Goal: Task Accomplishment & Management: Manage account settings

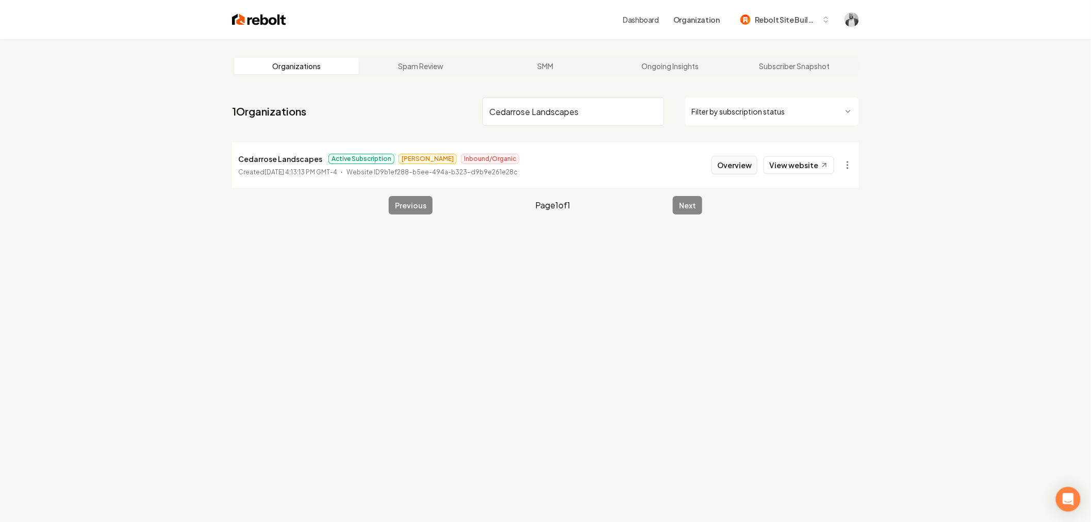
type input "Cedarrose Landscapes"
click at [728, 160] on button "Overview" at bounding box center [734, 165] width 46 height 19
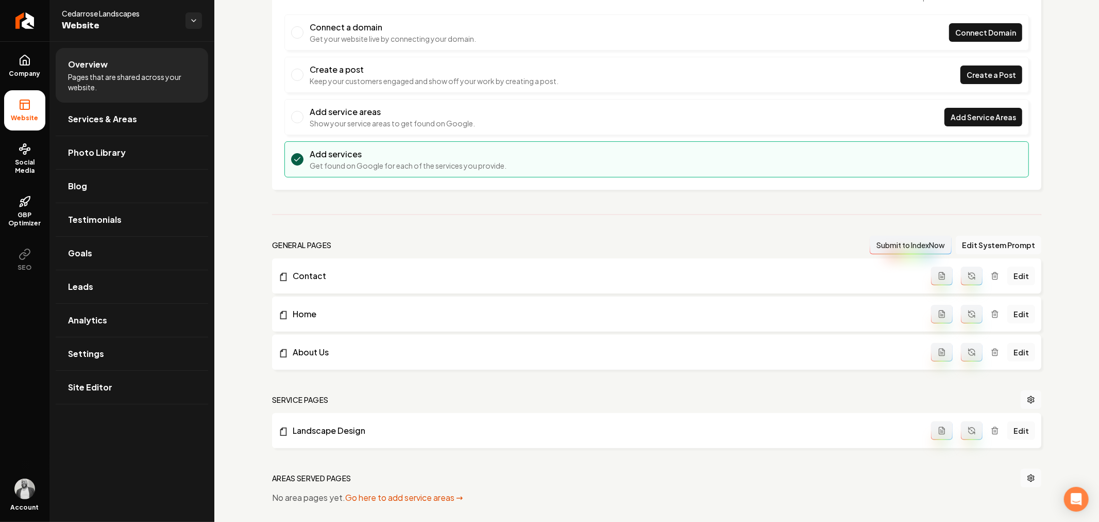
scroll to position [205, 0]
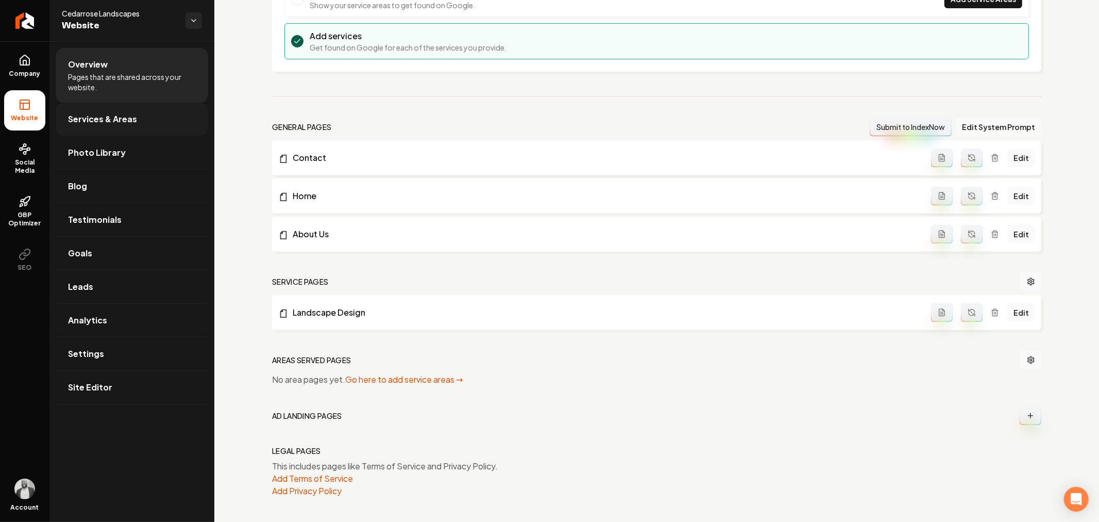
click at [135, 118] on span "Services & Areas" at bounding box center [102, 119] width 69 height 12
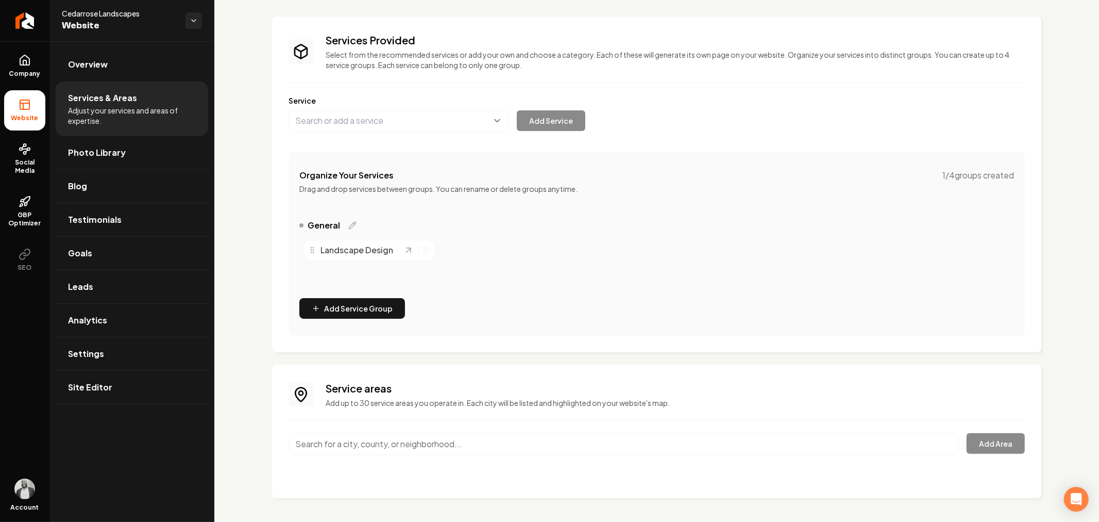
scroll to position [50, 0]
click at [388, 123] on button "Main content area" at bounding box center [399, 120] width 220 height 22
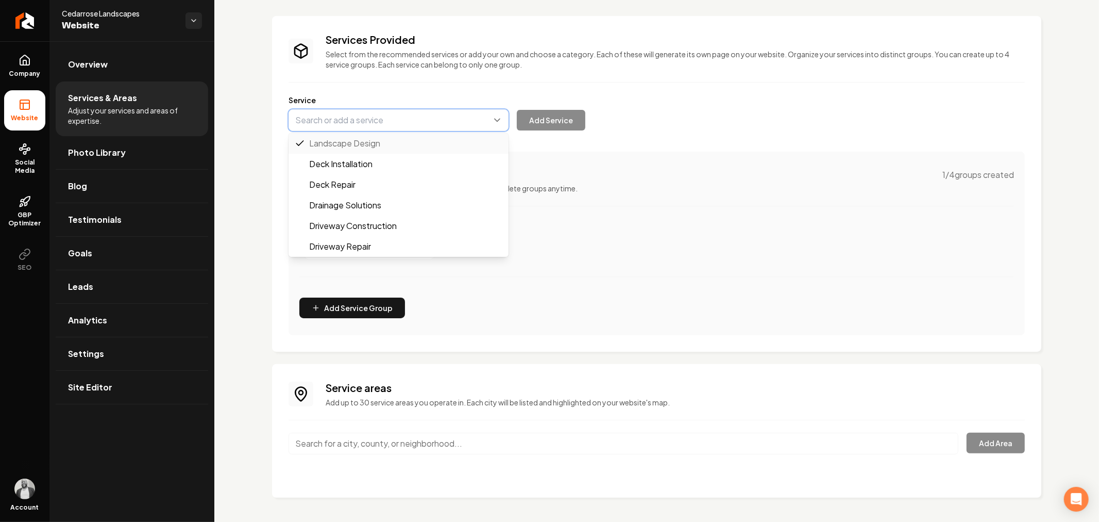
paste input "Sod Installation"
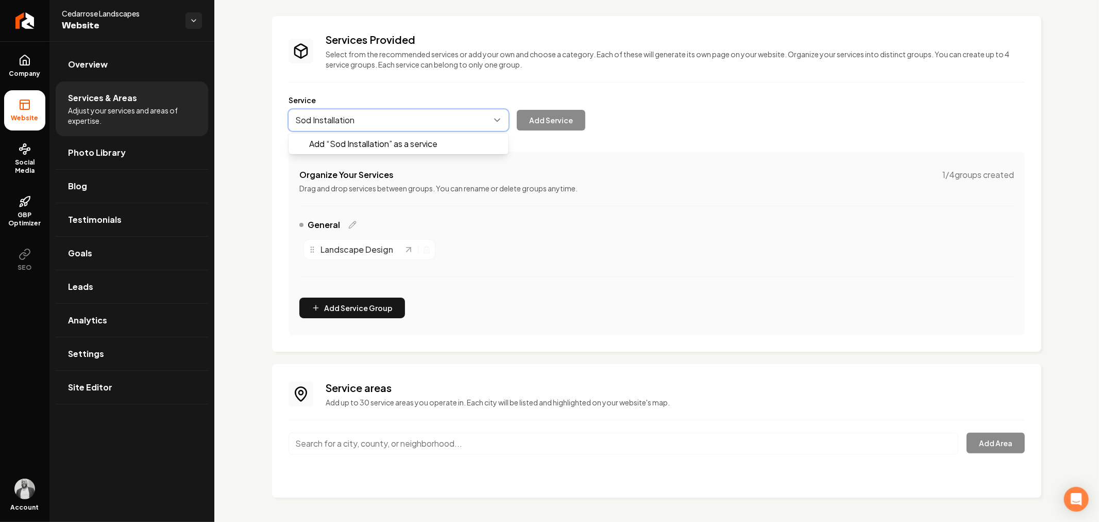
drag, startPoint x: 368, startPoint y: 141, endPoint x: 380, endPoint y: 143, distance: 12.0
type input "Sod Installation"
drag, startPoint x: 540, startPoint y: 121, endPoint x: 554, endPoint y: 140, distance: 23.5
click at [540, 122] on button "Add Service" at bounding box center [551, 120] width 69 height 21
click at [426, 246] on icon "Main content area" at bounding box center [426, 247] width 3 height 2
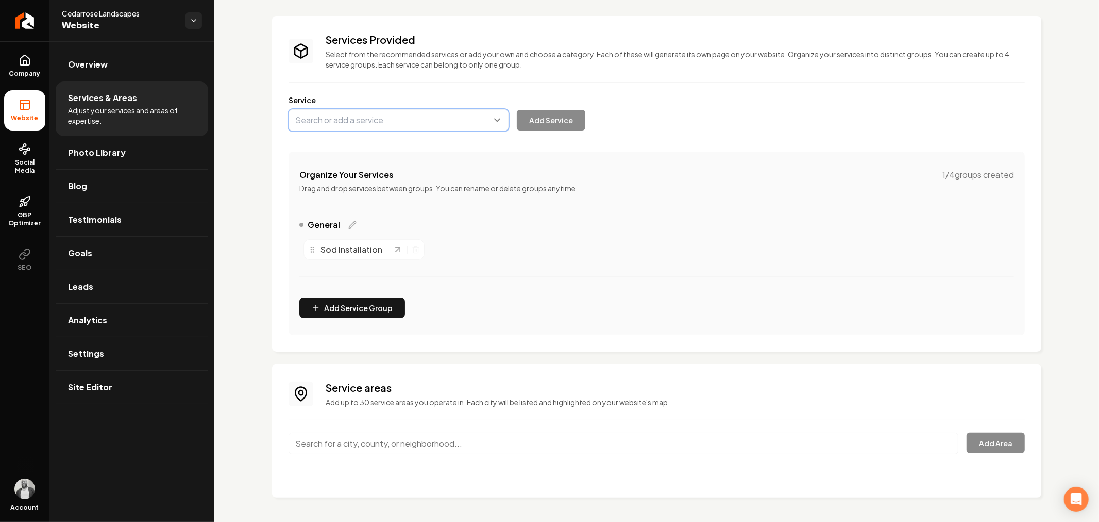
click at [420, 125] on button "Main content area" at bounding box center [399, 120] width 220 height 22
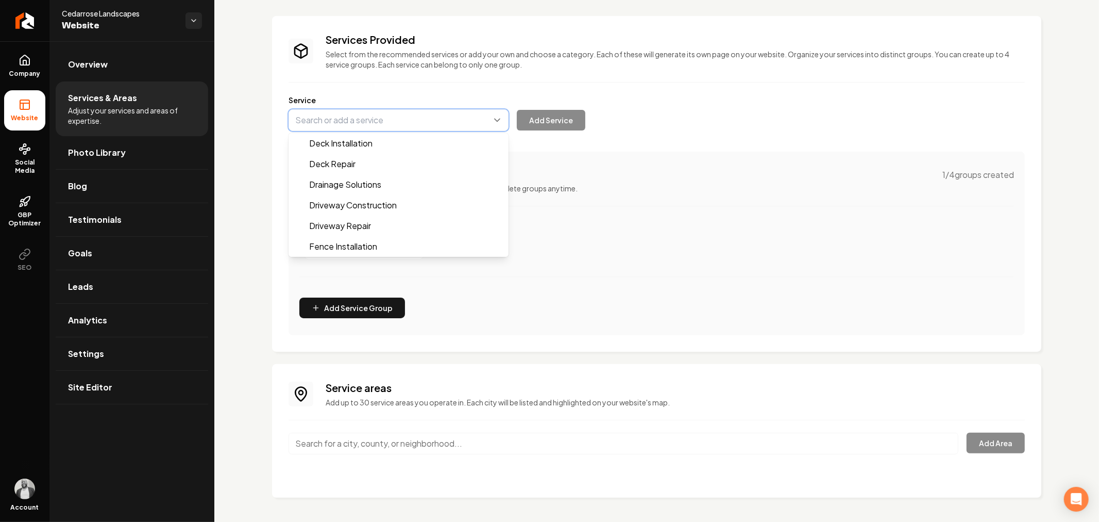
paste input "Detailed Weeding"
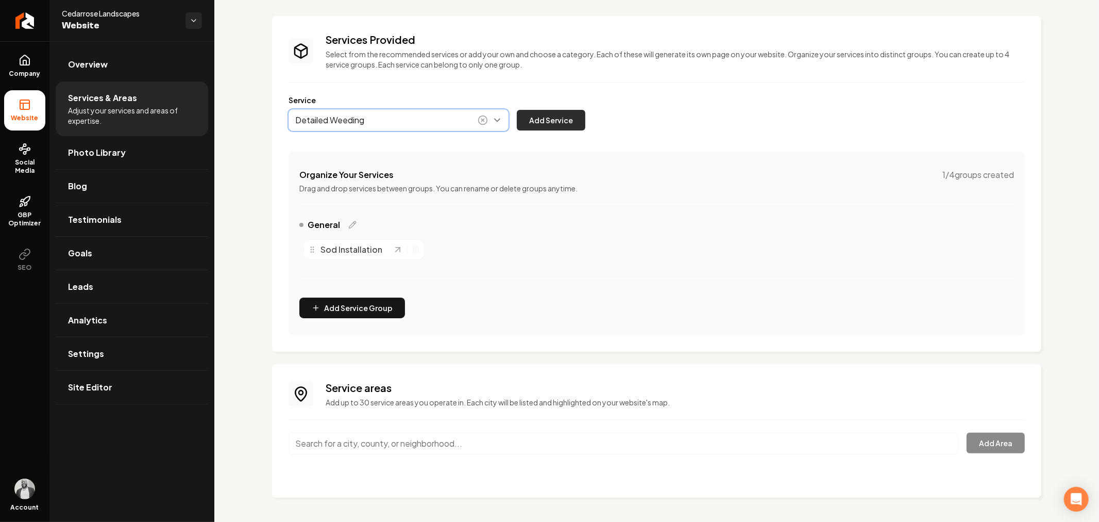
type input "Detailed Weeding"
drag, startPoint x: 544, startPoint y: 116, endPoint x: 612, endPoint y: 1, distance: 134.3
click at [545, 116] on button "Add Service" at bounding box center [551, 120] width 69 height 21
click at [392, 122] on button "Main content area" at bounding box center [399, 120] width 220 height 22
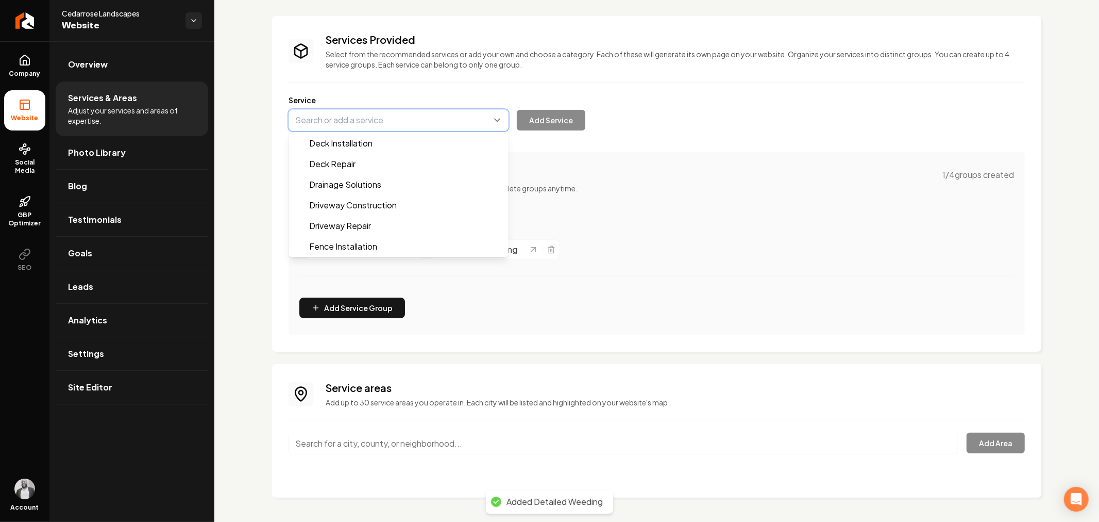
paste input "Mulch Installation"
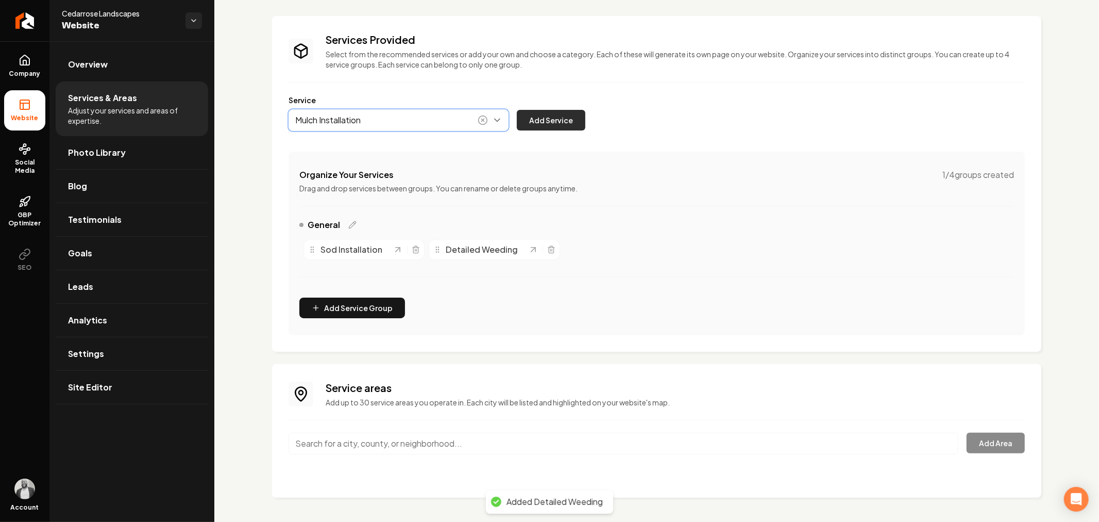
type input "Mulch Installation"
click at [535, 119] on button "Add Service" at bounding box center [551, 120] width 69 height 21
click at [393, 116] on button "Main content area" at bounding box center [399, 120] width 220 height 22
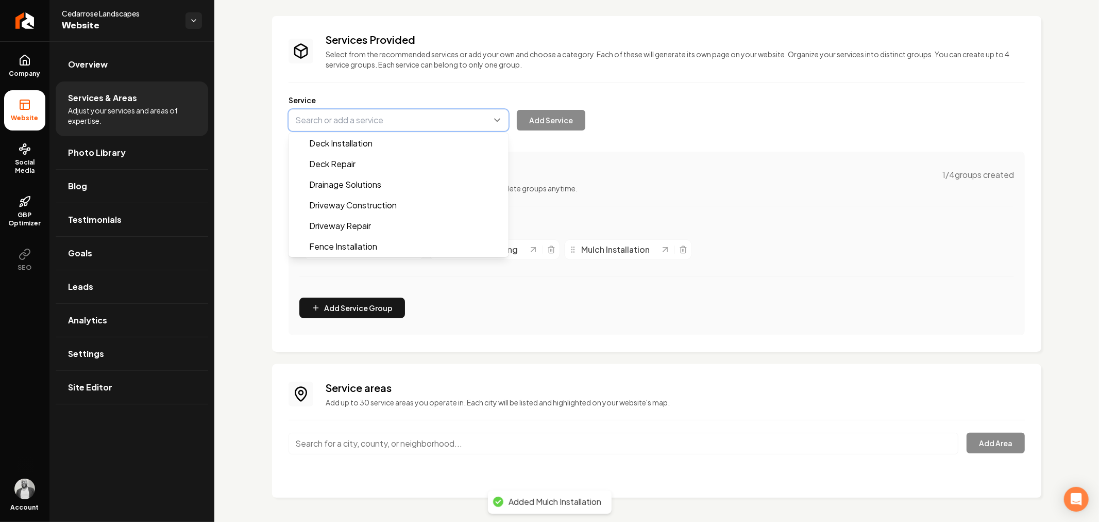
paste input "Tree Planting"
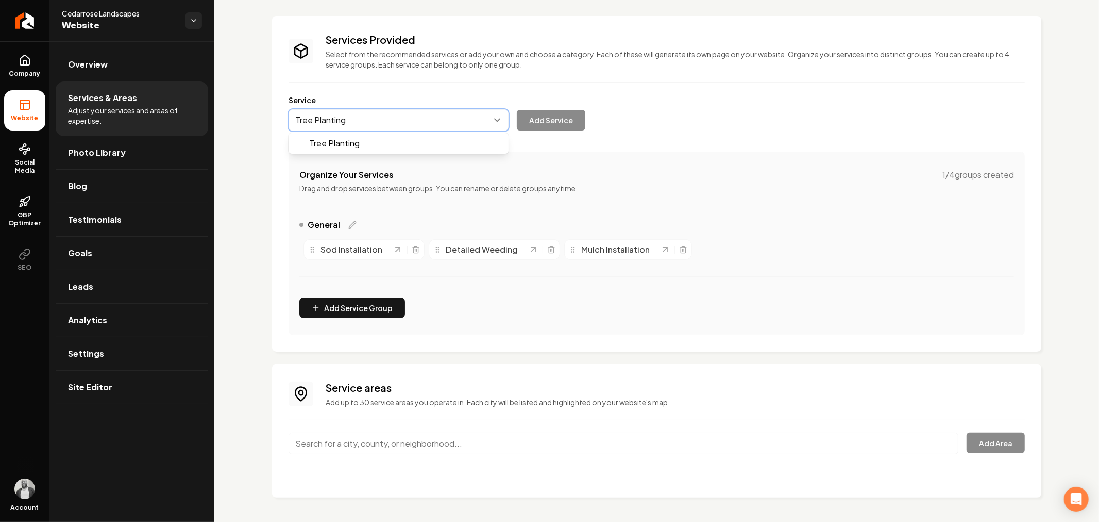
drag, startPoint x: 377, startPoint y: 140, endPoint x: 387, endPoint y: 138, distance: 9.5
type input "Tree Planting"
click at [544, 118] on button "Add Service" at bounding box center [551, 120] width 69 height 21
click at [389, 124] on button "Main content area" at bounding box center [399, 120] width 220 height 22
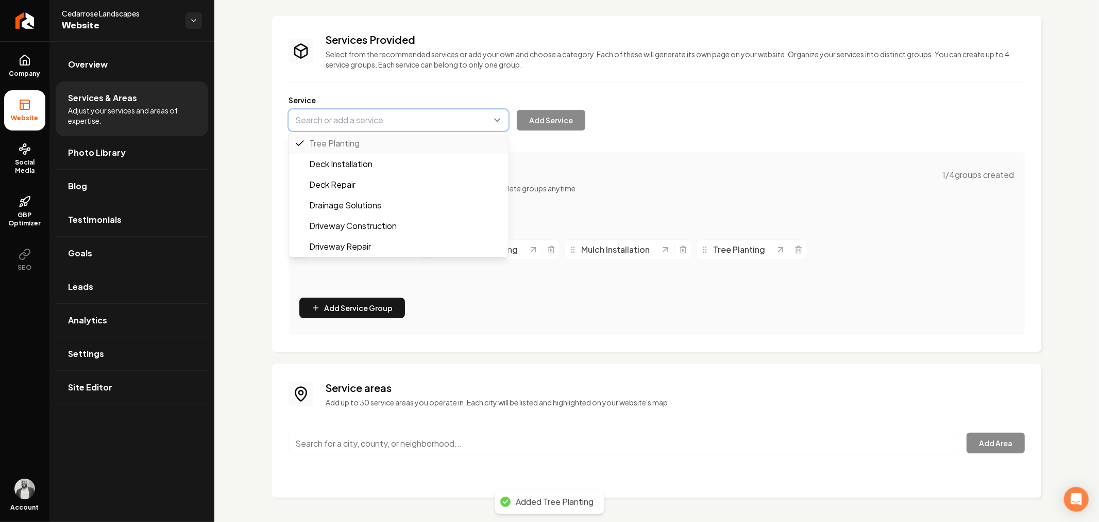
paste input "Landscape Design"
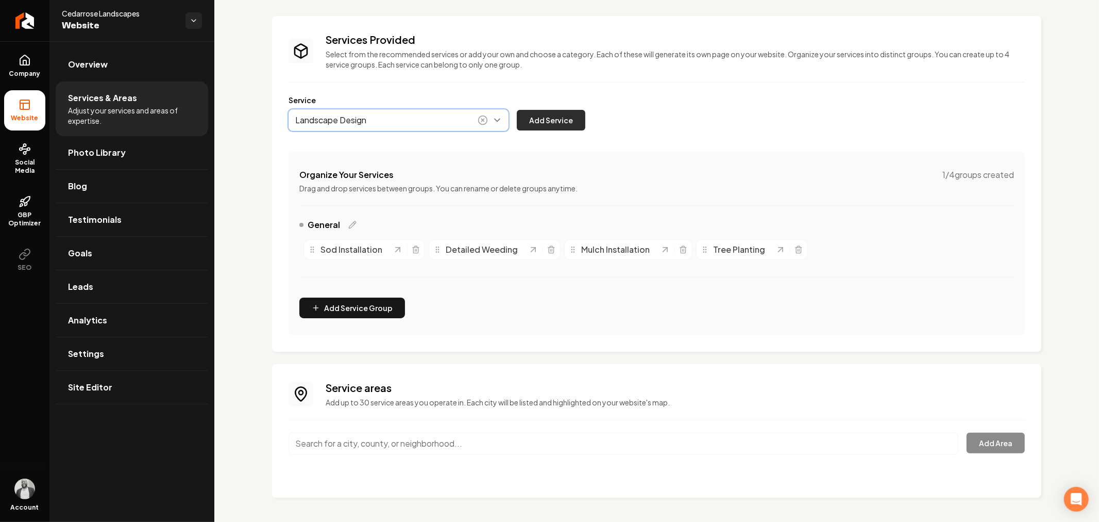
type input "Landscape Design"
click at [536, 117] on button "Add Service" at bounding box center [551, 120] width 69 height 21
click at [442, 122] on button "Main content area" at bounding box center [399, 120] width 220 height 22
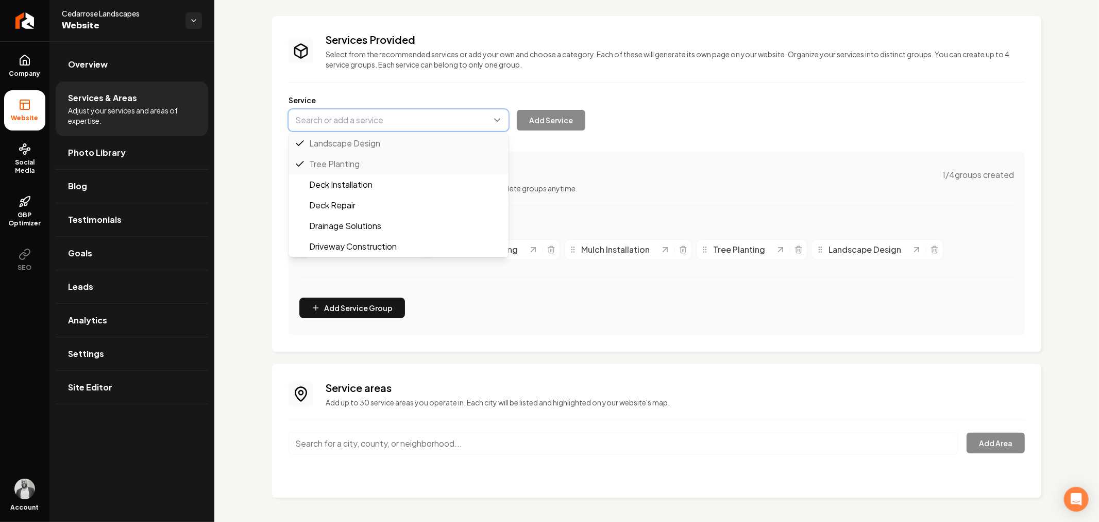
paste input "Landscape Maintenance"
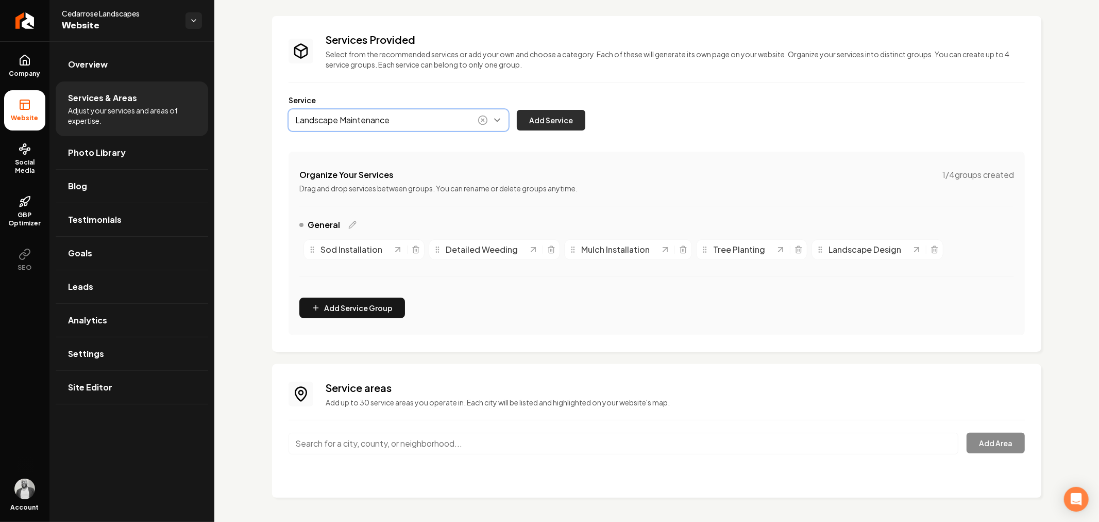
type input "Landscape Maintenance"
click at [538, 117] on button "Add Service" at bounding box center [551, 120] width 69 height 21
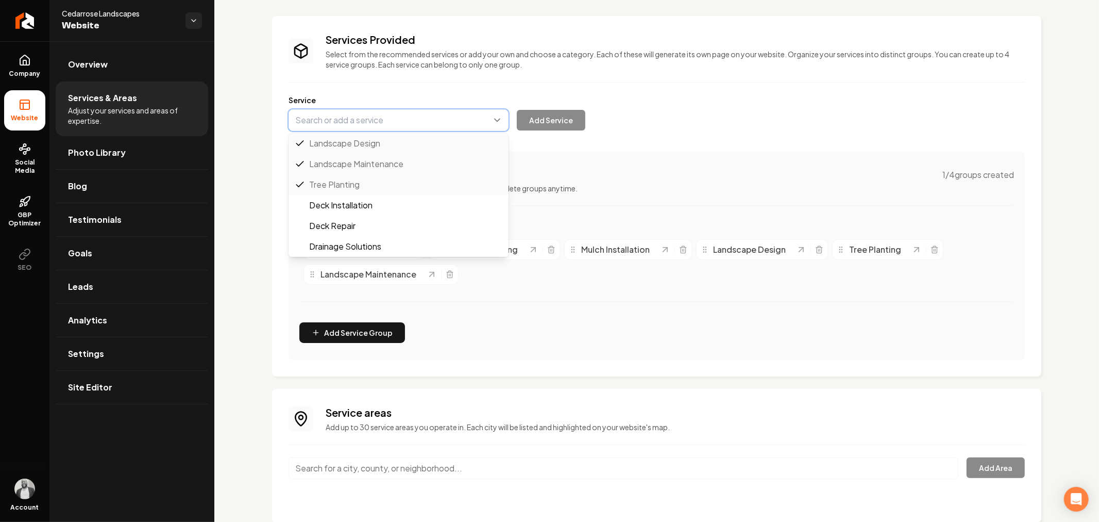
click at [435, 121] on button "Main content area" at bounding box center [399, 120] width 220 height 22
paste input "Shrub Pruning"
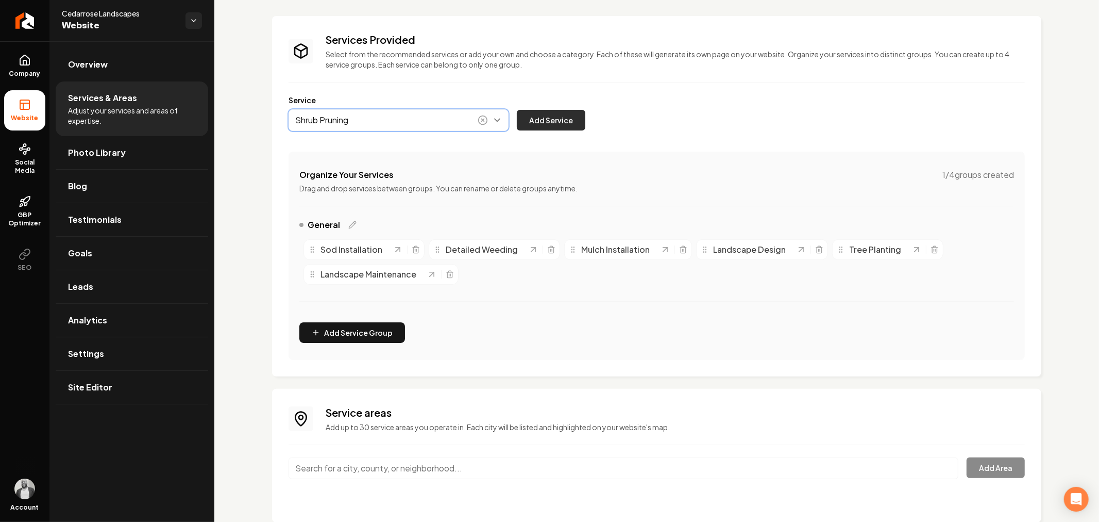
type input "Shrub Pruning"
click at [549, 124] on button "Add Service" at bounding box center [551, 120] width 69 height 21
click at [431, 118] on button "Main content area" at bounding box center [399, 120] width 220 height 22
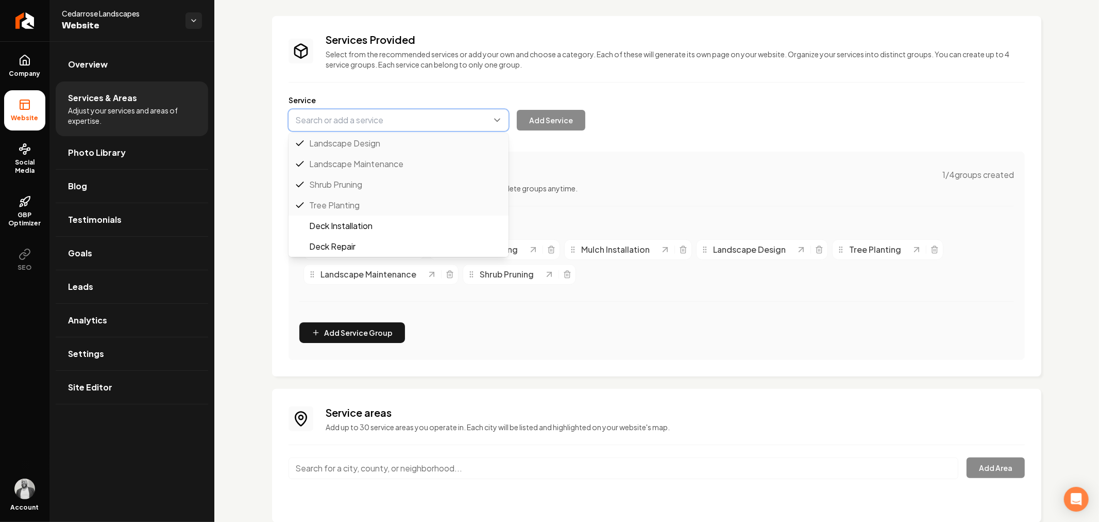
paste input "Shrub Planting"
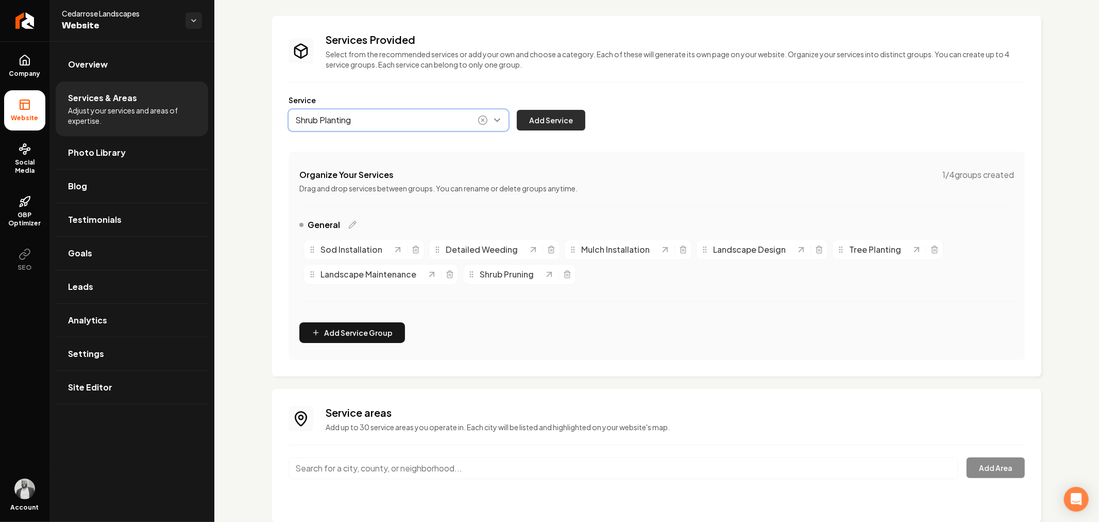
type input "Shrub Planting"
drag, startPoint x: 544, startPoint y: 112, endPoint x: 579, endPoint y: 129, distance: 39.6
click at [544, 112] on button "Add Service" at bounding box center [551, 120] width 69 height 21
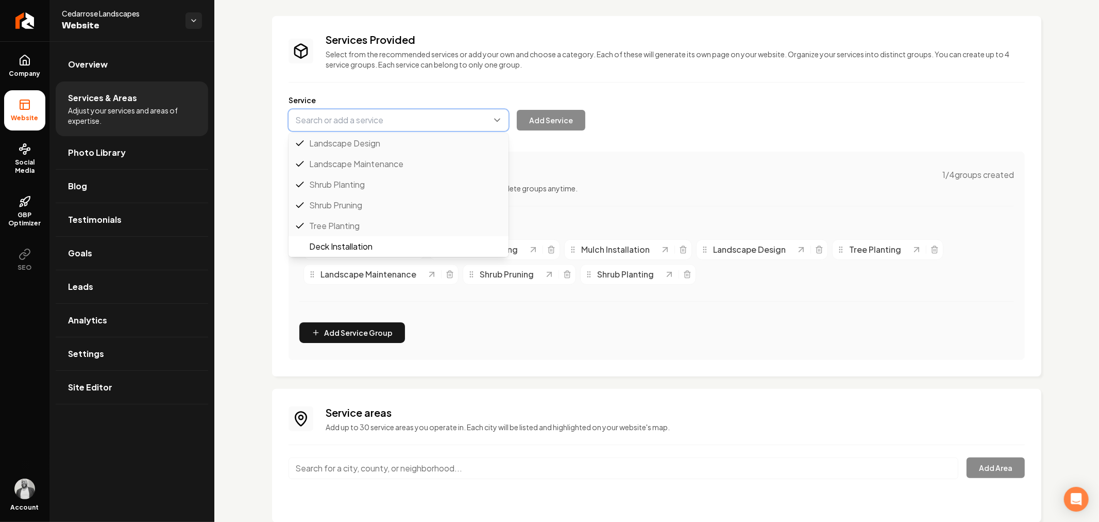
click at [436, 123] on button "Main content area" at bounding box center [399, 120] width 220 height 22
paste input "Shrub Removal"
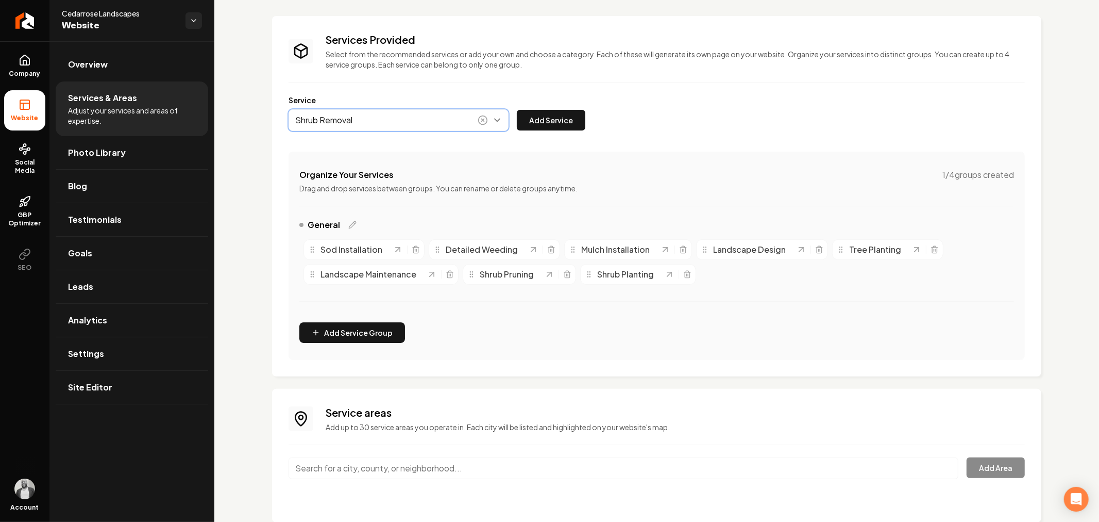
drag, startPoint x: 408, startPoint y: 145, endPoint x: 451, endPoint y: 137, distance: 44.2
type input "Shrub Removal"
drag, startPoint x: 537, startPoint y: 117, endPoint x: 581, endPoint y: 66, distance: 67.6
click at [537, 118] on button "Add Service" at bounding box center [551, 120] width 69 height 21
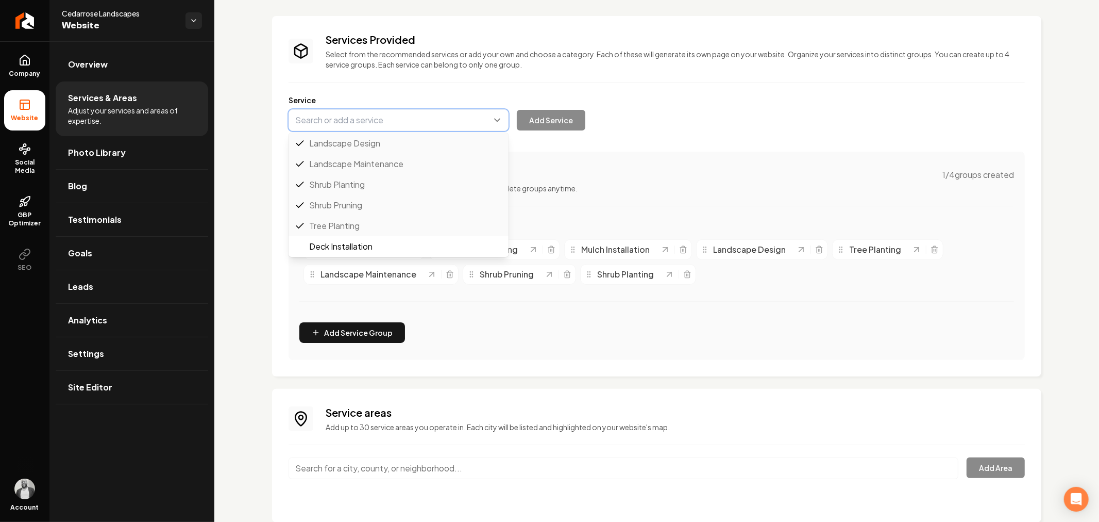
click at [436, 123] on button "Main content area" at bounding box center [399, 120] width 220 height 22
paste input "Garden Maintenance"
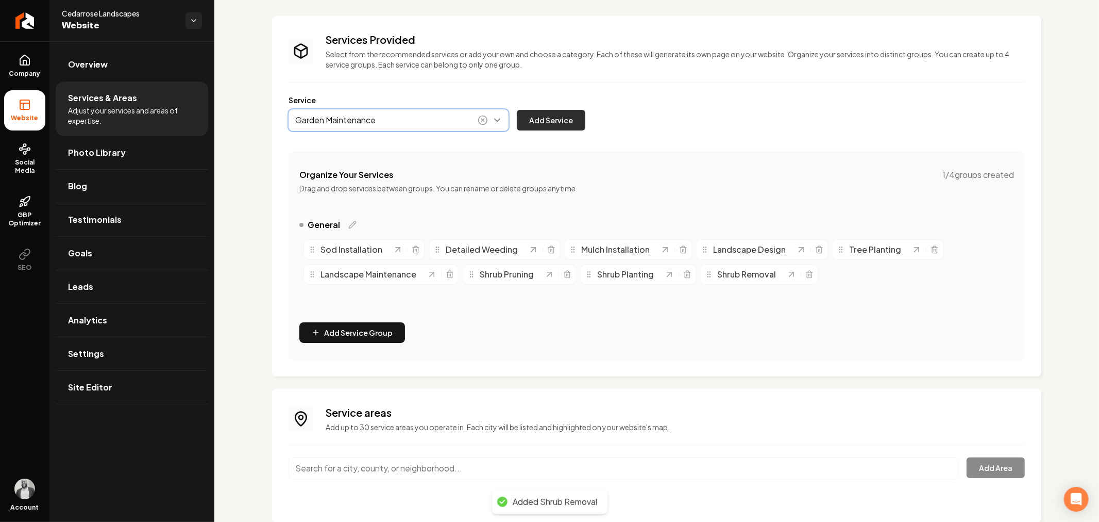
type input "Garden Maintenance"
click at [542, 112] on button "Add Service" at bounding box center [551, 120] width 69 height 21
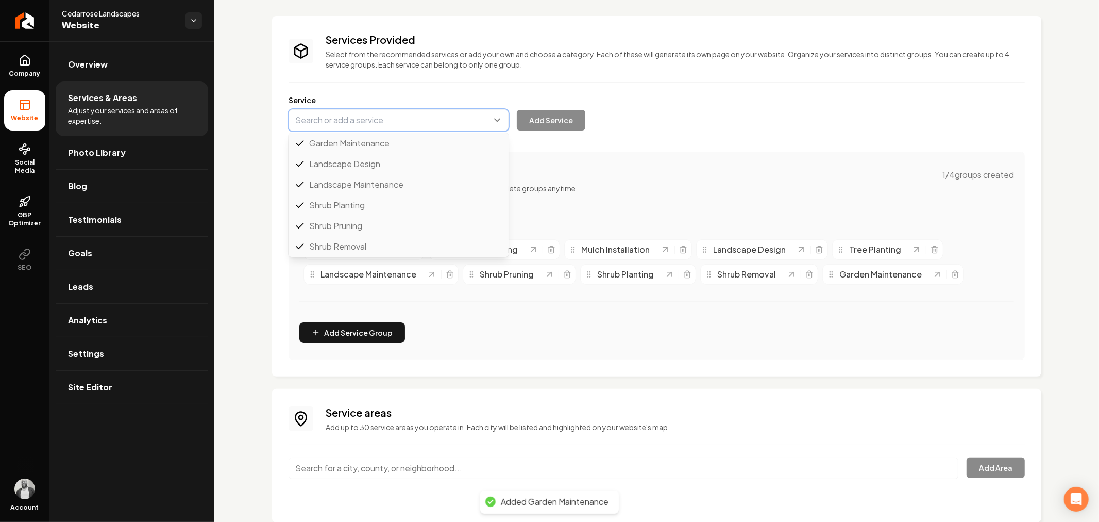
click at [429, 127] on button "Main content area" at bounding box center [399, 120] width 220 height 22
paste input "Tree Pruning"
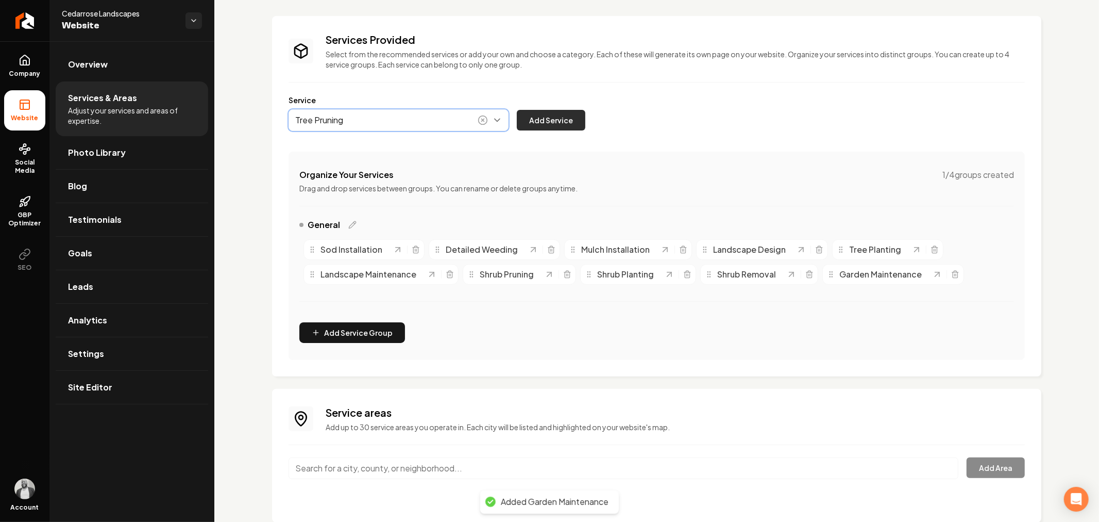
type input "Tree Pruning"
drag, startPoint x: 533, startPoint y: 116, endPoint x: 576, endPoint y: 78, distance: 58.0
click at [533, 116] on button "Add Service" at bounding box center [551, 120] width 69 height 21
click at [413, 123] on button "Main content area" at bounding box center [399, 120] width 220 height 22
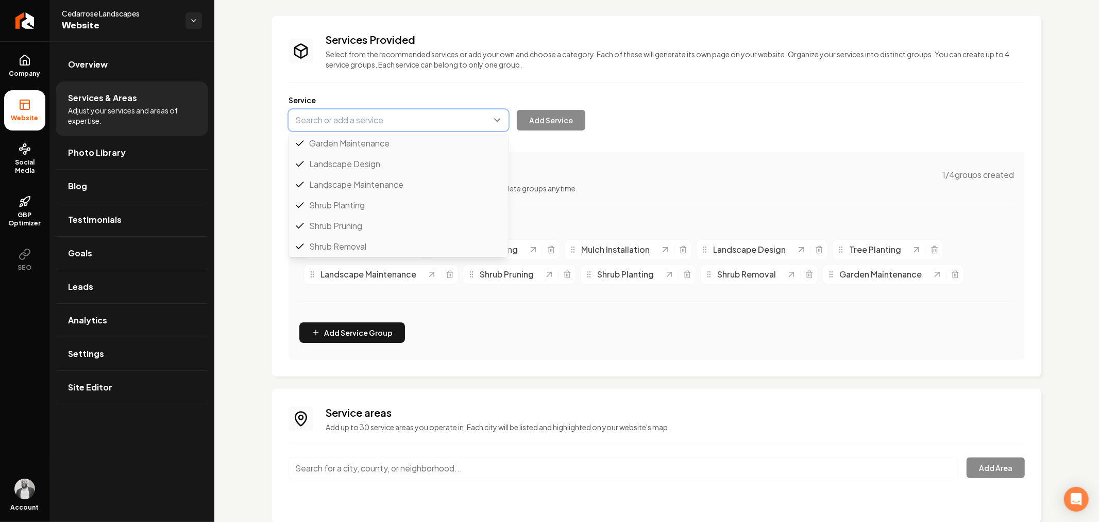
scroll to position [41, 0]
paste input "Lawn Seeding"
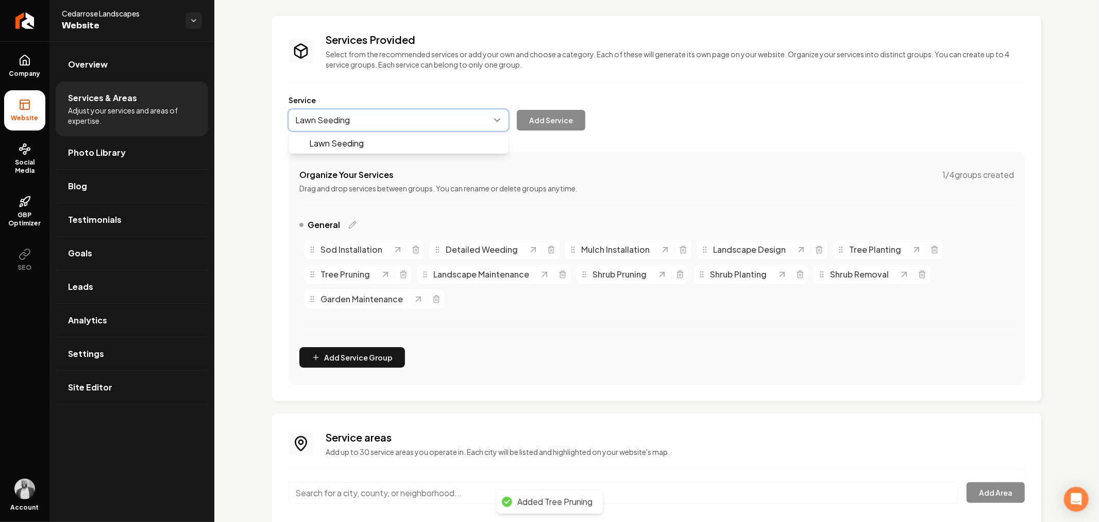
scroll to position [0, 0]
drag, startPoint x: 399, startPoint y: 143, endPoint x: 483, endPoint y: 132, distance: 84.7
type input "Lawn Seeding"
click at [534, 116] on button "Add Service" at bounding box center [551, 120] width 69 height 21
click at [30, 73] on span "Company" at bounding box center [25, 74] width 40 height 8
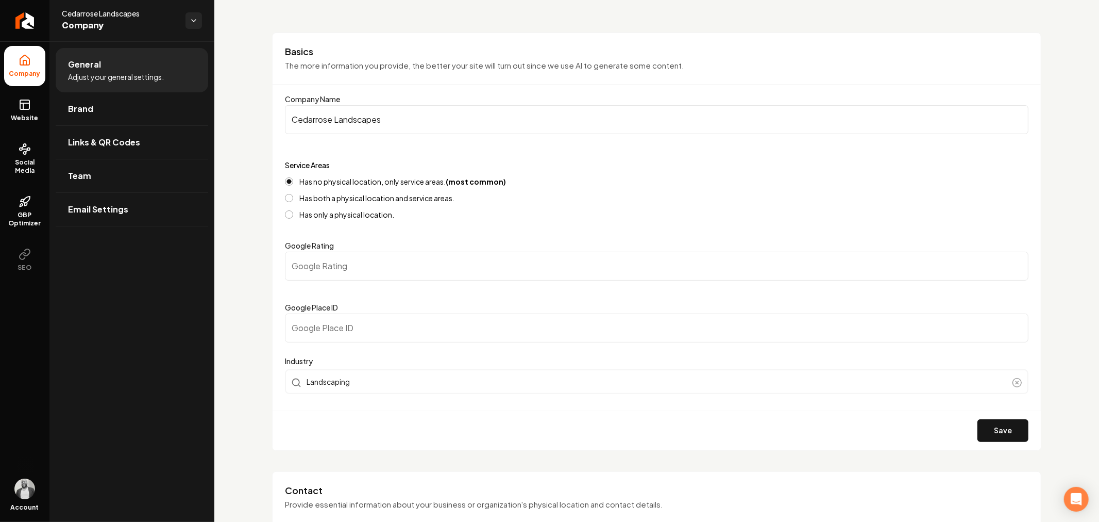
click at [372, 115] on input "Cedarrose Landscapes" at bounding box center [657, 119] width 744 height 29
click at [373, 115] on input "Cedarrose Landscapes" at bounding box center [657, 119] width 744 height 29
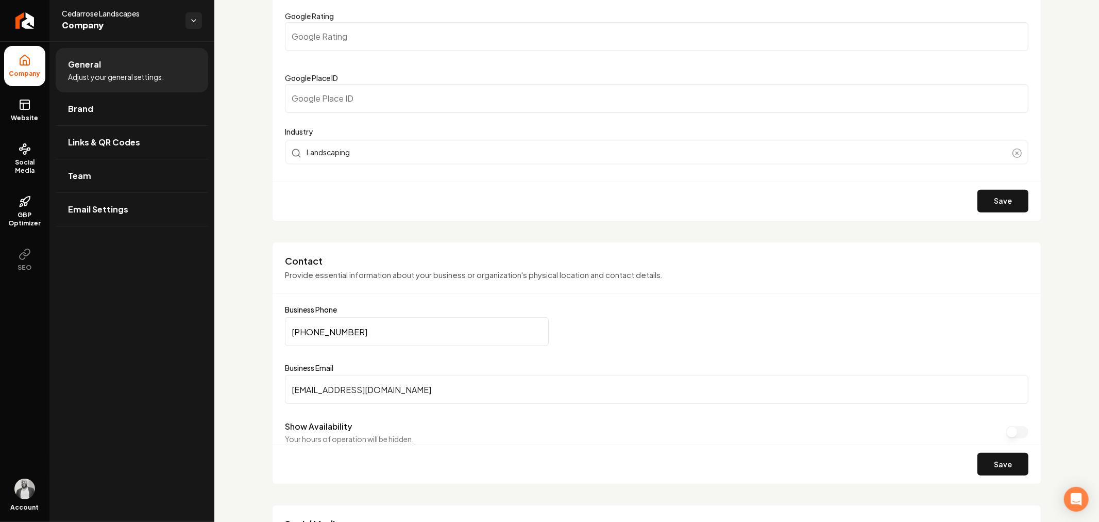
scroll to position [451, 0]
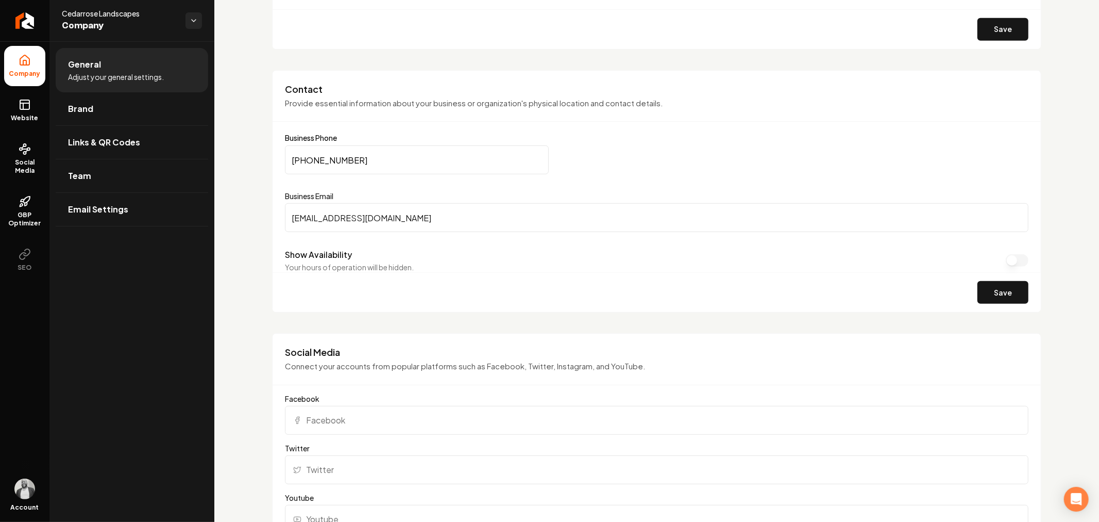
click at [238, 214] on div "Basics The more information you provide, the better your site will turn out sin…" at bounding box center [656, 527] width 885 height 1875
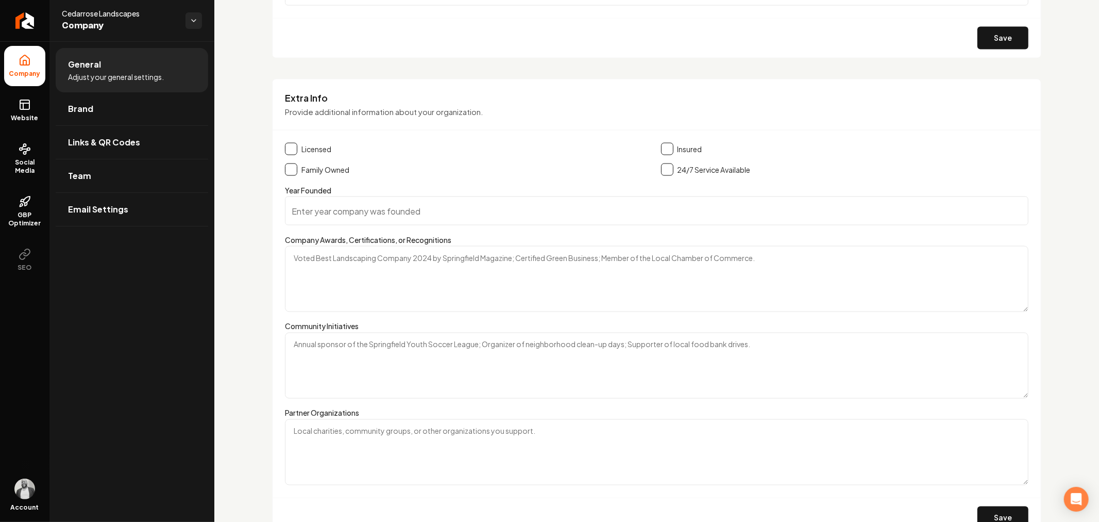
scroll to position [1394, 0]
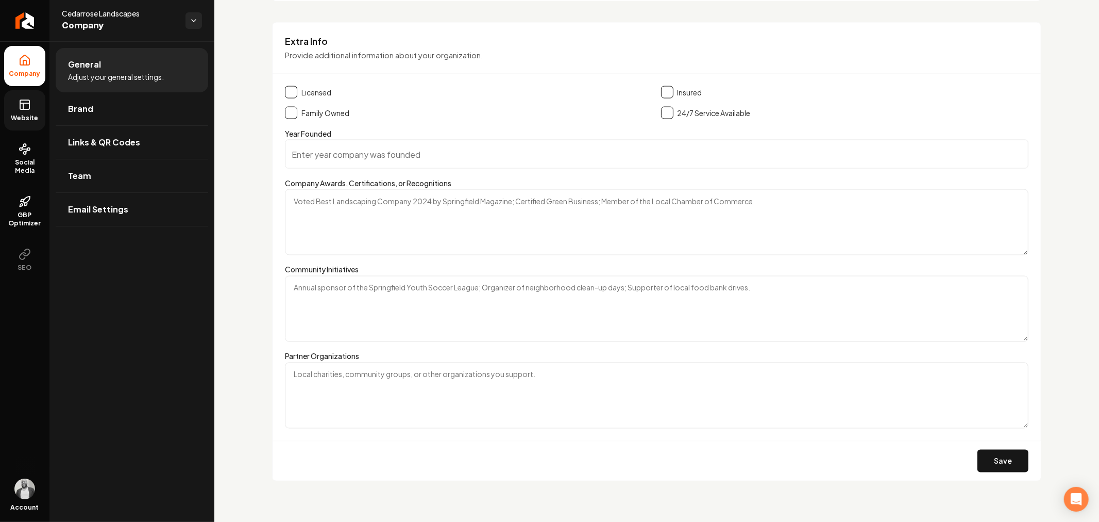
click at [29, 109] on rect at bounding box center [24, 104] width 9 height 9
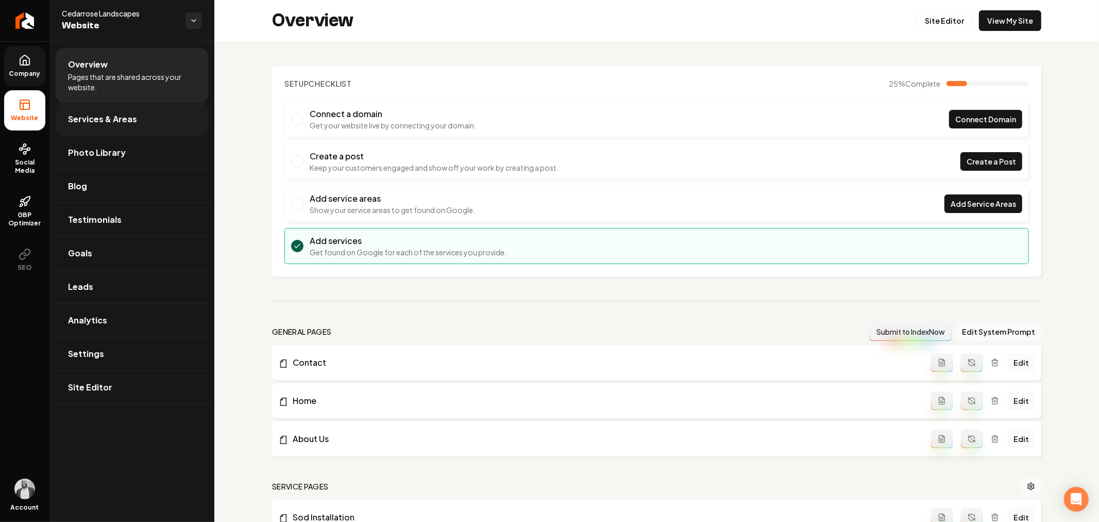
click at [131, 124] on span "Services & Areas" at bounding box center [102, 119] width 69 height 12
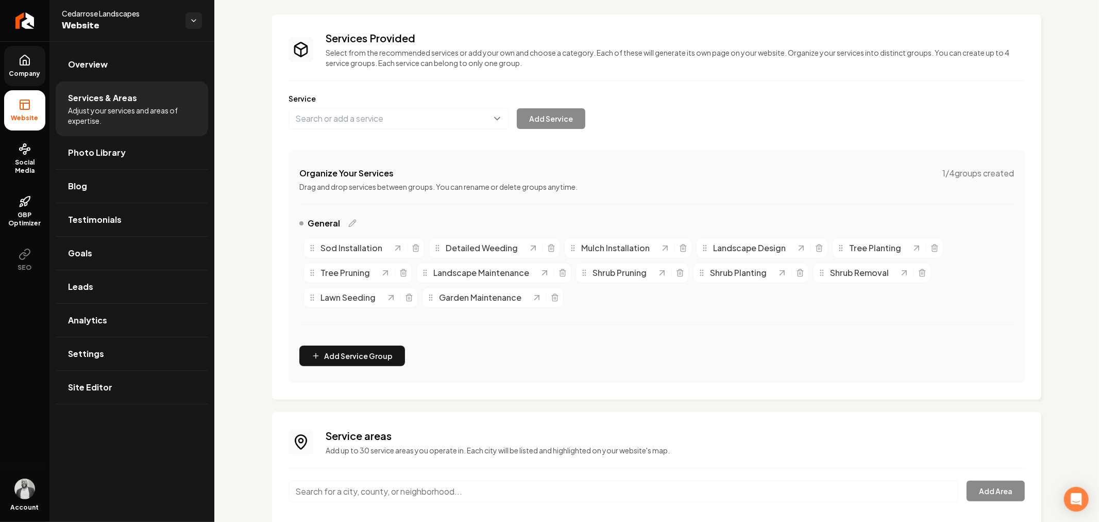
scroll to position [100, 0]
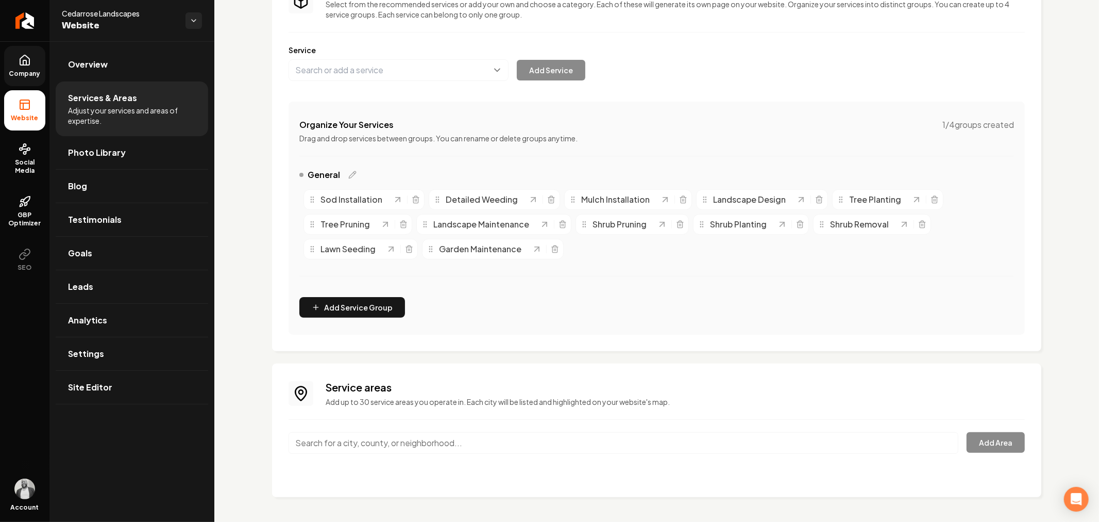
click at [432, 442] on input "Main content area" at bounding box center [624, 443] width 670 height 22
paste input "[GEOGRAPHIC_DATA], [GEOGRAPHIC_DATA]"
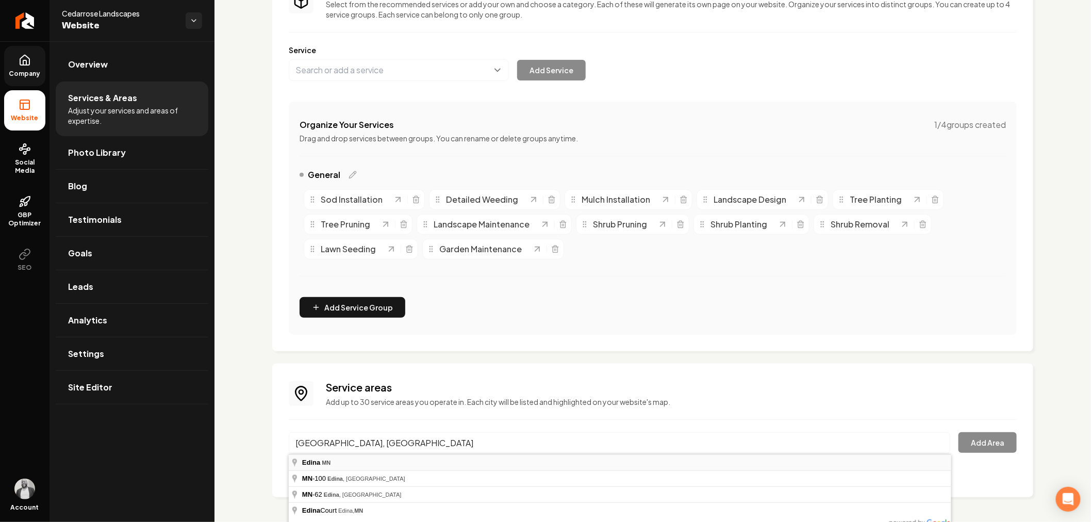
type input "[GEOGRAPHIC_DATA], [GEOGRAPHIC_DATA]"
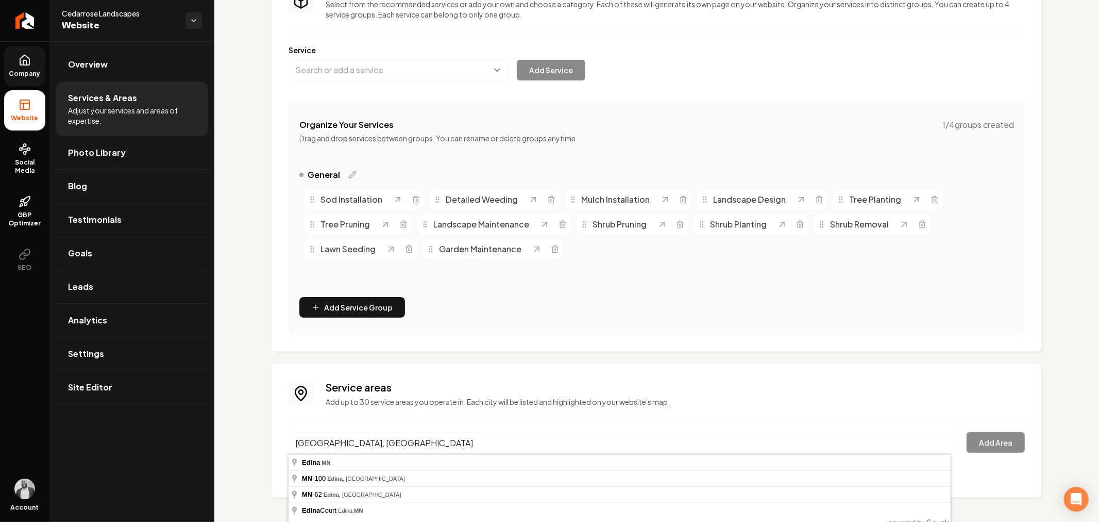
drag, startPoint x: 355, startPoint y: 463, endPoint x: 492, endPoint y: 445, distance: 138.7
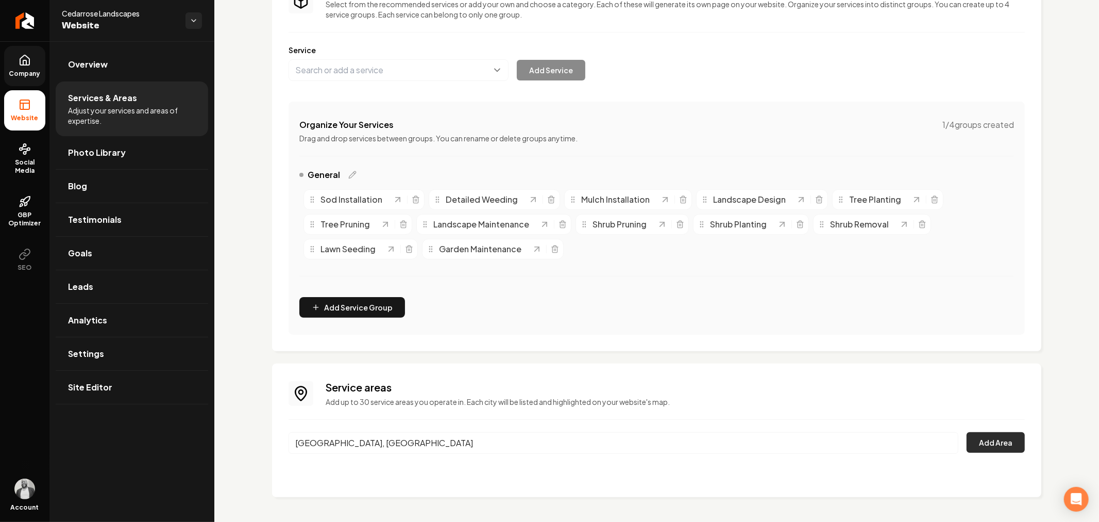
click at [973, 434] on button "Add Area" at bounding box center [996, 442] width 58 height 21
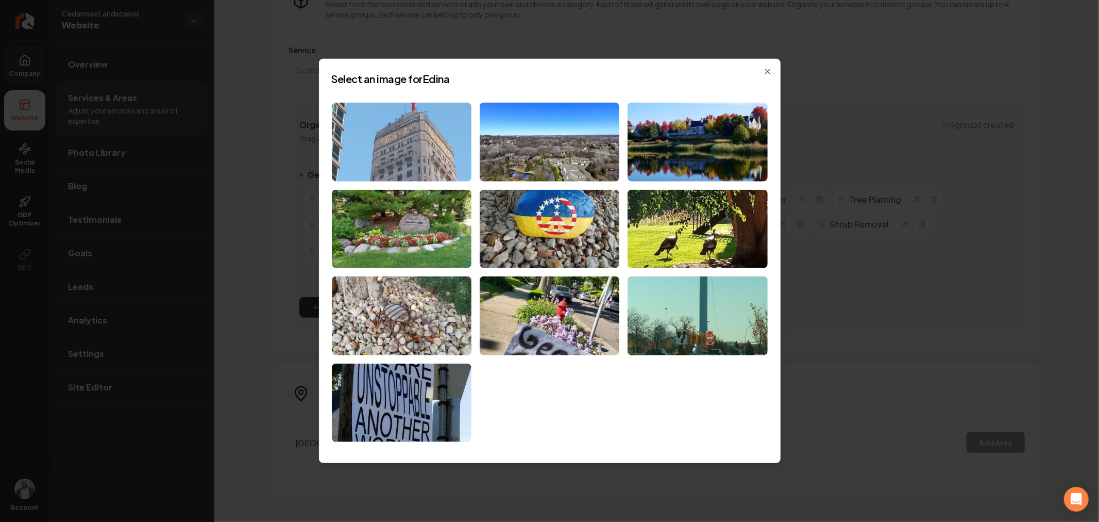
click at [401, 158] on img at bounding box center [402, 142] width 140 height 79
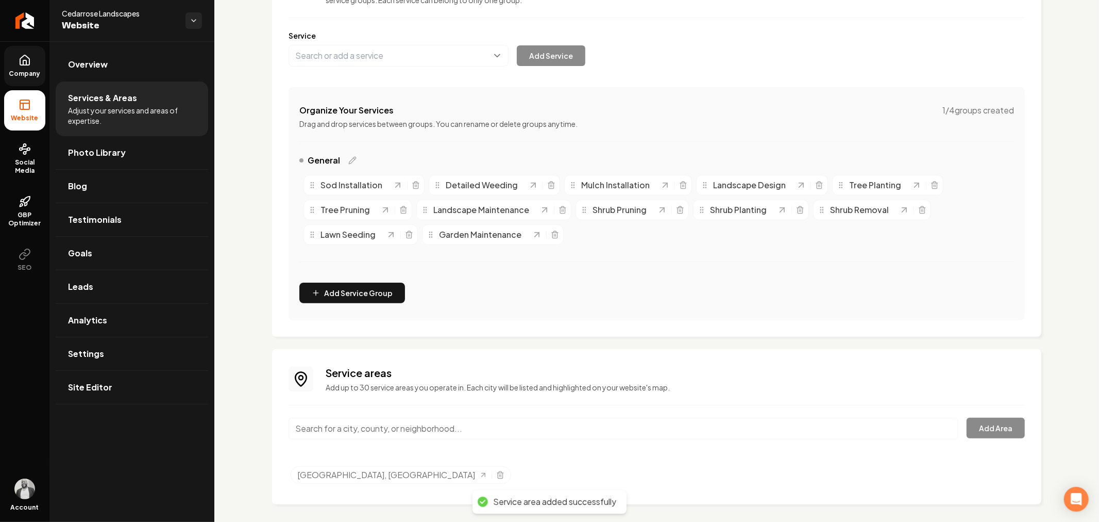
scroll to position [122, 0]
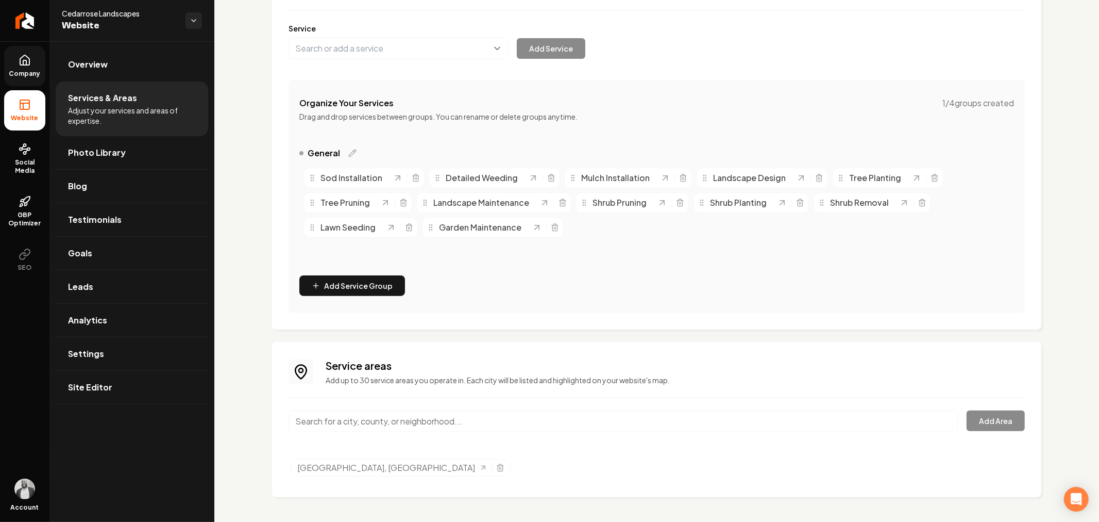
click at [444, 419] on input "Main content area" at bounding box center [624, 421] width 670 height 22
paste input "[GEOGRAPHIC_DATA], [GEOGRAPHIC_DATA]"
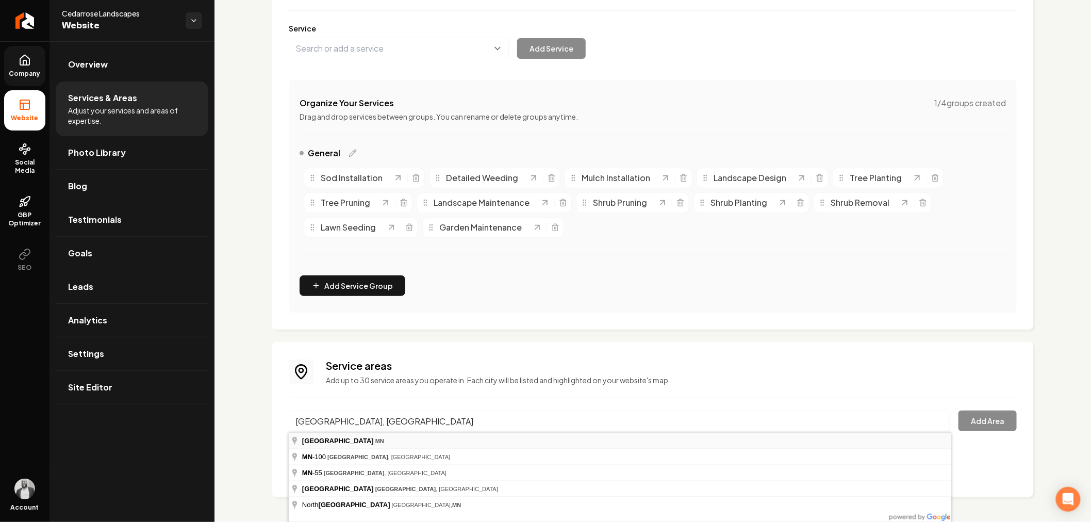
type input "[GEOGRAPHIC_DATA], [GEOGRAPHIC_DATA]"
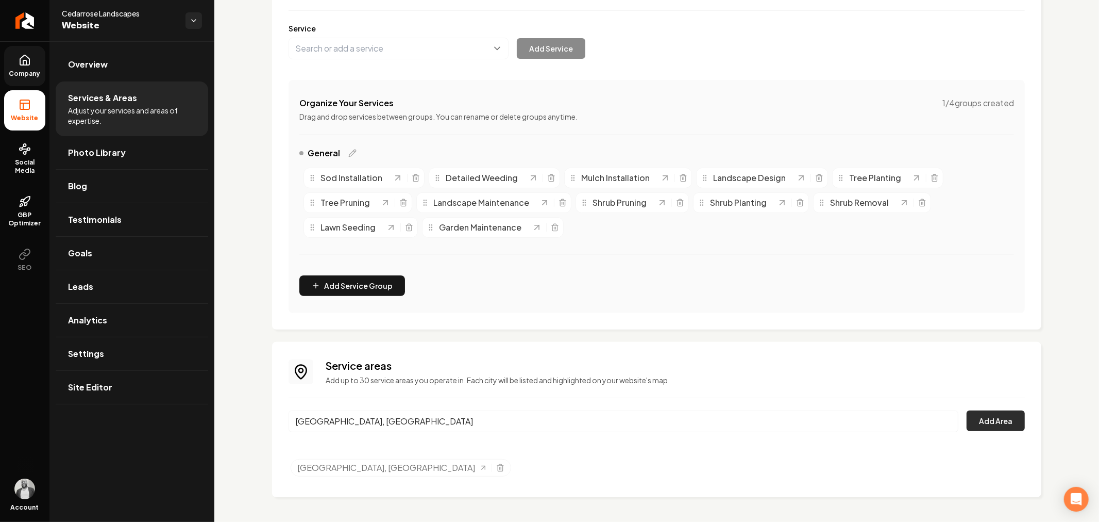
click at [972, 418] on button "Add Area" at bounding box center [996, 420] width 58 height 21
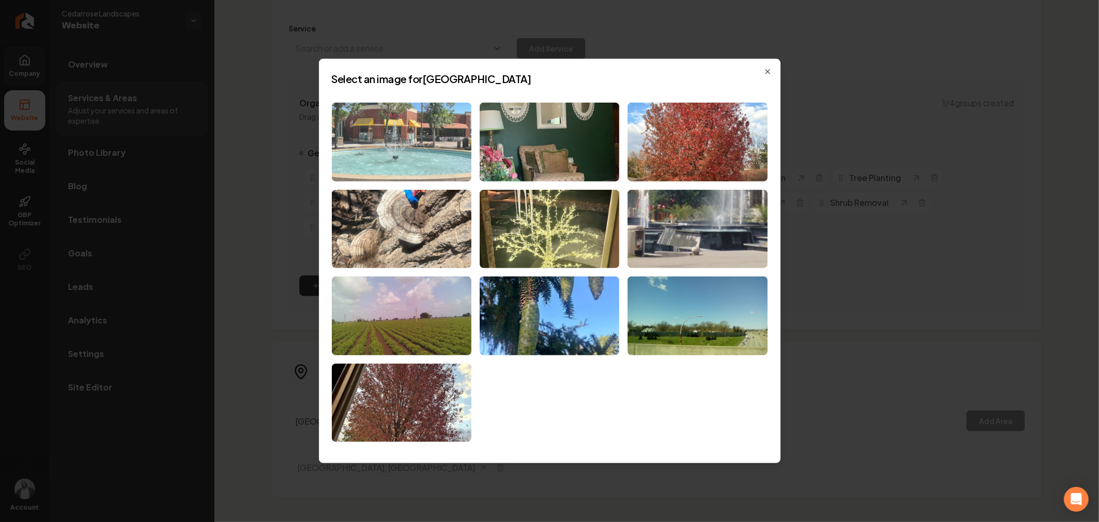
click at [432, 166] on img at bounding box center [402, 142] width 140 height 79
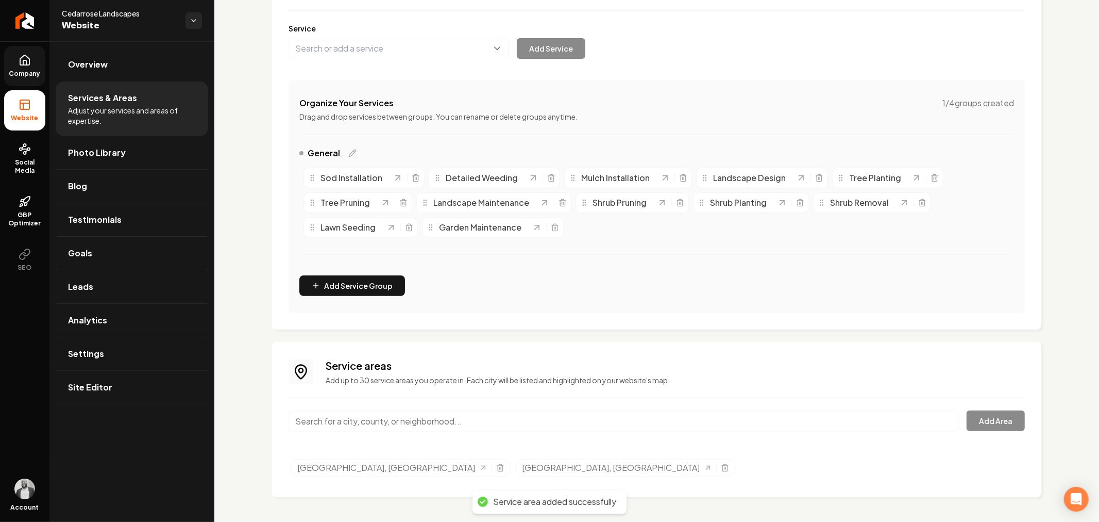
click at [521, 419] on input "Main content area" at bounding box center [624, 421] width 670 height 22
paste input "[GEOGRAPHIC_DATA], [GEOGRAPHIC_DATA]"
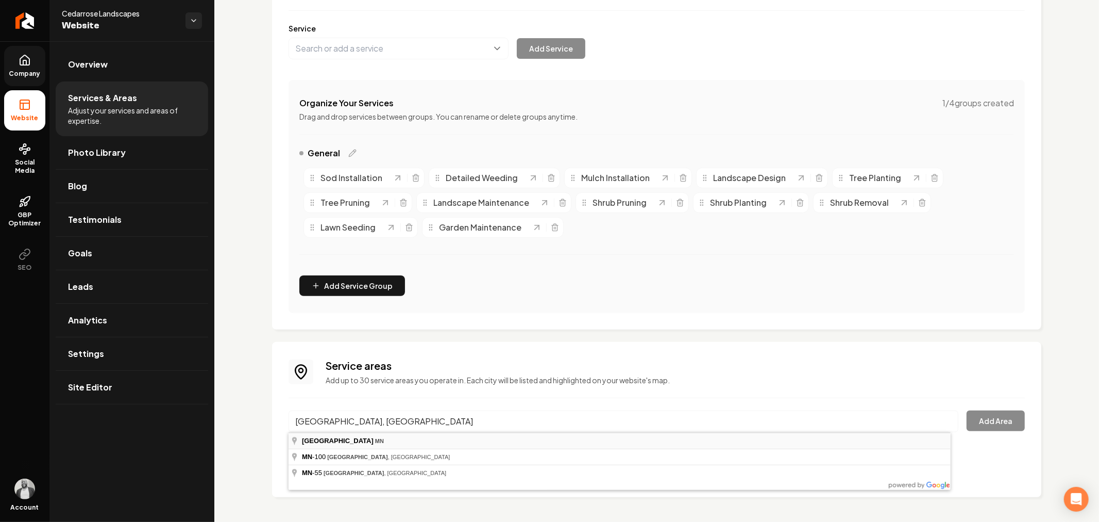
type input "[GEOGRAPHIC_DATA], [GEOGRAPHIC_DATA]"
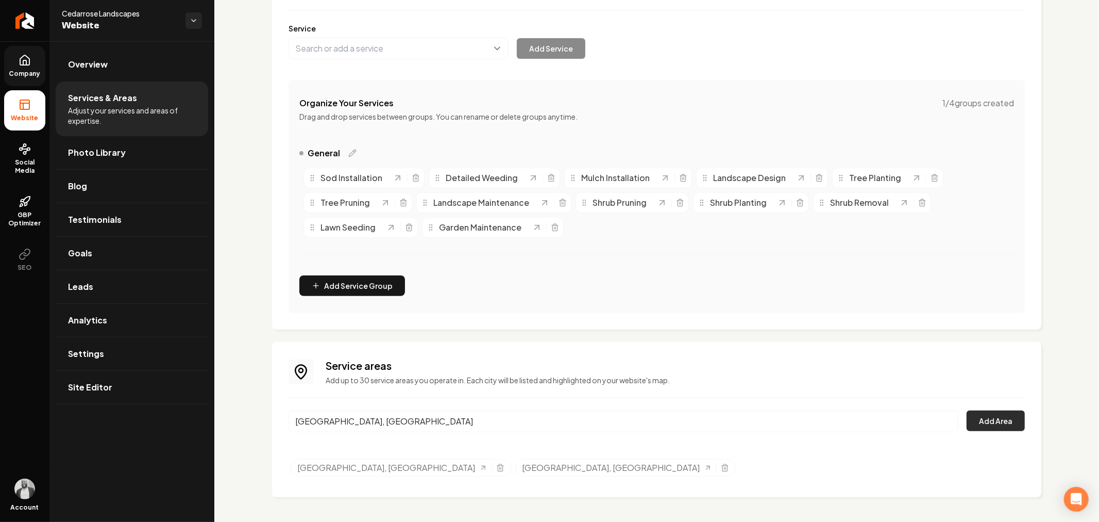
click at [977, 414] on button "Add Area" at bounding box center [996, 420] width 58 height 21
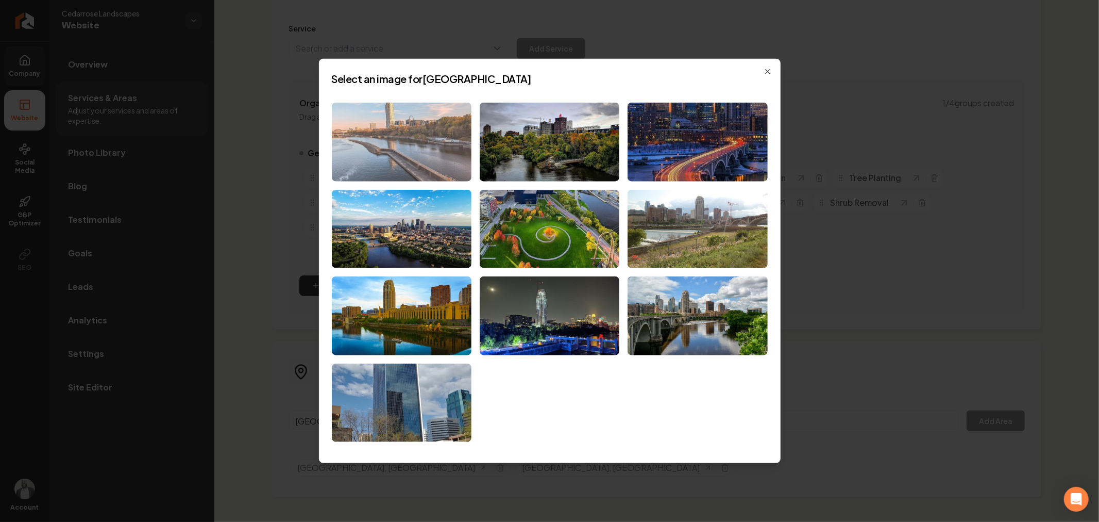
click at [420, 152] on img at bounding box center [402, 142] width 140 height 79
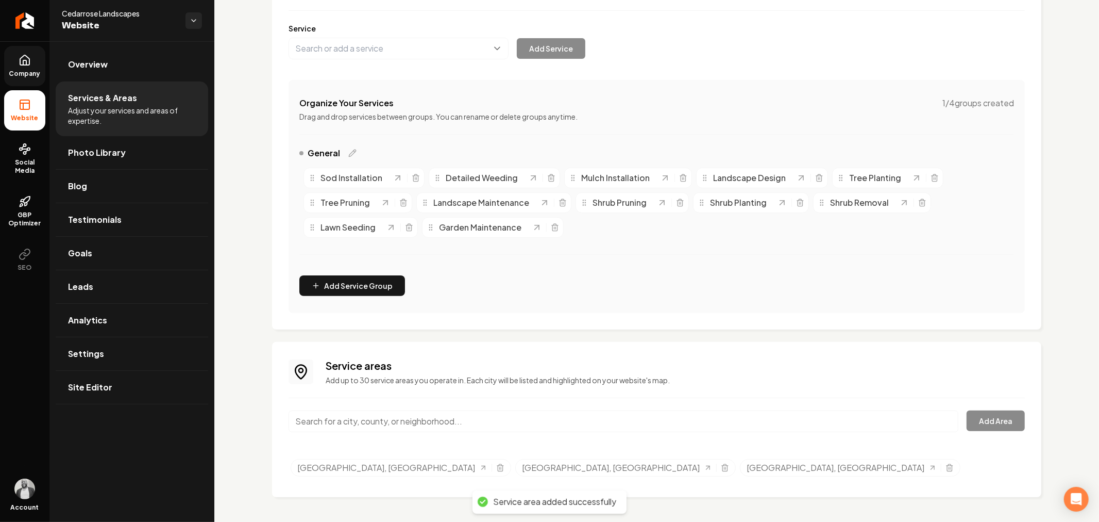
click at [576, 419] on input "Main content area" at bounding box center [624, 421] width 670 height 22
paste input "[GEOGRAPHIC_DATA], [GEOGRAPHIC_DATA]"
click at [500, 421] on input "[GEOGRAPHIC_DATA], [GEOGRAPHIC_DATA]" at bounding box center [624, 421] width 670 height 22
click at [501, 421] on input "[GEOGRAPHIC_DATA], [GEOGRAPHIC_DATA]" at bounding box center [624, 421] width 670 height 22
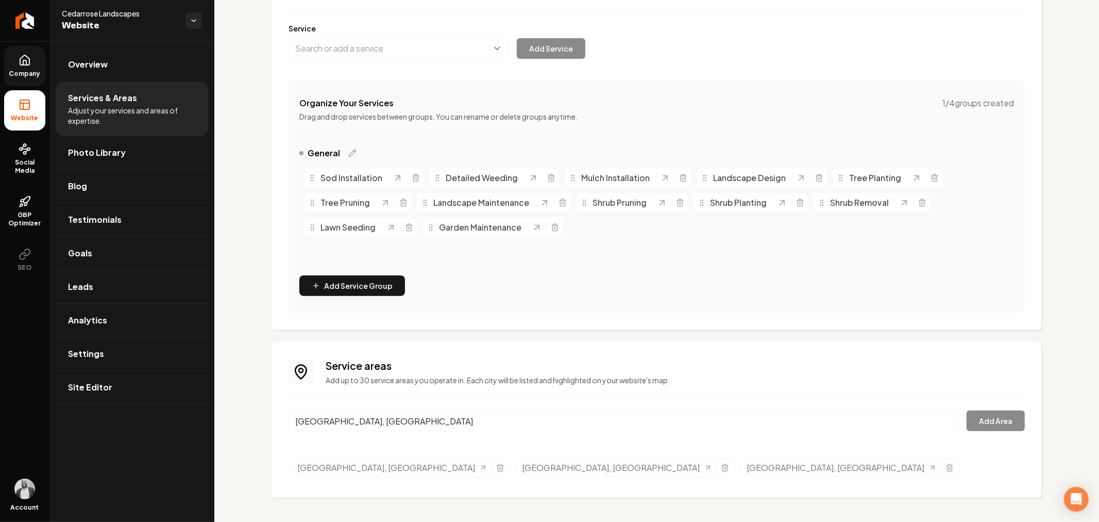
click at [388, 420] on input "[GEOGRAPHIC_DATA], [GEOGRAPHIC_DATA]" at bounding box center [624, 421] width 670 height 22
paste input "Saint Paul"
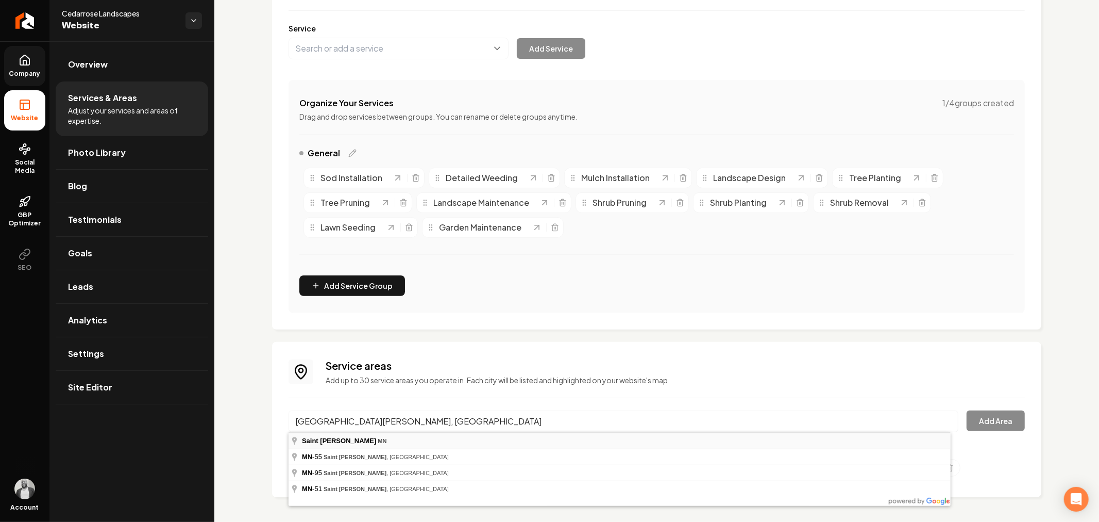
type input "[GEOGRAPHIC_DATA][PERSON_NAME], [GEOGRAPHIC_DATA]"
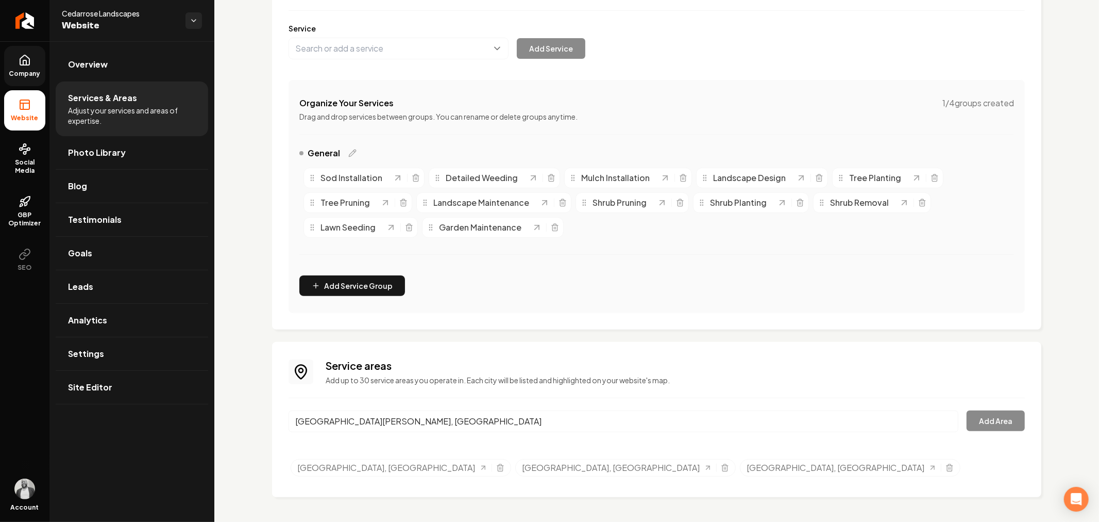
drag, startPoint x: 367, startPoint y: 440, endPoint x: 691, endPoint y: 408, distance: 325.3
click at [971, 416] on button "Add Area" at bounding box center [996, 420] width 58 height 21
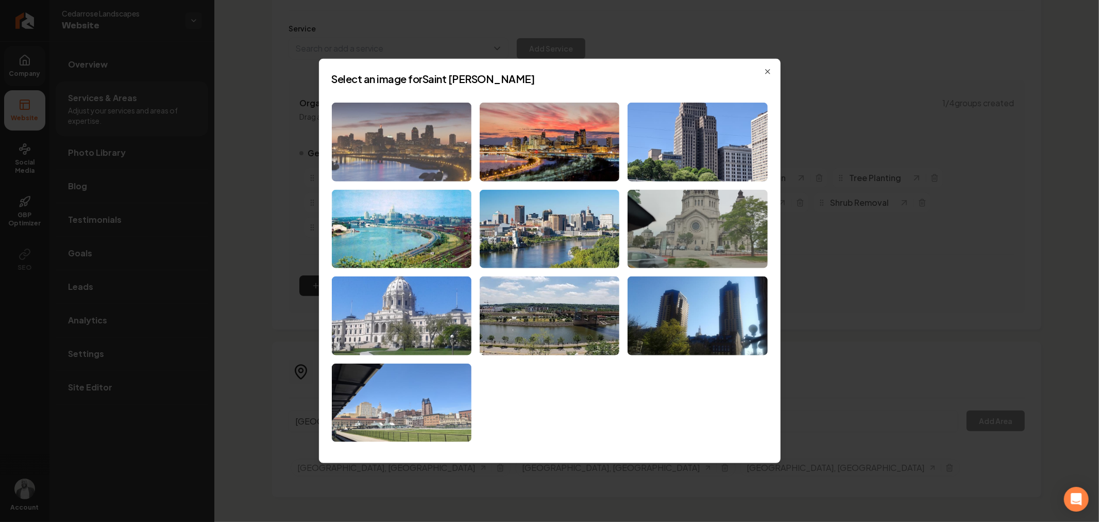
click at [396, 143] on img at bounding box center [402, 142] width 140 height 79
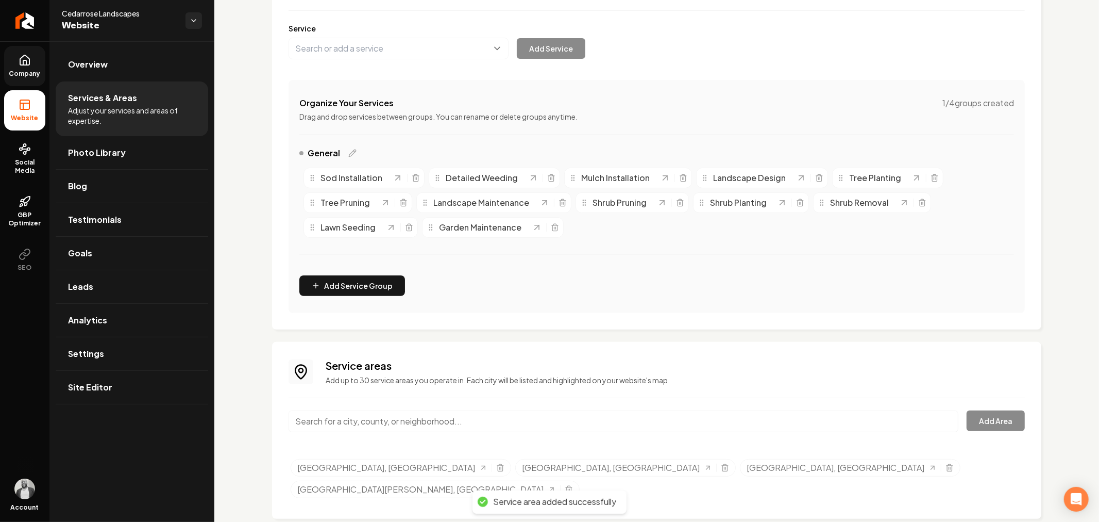
click at [531, 422] on input "Main content area" at bounding box center [624, 421] width 670 height 22
paste input "[GEOGRAPHIC_DATA], [GEOGRAPHIC_DATA]"
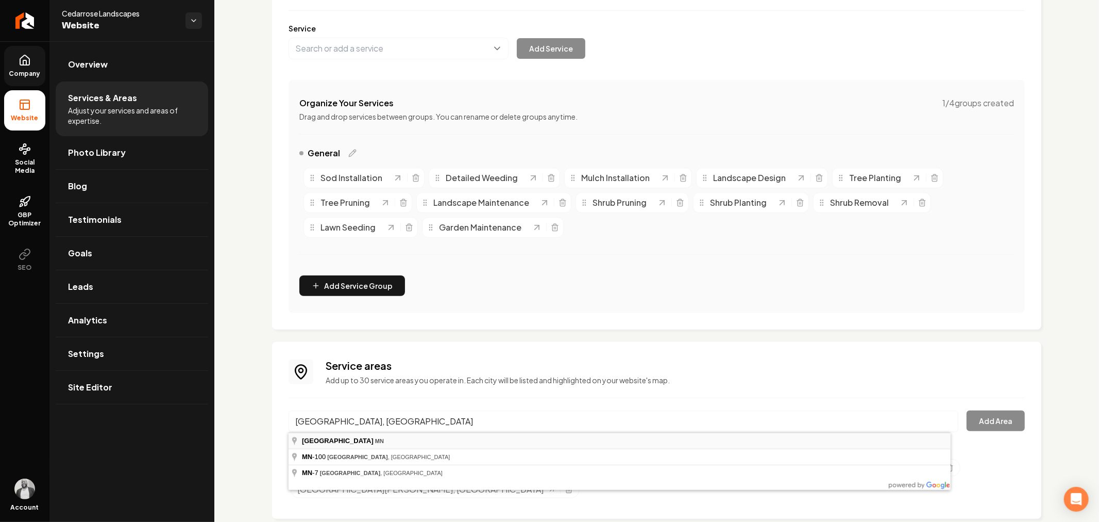
type input "[GEOGRAPHIC_DATA], [GEOGRAPHIC_DATA]"
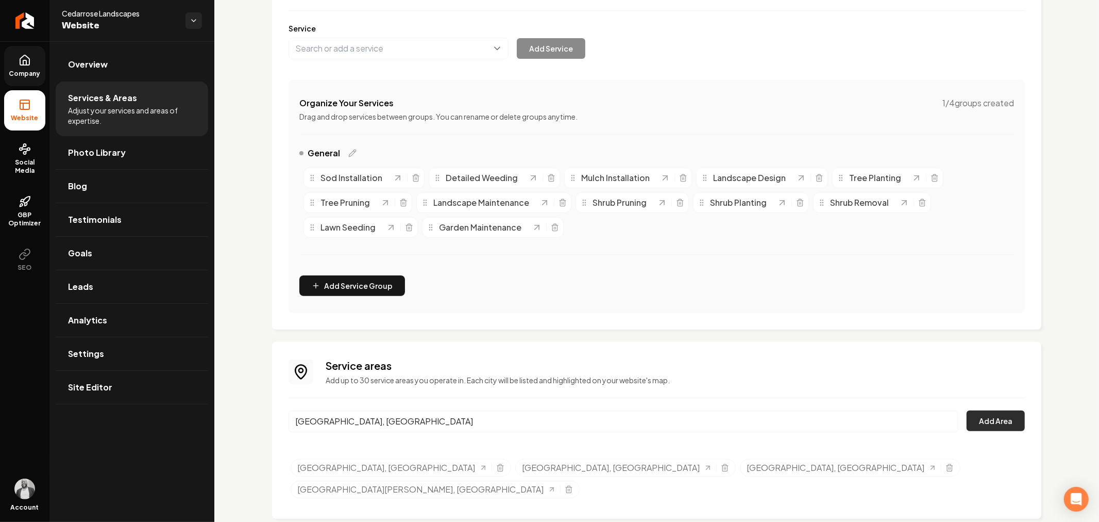
click at [978, 419] on button "Add Area" at bounding box center [996, 420] width 58 height 21
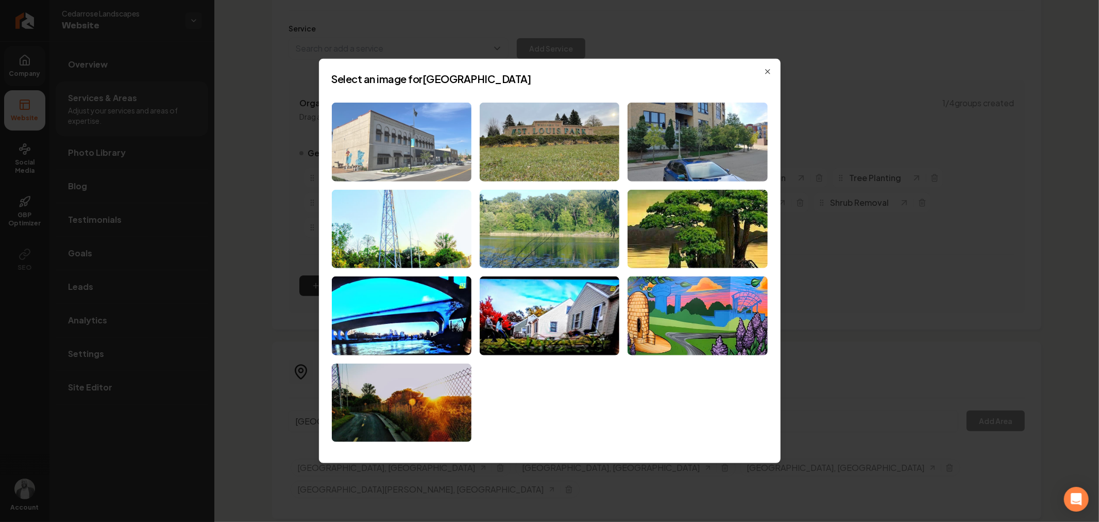
click at [416, 149] on img at bounding box center [402, 142] width 140 height 79
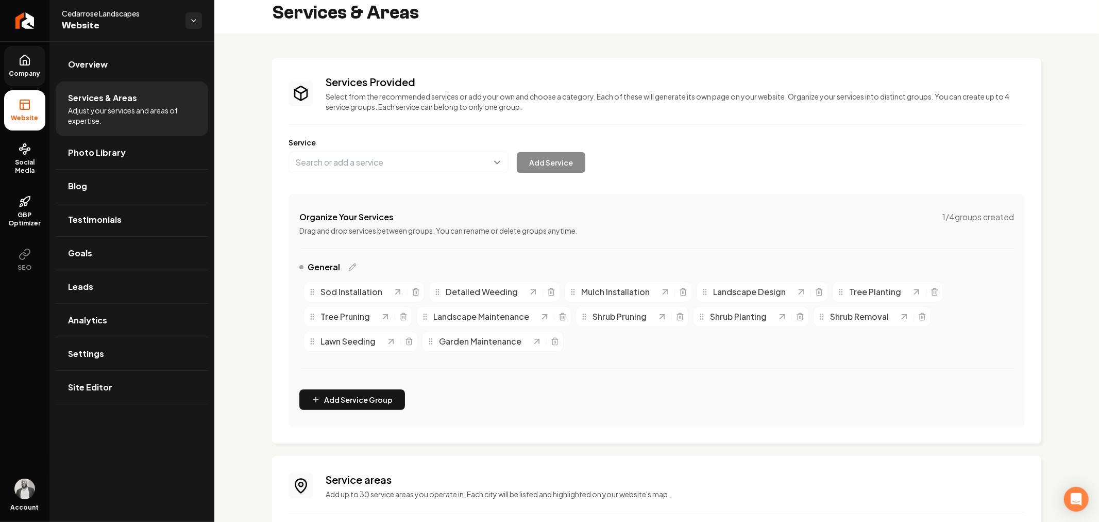
scroll to position [0, 0]
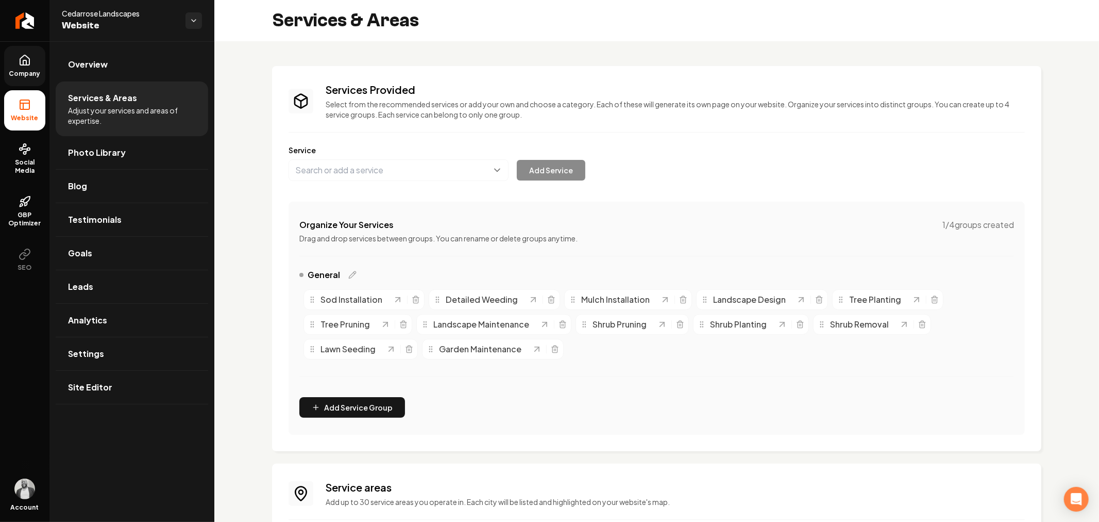
click at [18, 69] on link "Company" at bounding box center [24, 66] width 41 height 40
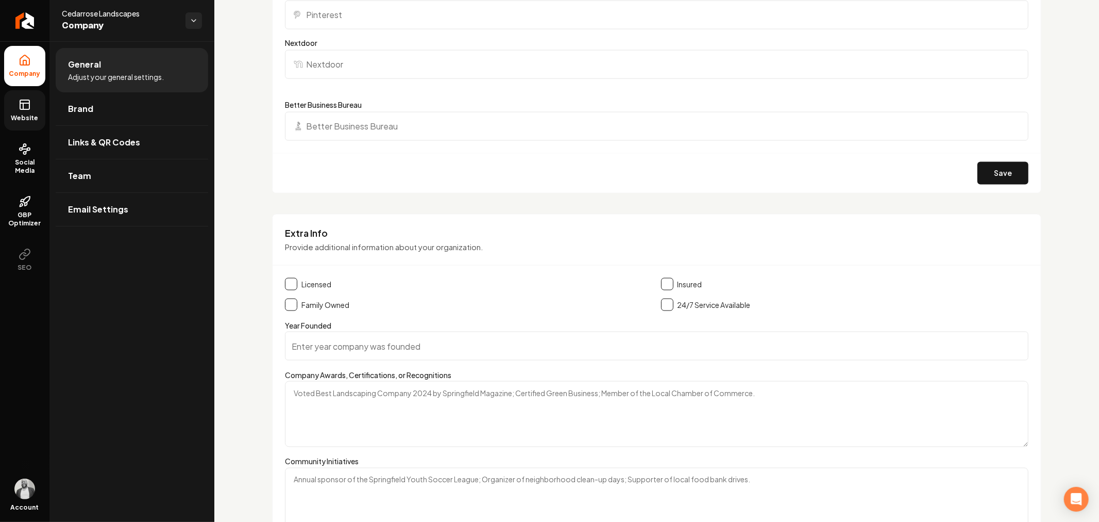
scroll to position [1394, 0]
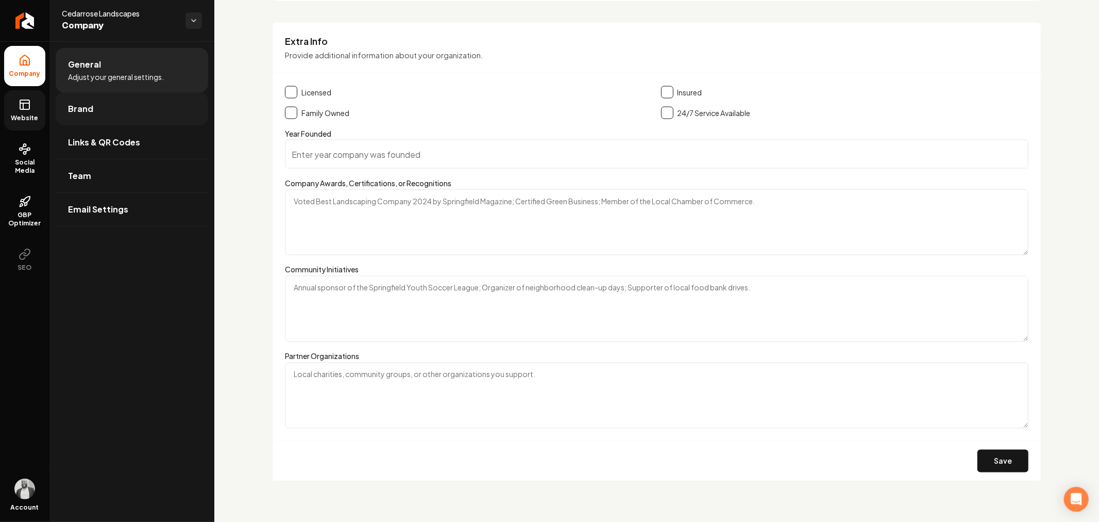
click at [122, 117] on link "Brand" at bounding box center [132, 108] width 153 height 33
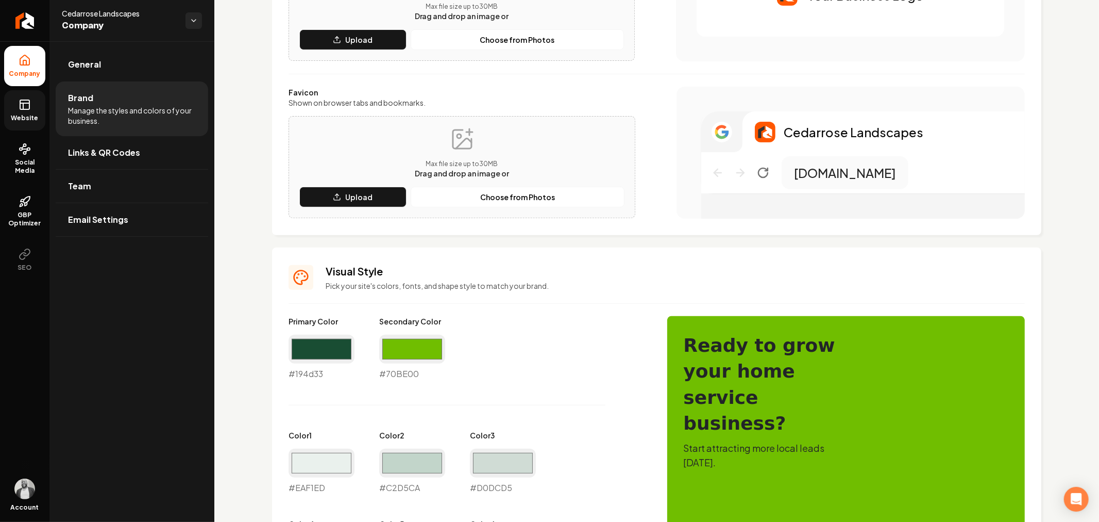
scroll to position [670, 0]
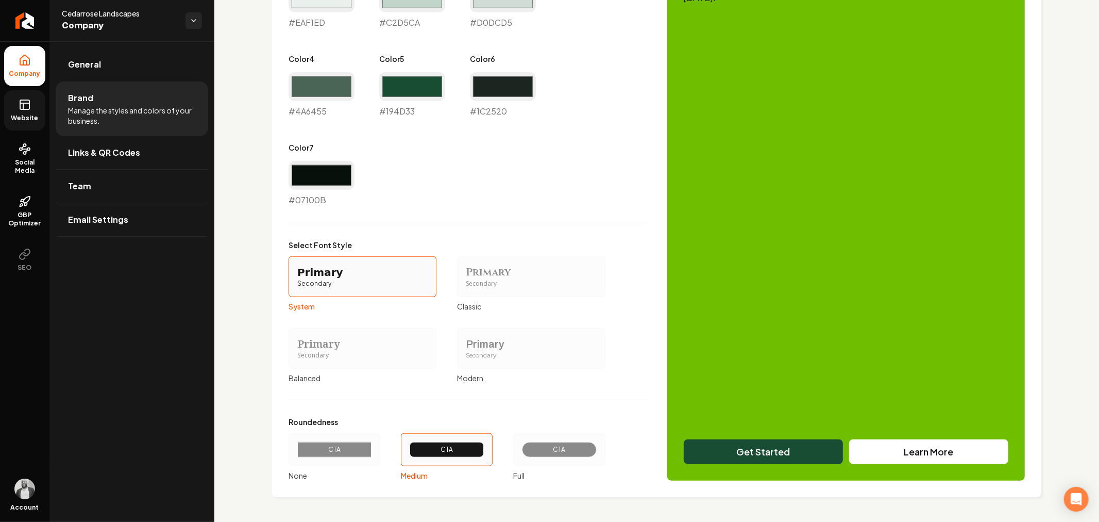
click at [560, 446] on div "CTA" at bounding box center [559, 449] width 57 height 8
click at [521, 446] on button "CTA Full" at bounding box center [517, 449] width 8 height 8
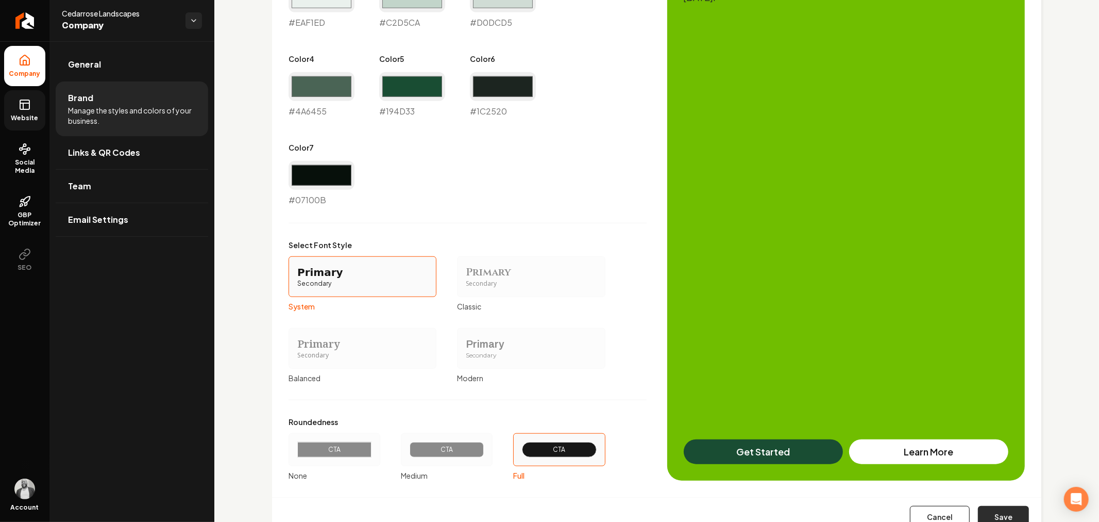
click at [996, 518] on button "Save" at bounding box center [1003, 517] width 51 height 23
type input "#70be00"
type input "#eaf1ed"
type input "#c2d5ca"
type input "#d0dcd5"
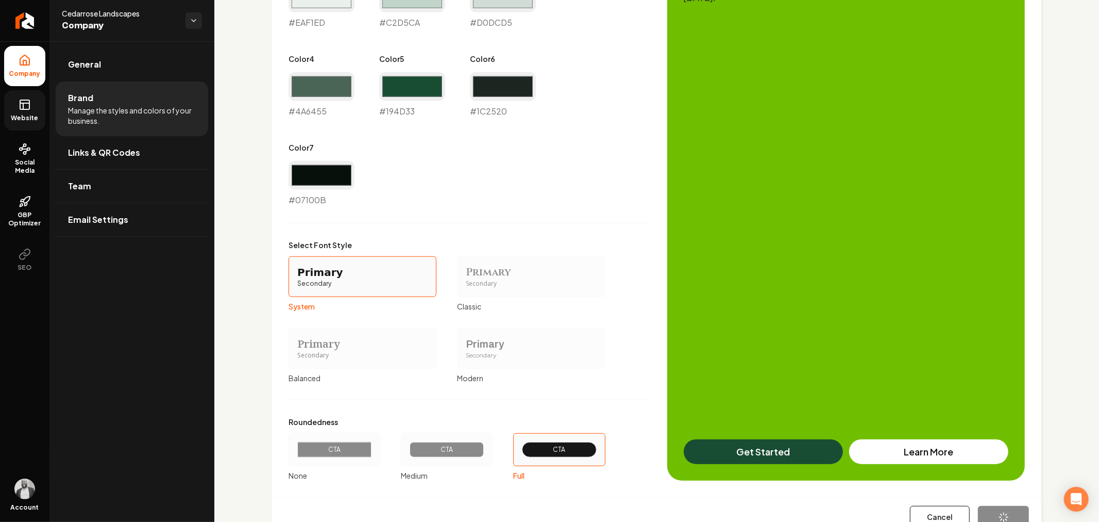
type input "#4a6455"
type input "#194d33"
type input "#1c2520"
type input "#07100b"
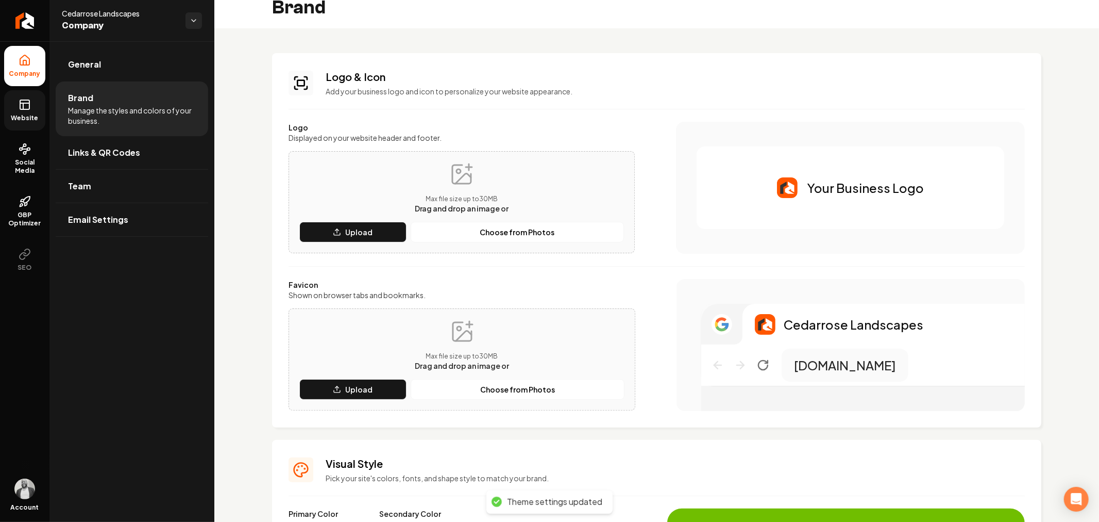
scroll to position [0, 0]
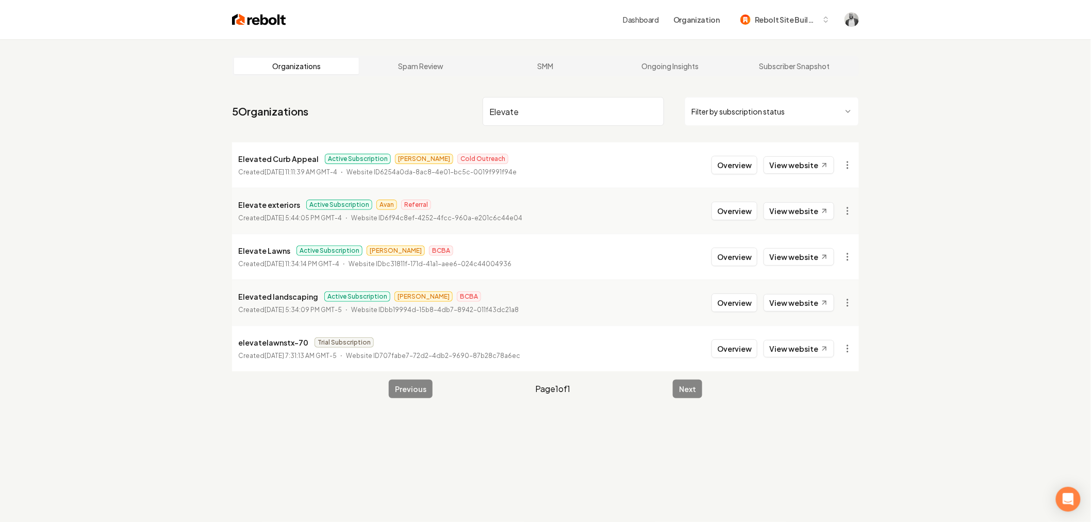
type input "Elevate"
click at [729, 255] on button "Overview" at bounding box center [734, 256] width 46 height 19
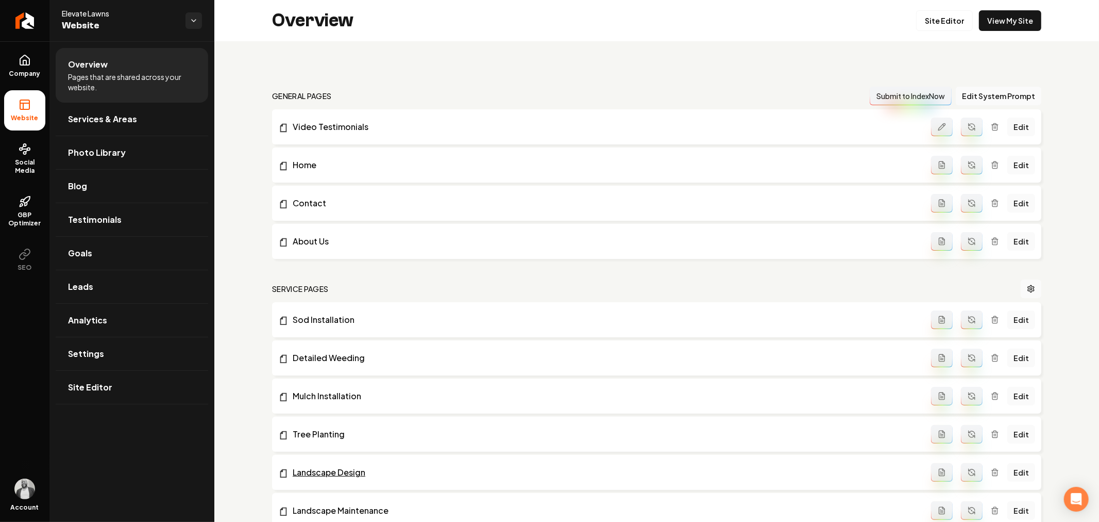
scroll to position [229, 0]
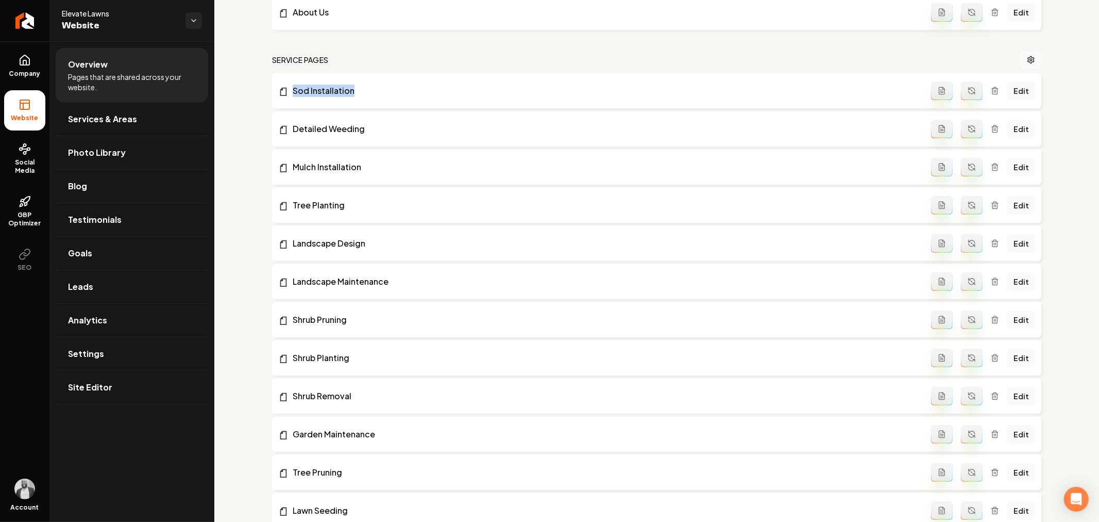
drag, startPoint x: 265, startPoint y: 92, endPoint x: 389, endPoint y: 78, distance: 124.5
click at [385, 83] on div "general pages Submit to IndexNow Edit System Prompt Video Testimonials Edit Hom…" at bounding box center [656, 353] width 885 height 1082
copy link "Sod Installation"
drag, startPoint x: 259, startPoint y: 127, endPoint x: 385, endPoint y: 117, distance: 125.7
click at [381, 121] on div "general pages Submit to IndexNow Edit System Prompt Video Testimonials Edit Hom…" at bounding box center [656, 353] width 885 height 1082
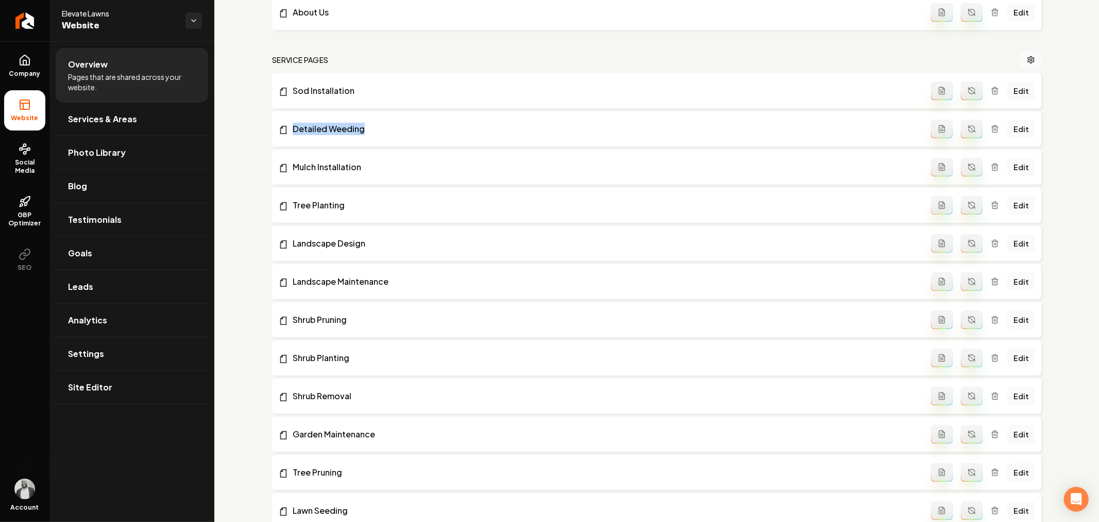
copy link "Detailed Weeding"
drag, startPoint x: 261, startPoint y: 164, endPoint x: 387, endPoint y: 161, distance: 125.8
click at [375, 161] on div "general pages Submit to IndexNow Edit System Prompt Video Testimonials Edit Hom…" at bounding box center [656, 353] width 885 height 1082
copy link "Mulch Installation"
drag, startPoint x: 263, startPoint y: 198, endPoint x: 381, endPoint y: 191, distance: 118.7
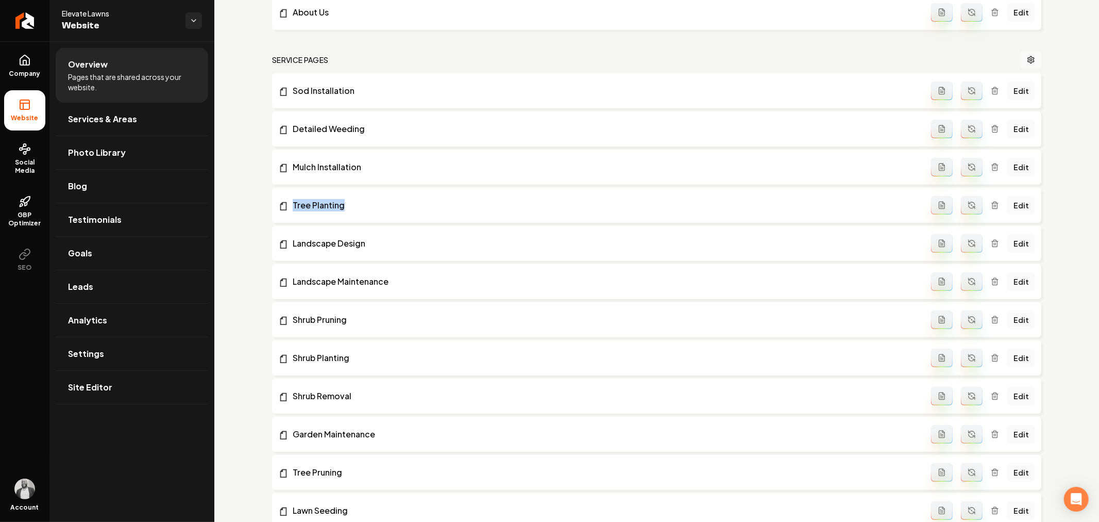
click at [364, 198] on div "general pages Submit to IndexNow Edit System Prompt Video Testimonials Edit Hom…" at bounding box center [656, 353] width 885 height 1082
copy link "Tree Planting"
drag, startPoint x: 259, startPoint y: 238, endPoint x: 402, endPoint y: 245, distance: 143.0
click at [401, 246] on div "general pages Submit to IndexNow Edit System Prompt Video Testimonials Edit Hom…" at bounding box center [656, 353] width 885 height 1082
copy link "Landscape Design"
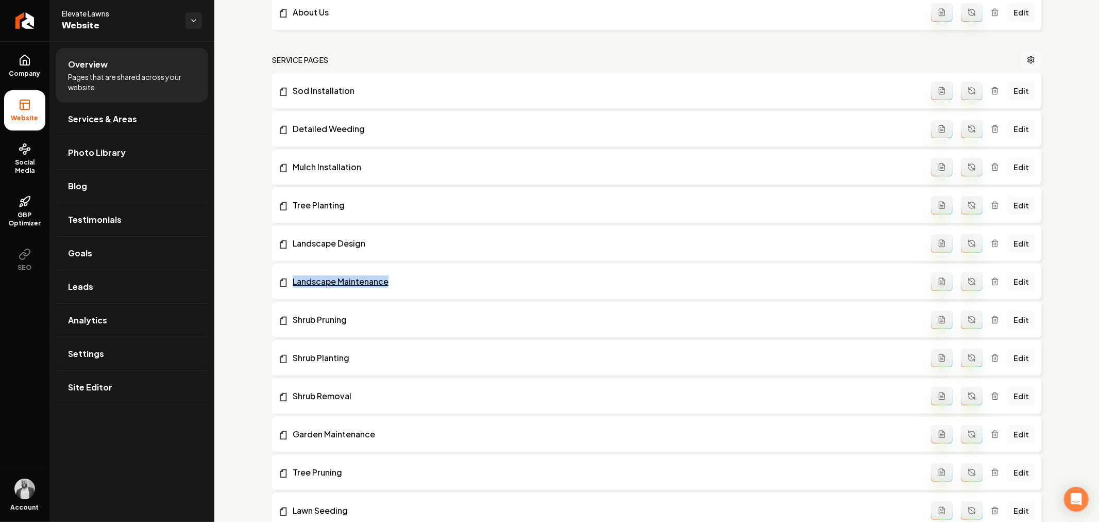
drag, startPoint x: 258, startPoint y: 282, endPoint x: 410, endPoint y: 282, distance: 152.1
click at [410, 282] on div "general pages Submit to IndexNow Edit System Prompt Video Testimonials Edit Hom…" at bounding box center [656, 353] width 885 height 1082
copy link "Landscape Maintenance"
drag, startPoint x: 250, startPoint y: 313, endPoint x: 358, endPoint y: 321, distance: 108.5
click at [358, 321] on div "general pages Submit to IndexNow Edit System Prompt Video Testimonials Edit Hom…" at bounding box center [656, 353] width 885 height 1082
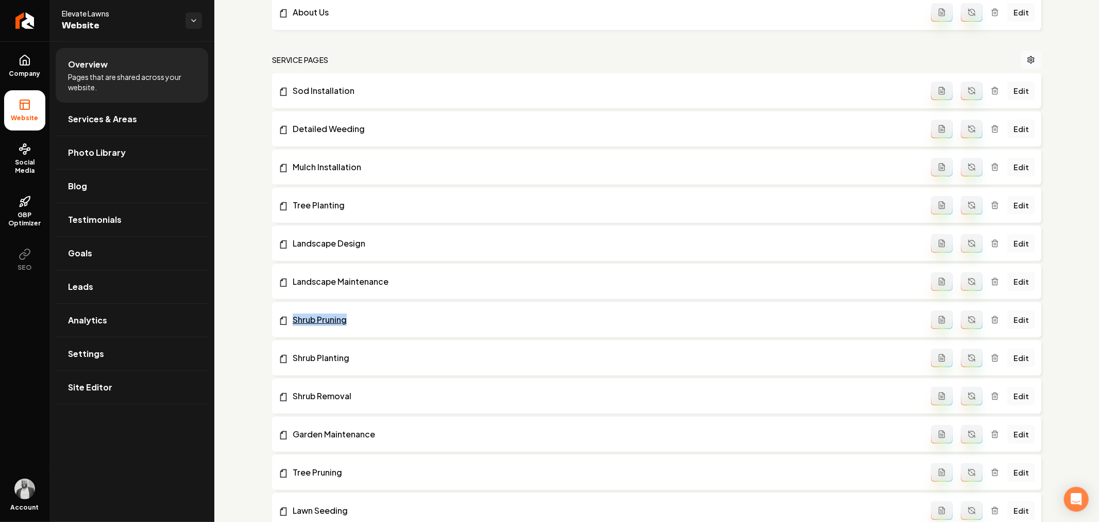
copy link "Shrub Pruning"
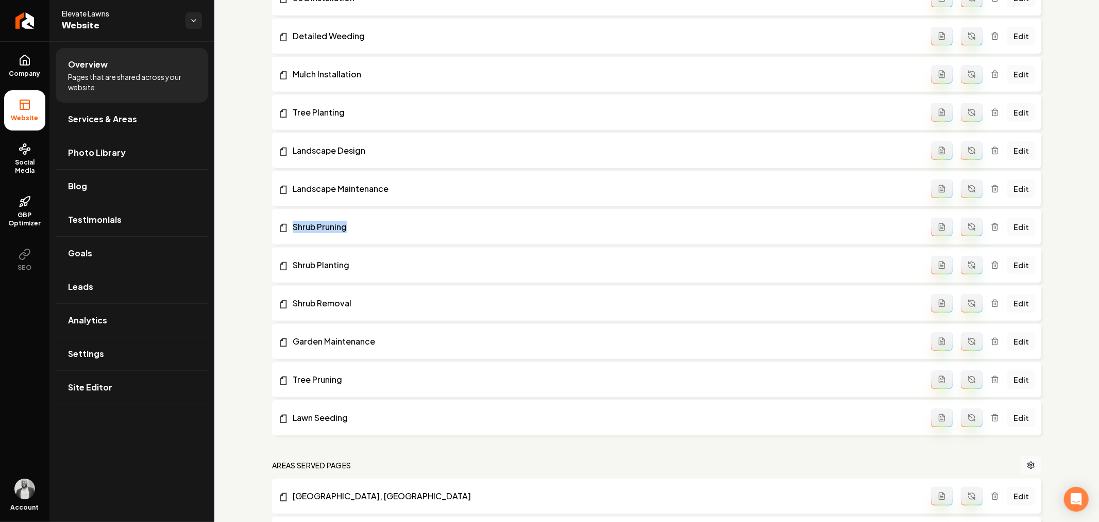
scroll to position [401, 0]
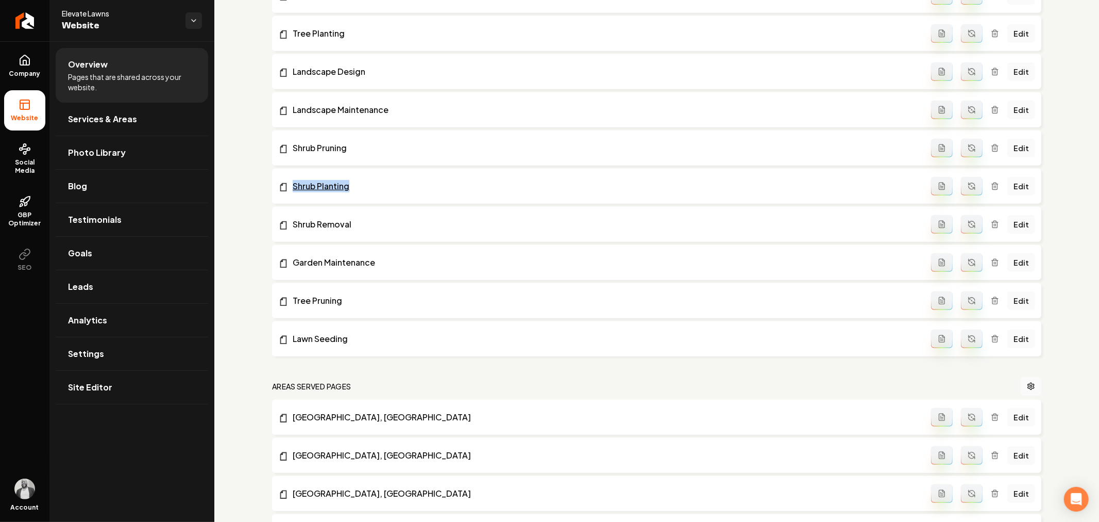
drag, startPoint x: 258, startPoint y: 185, endPoint x: 390, endPoint y: 90, distance: 161.8
click at [383, 183] on div "general pages Submit to IndexNow Edit System Prompt Video Testimonials Edit Hom…" at bounding box center [656, 182] width 885 height 1082
copy link "Shrub Planting"
drag, startPoint x: 266, startPoint y: 222, endPoint x: 368, endPoint y: 60, distance: 190.6
click at [363, 223] on div "general pages Submit to IndexNow Edit System Prompt Video Testimonials Edit Hom…" at bounding box center [656, 182] width 885 height 1082
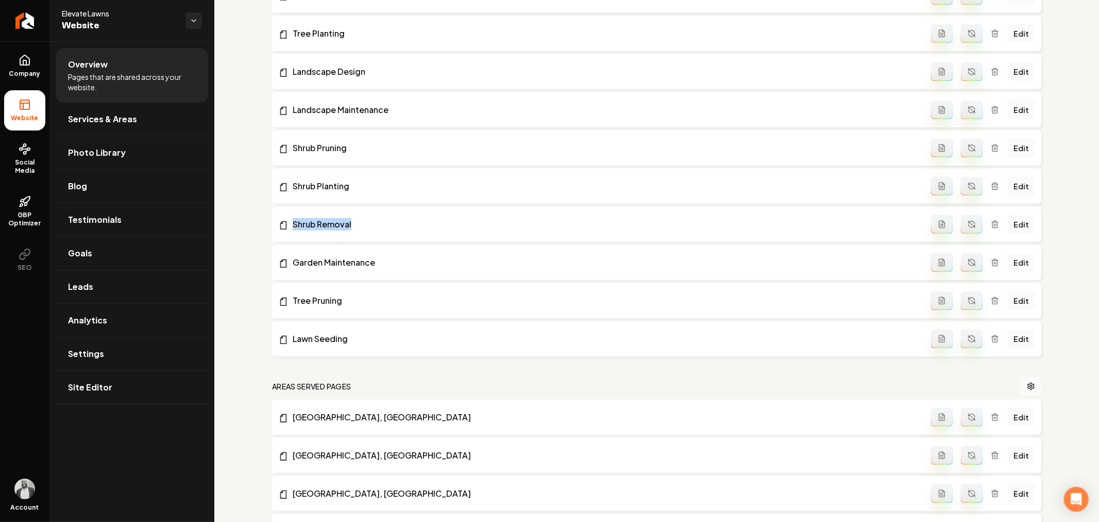
copy link "Shrub Removal"
drag, startPoint x: 270, startPoint y: 260, endPoint x: 413, endPoint y: 252, distance: 143.6
click at [413, 255] on div "general pages Submit to IndexNow Edit System Prompt Video Testimonials Edit Hom…" at bounding box center [656, 182] width 885 height 1082
copy link "Garden Maintenance"
drag, startPoint x: 261, startPoint y: 295, endPoint x: 358, endPoint y: 294, distance: 96.4
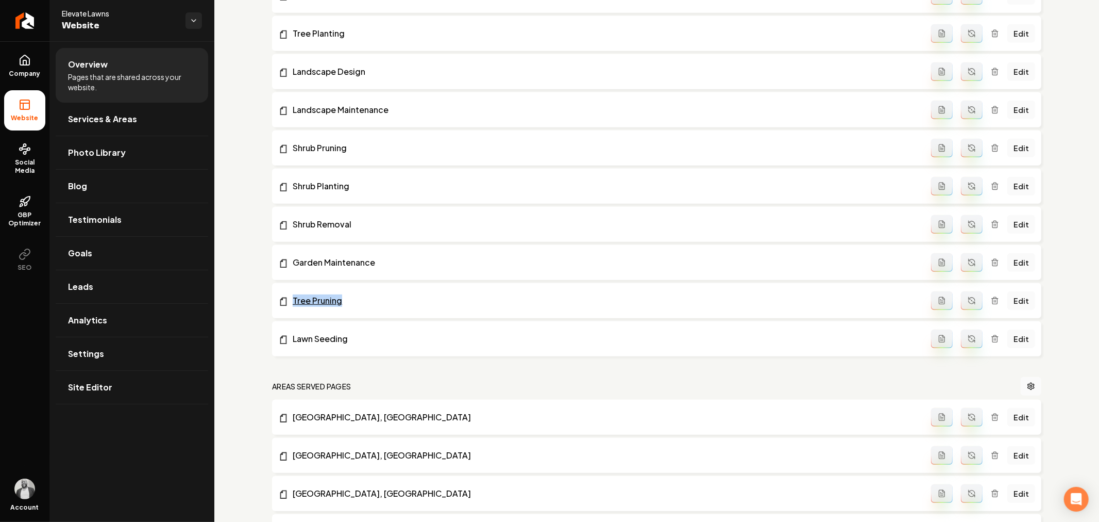
click at [358, 294] on div "general pages Submit to IndexNow Edit System Prompt Video Testimonials Edit Hom…" at bounding box center [656, 182] width 885 height 1082
drag, startPoint x: 259, startPoint y: 335, endPoint x: 364, endPoint y: 332, distance: 105.2
click at [364, 333] on div "general pages Submit to IndexNow Edit System Prompt Video Testimonials Edit Hom…" at bounding box center [656, 182] width 885 height 1082
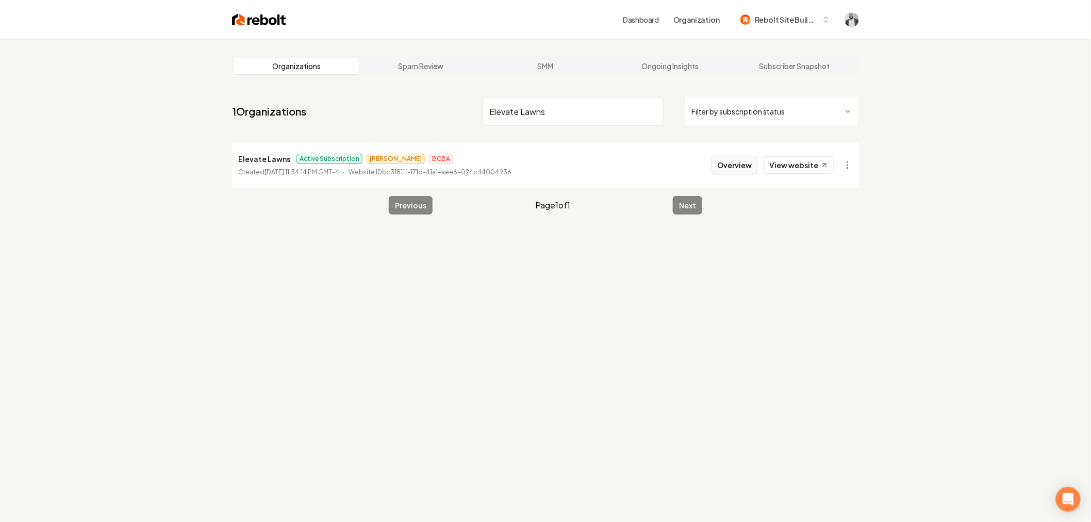
type input "Elevate Lawns"
click at [730, 160] on button "Overview" at bounding box center [734, 165] width 46 height 19
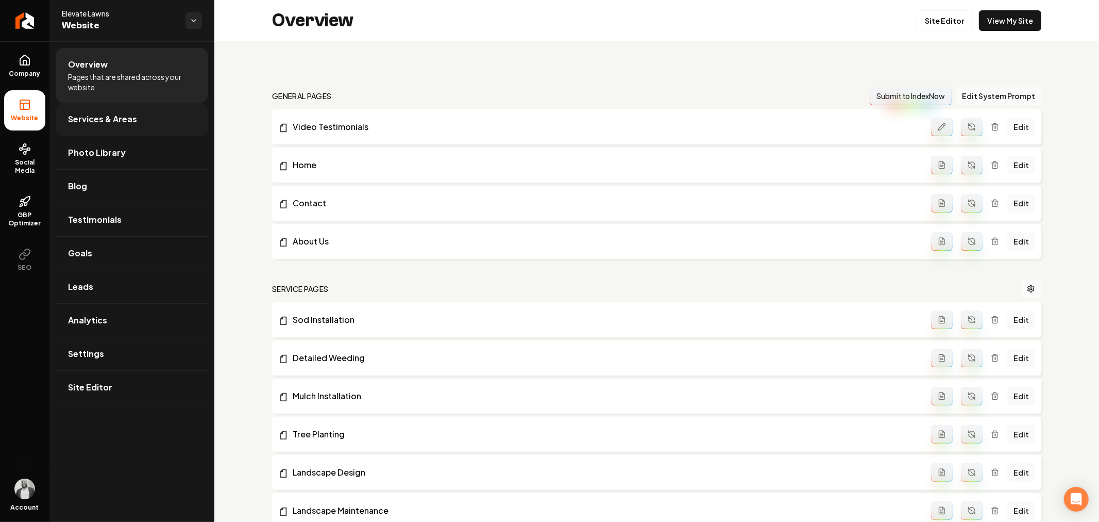
click at [100, 121] on span "Services & Areas" at bounding box center [102, 119] width 69 height 12
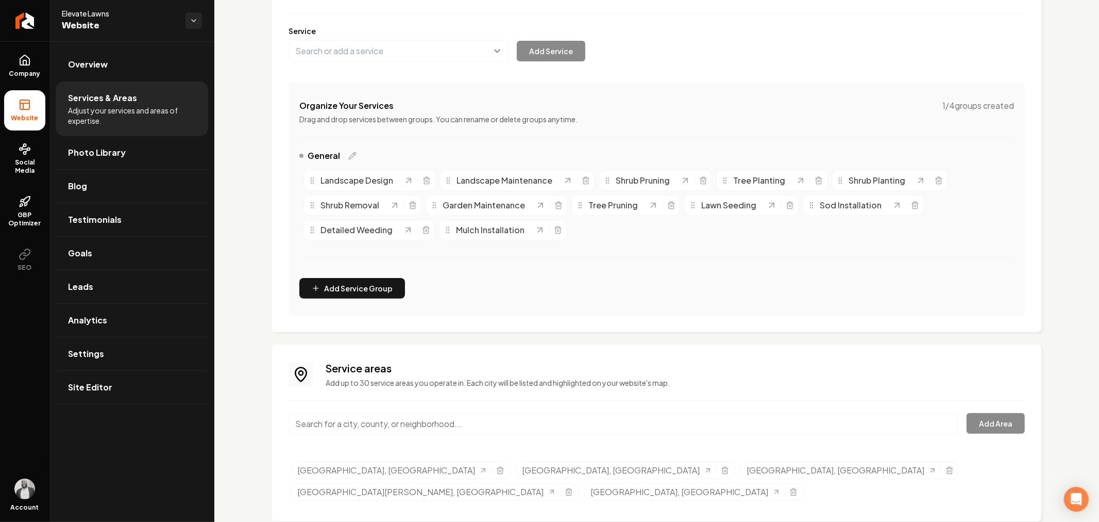
scroll to position [122, 0]
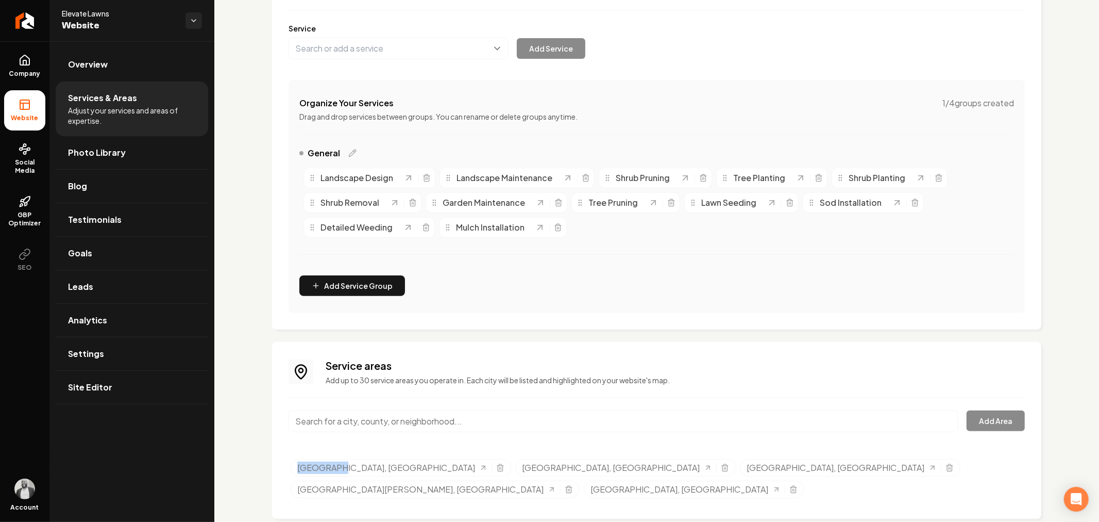
copy span "[GEOGRAPHIC_DATA], [GEOGRAPHIC_DATA]"
drag, startPoint x: 268, startPoint y: 468, endPoint x: 354, endPoint y: 418, distance: 99.5
click at [336, 463] on div "Services Provided Select from the recommended services or add your own and choo…" at bounding box center [656, 232] width 885 height 624
drag, startPoint x: 374, startPoint y: 466, endPoint x: 454, endPoint y: 465, distance: 80.4
click at [454, 465] on ul "[GEOGRAPHIC_DATA], [GEOGRAPHIC_DATA] [GEOGRAPHIC_DATA], [GEOGRAPHIC_DATA] [GEOG…" at bounding box center [658, 480] width 735 height 43
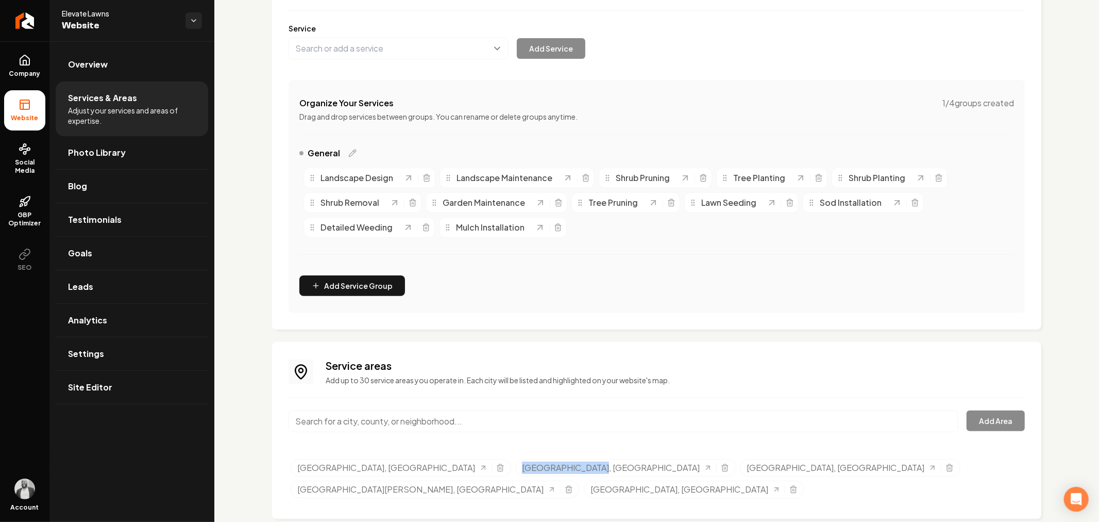
copy span "[GEOGRAPHIC_DATA], [GEOGRAPHIC_DATA]"
drag, startPoint x: 490, startPoint y: 466, endPoint x: 610, endPoint y: 341, distance: 173.5
click at [564, 459] on ul "[GEOGRAPHIC_DATA], [GEOGRAPHIC_DATA] [GEOGRAPHIC_DATA], [GEOGRAPHIC_DATA] [GEOG…" at bounding box center [658, 480] width 735 height 43
copy span "[GEOGRAPHIC_DATA], [GEOGRAPHIC_DATA]"
drag, startPoint x: 602, startPoint y: 465, endPoint x: 612, endPoint y: 285, distance: 180.7
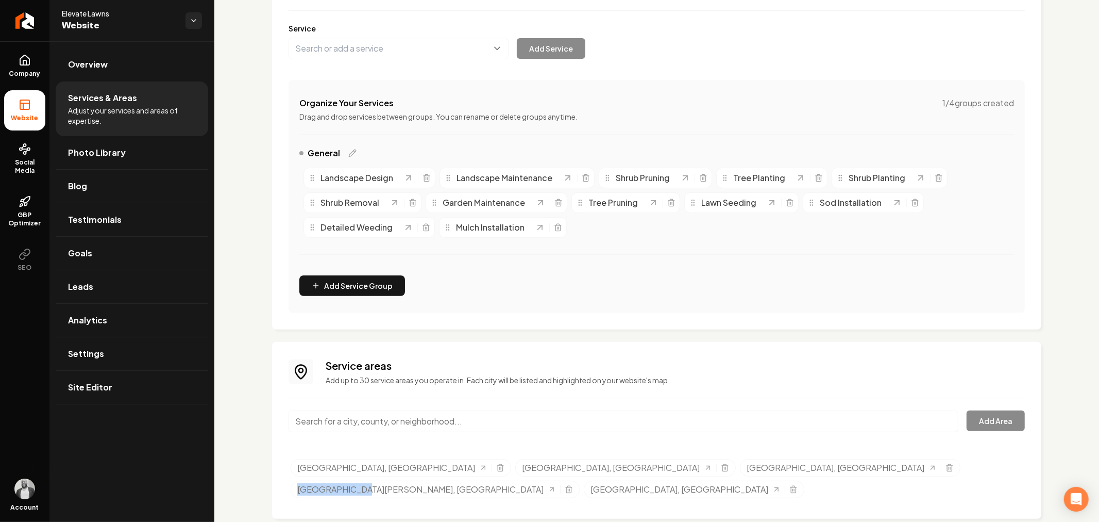
click at [662, 457] on div "Select a service area [GEOGRAPHIC_DATA], [GEOGRAPHIC_DATA] [GEOGRAPHIC_DATA], […" at bounding box center [657, 479] width 737 height 45
click at [580, 480] on div "[GEOGRAPHIC_DATA][PERSON_NAME], [GEOGRAPHIC_DATA]" at bounding box center [435, 489] width 289 height 18
drag, startPoint x: 606, startPoint y: 467, endPoint x: 625, endPoint y: 287, distance: 181.4
click at [664, 457] on div "Select a service area [GEOGRAPHIC_DATA], [GEOGRAPHIC_DATA] [GEOGRAPHIC_DATA], […" at bounding box center [657, 479] width 737 height 45
copy span "[GEOGRAPHIC_DATA][PERSON_NAME], [GEOGRAPHIC_DATA]"
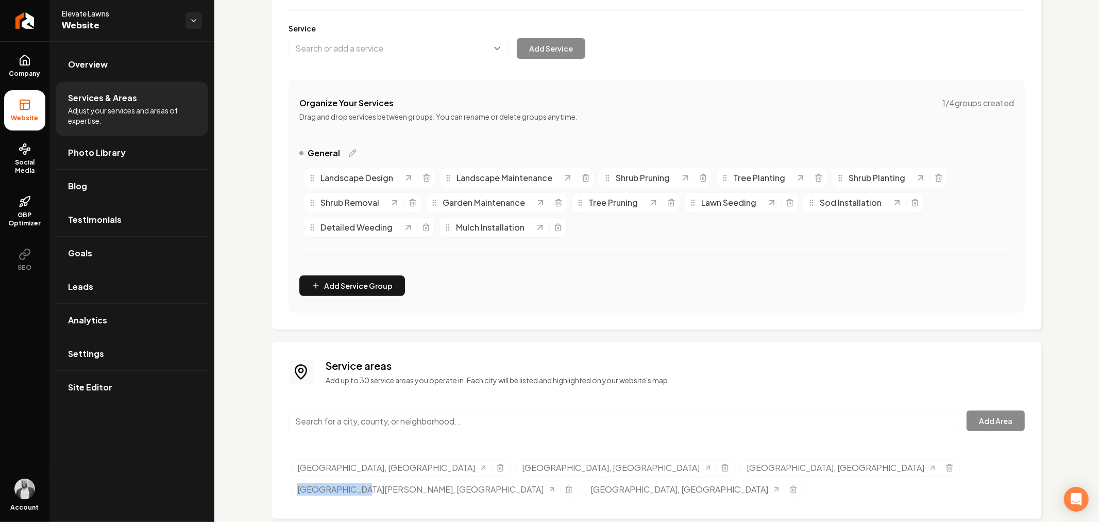
drag, startPoint x: 602, startPoint y: 468, endPoint x: 641, endPoint y: 382, distance: 94.3
click at [663, 461] on ul "[GEOGRAPHIC_DATA], [GEOGRAPHIC_DATA] [GEOGRAPHIC_DATA], [GEOGRAPHIC_DATA] [GEOG…" at bounding box center [658, 480] width 735 height 43
copy span "[GEOGRAPHIC_DATA], [GEOGRAPHIC_DATA]"
drag, startPoint x: 709, startPoint y: 468, endPoint x: 772, endPoint y: 456, distance: 63.9
click at [776, 459] on ul "[GEOGRAPHIC_DATA], [GEOGRAPHIC_DATA] [GEOGRAPHIC_DATA], [GEOGRAPHIC_DATA] [GEOG…" at bounding box center [658, 480] width 735 height 43
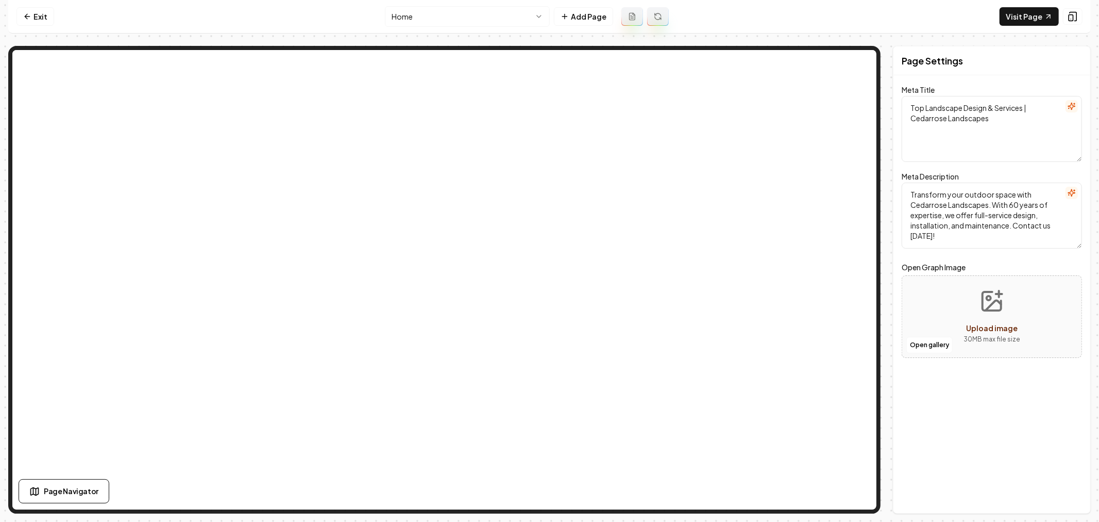
click at [497, 19] on html "Computer Required This feature is only available on a computer. Please switch t…" at bounding box center [549, 261] width 1099 height 522
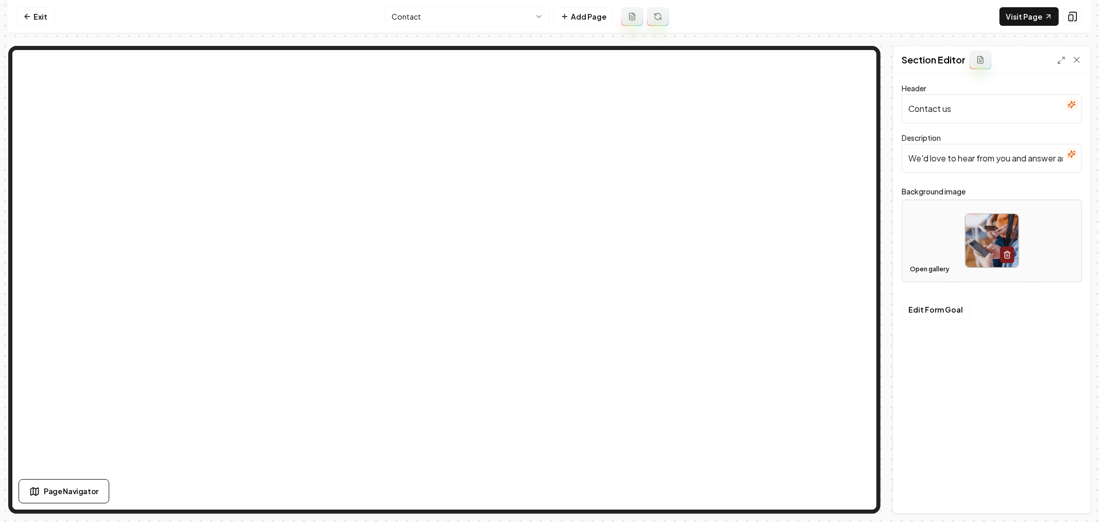
click at [921, 271] on button "Open gallery" at bounding box center [930, 269] width 46 height 16
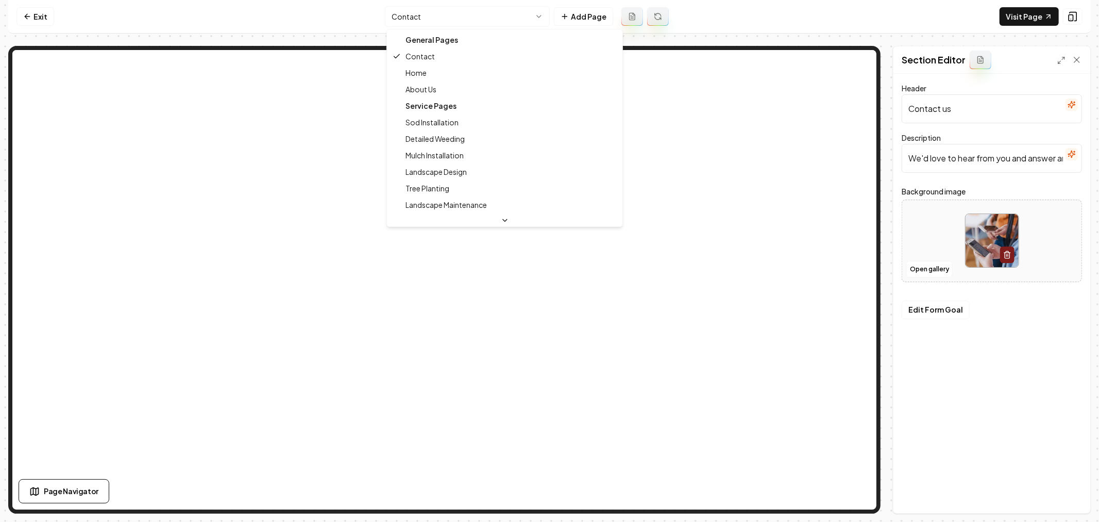
click at [473, 14] on html "Computer Required This feature is only available on a computer. Please switch t…" at bounding box center [549, 261] width 1099 height 522
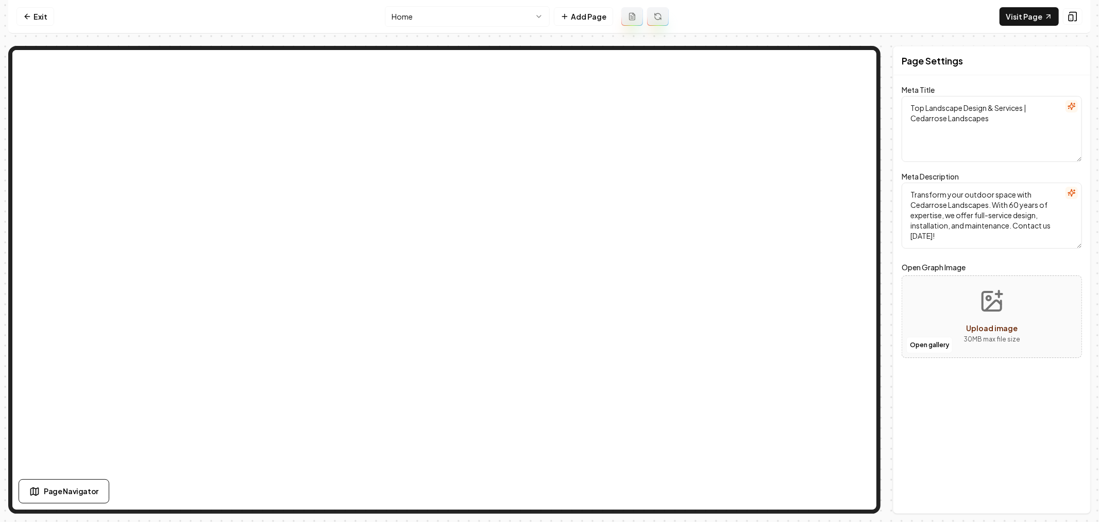
click at [491, 14] on html "Computer Required This feature is only available on a computer. Please switch t…" at bounding box center [549, 261] width 1099 height 522
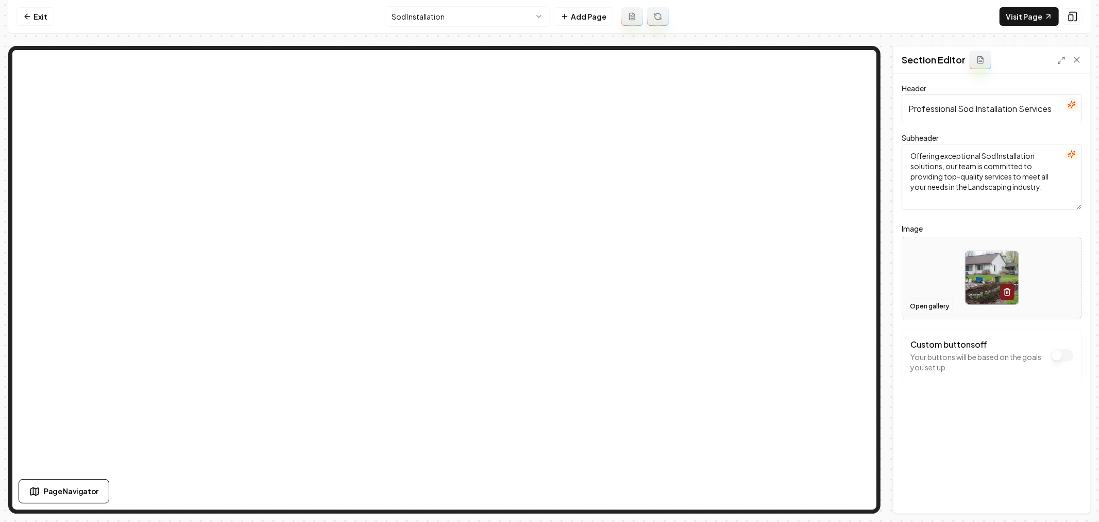
click at [912, 302] on button "Open gallery" at bounding box center [930, 306] width 46 height 16
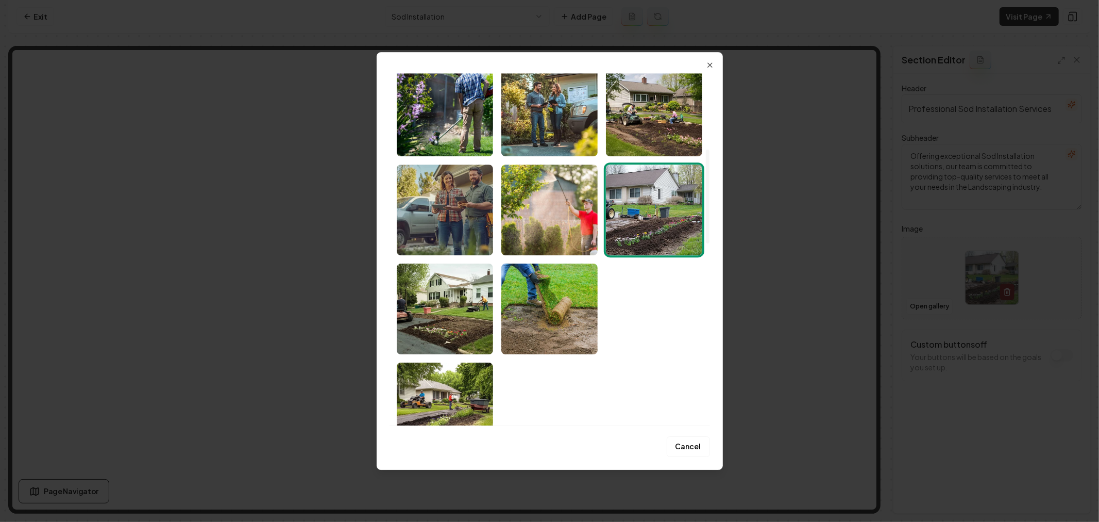
scroll to position [286, 0]
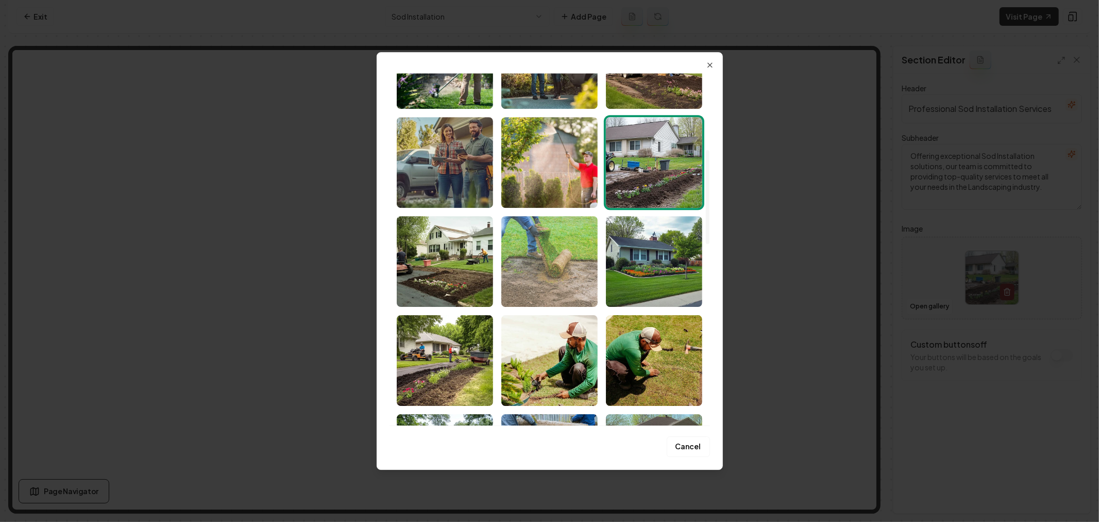
click at [560, 285] on img "Select image image_68a23e225c7cd75eb8e5c1f7.jpeg" at bounding box center [550, 261] width 96 height 91
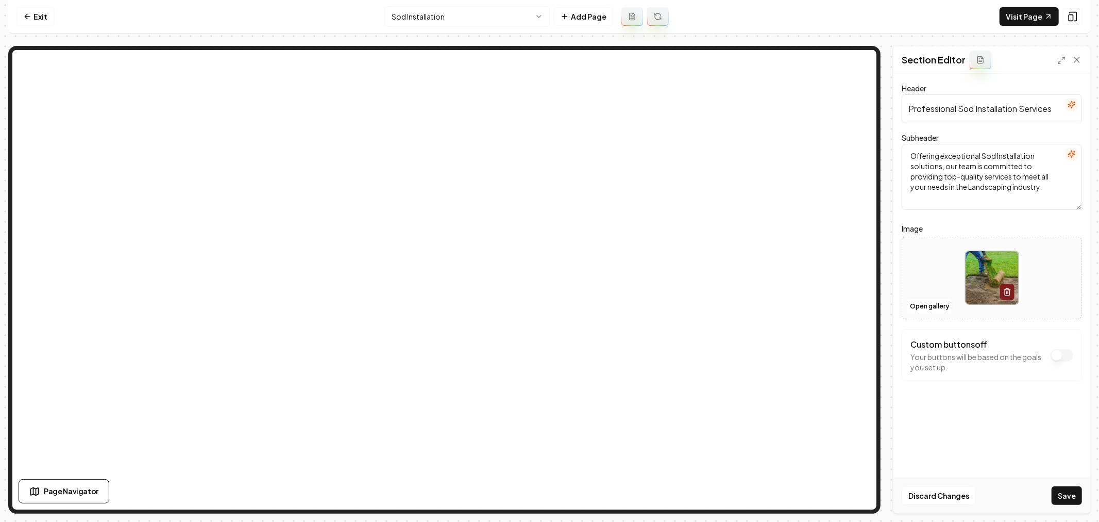
click at [1069, 489] on button "Save" at bounding box center [1067, 495] width 30 height 19
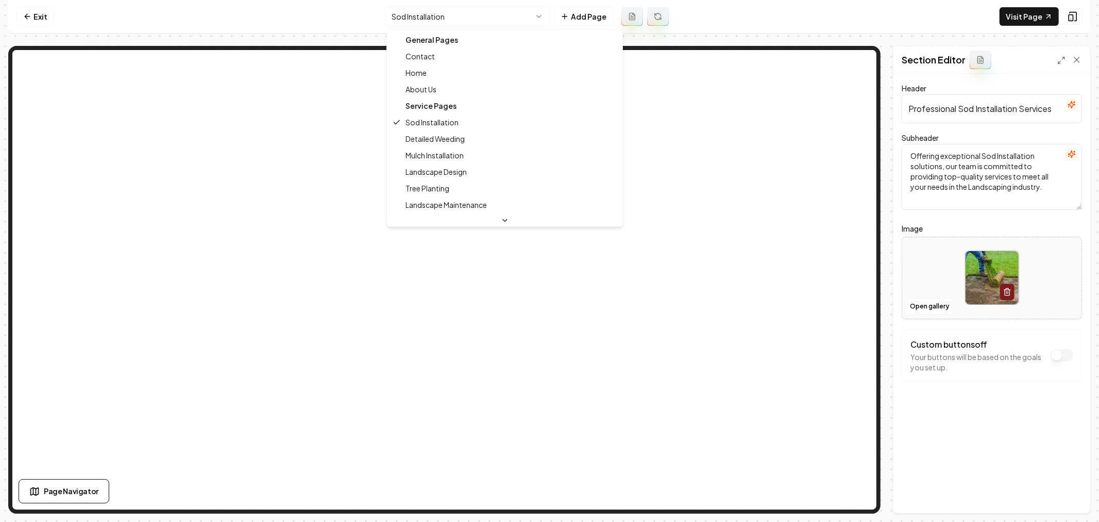
click at [479, 16] on html "Computer Required This feature is only available on a computer. Please switch t…" at bounding box center [549, 261] width 1099 height 522
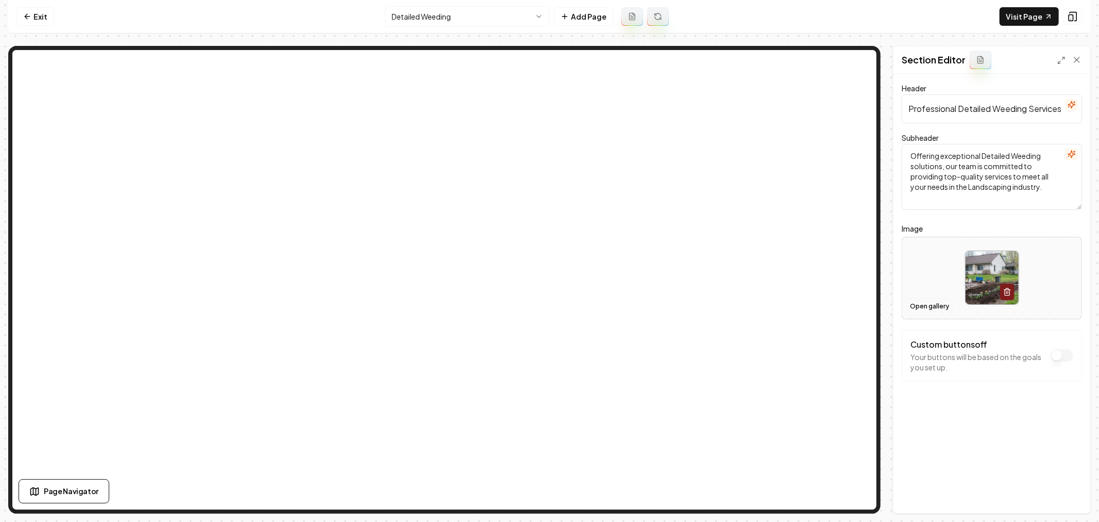
click at [931, 304] on button "Open gallery" at bounding box center [930, 306] width 46 height 16
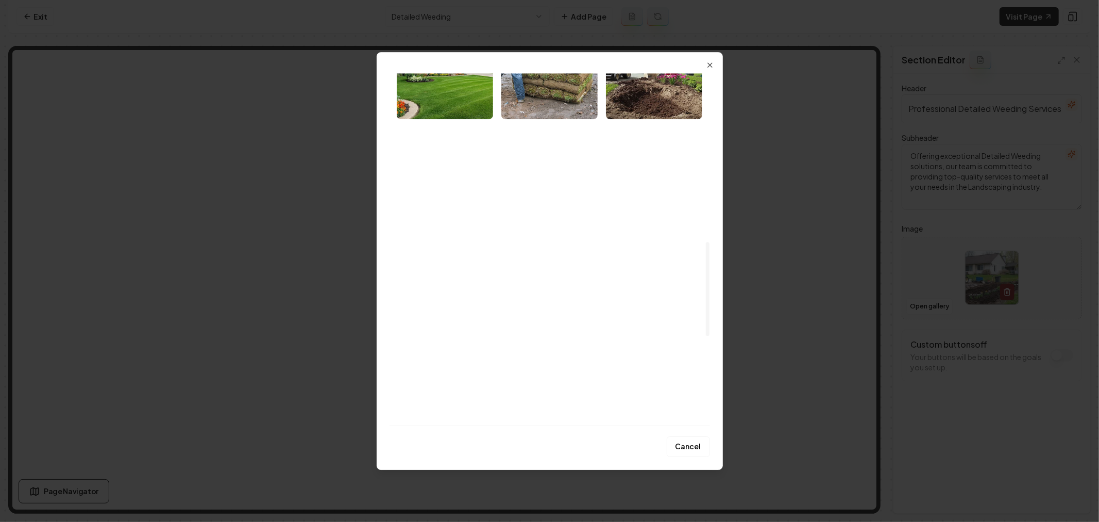
scroll to position [687, 0]
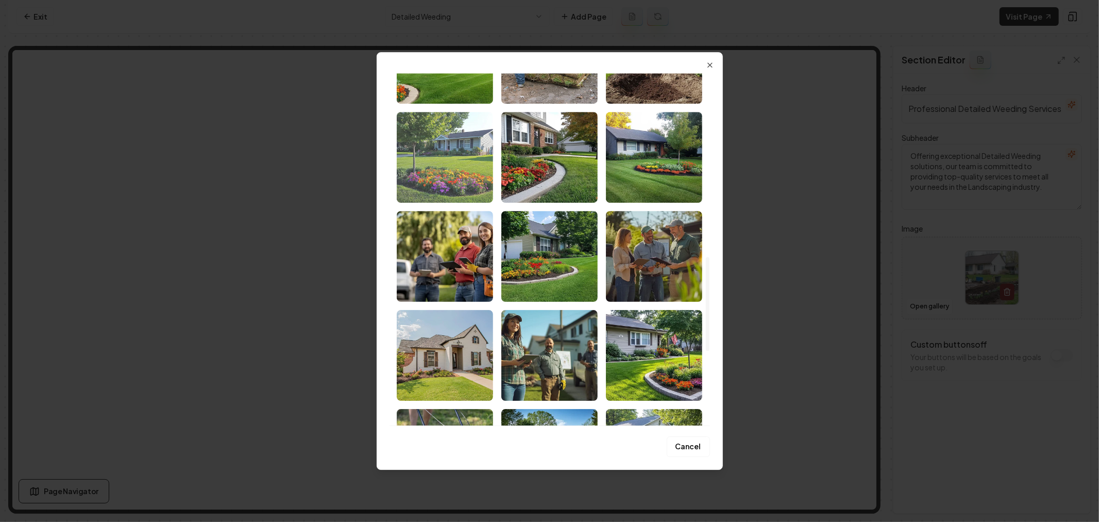
click at [454, 184] on img "Select image image_68a23e225c7cd75eb8e5c098.png" at bounding box center [445, 157] width 96 height 91
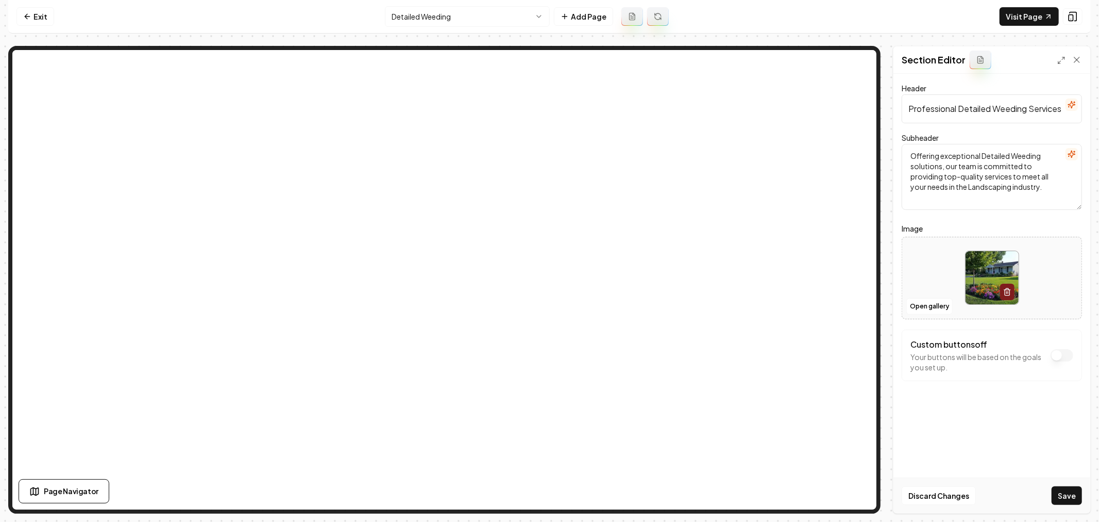
click at [1065, 487] on button "Save" at bounding box center [1067, 495] width 30 height 19
click at [491, 19] on html "Computer Required This feature is only available on a computer. Please switch t…" at bounding box center [549, 261] width 1099 height 522
click at [915, 305] on button "Open gallery" at bounding box center [930, 306] width 46 height 16
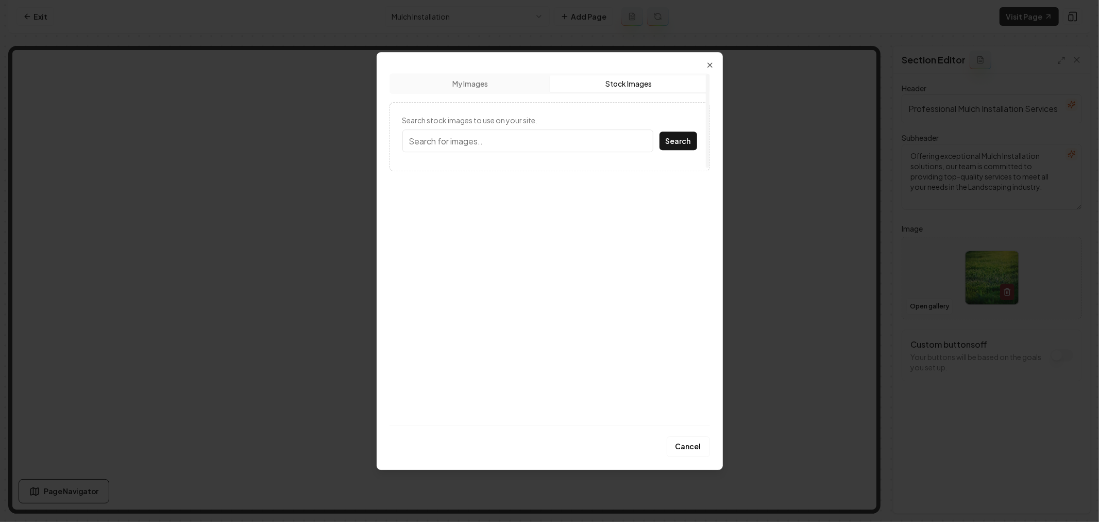
click at [612, 86] on button "Stock Images" at bounding box center [629, 83] width 158 height 16
click at [525, 145] on input "Search stock images to use on your site." at bounding box center [528, 140] width 251 height 23
type input "Mulch"
click at [660, 131] on button "Search" at bounding box center [679, 140] width 38 height 19
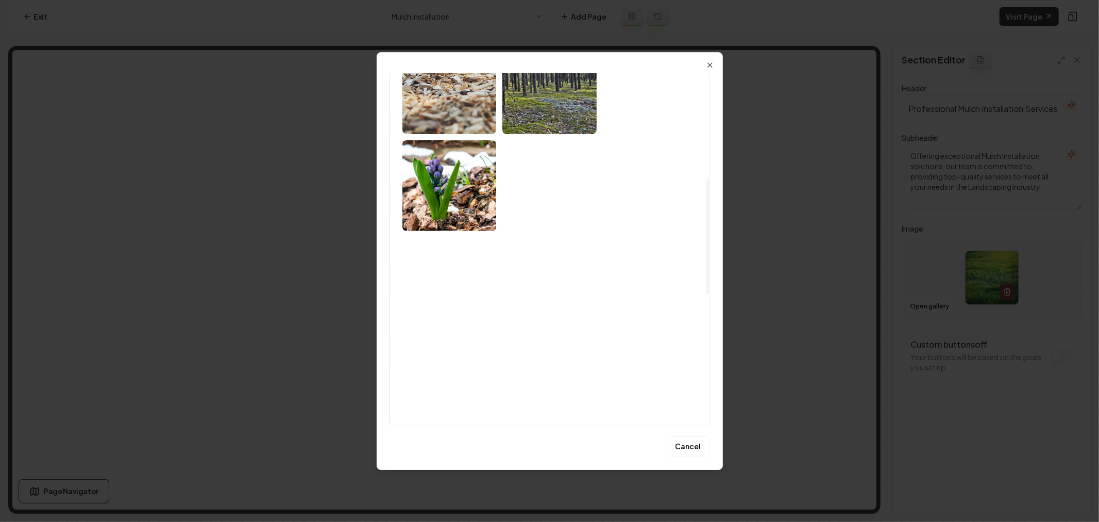
scroll to position [320, 0]
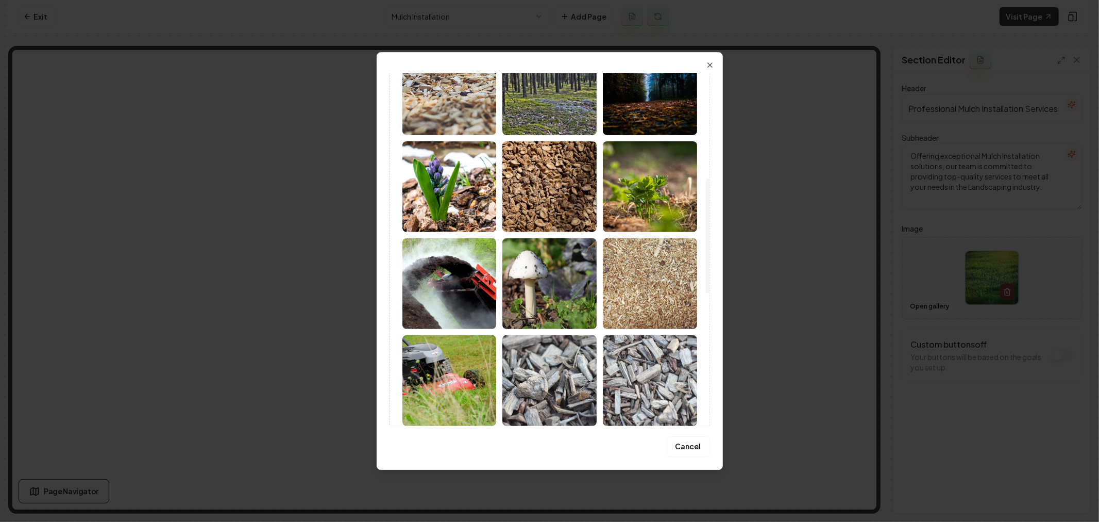
click at [544, 186] on img at bounding box center [550, 186] width 94 height 91
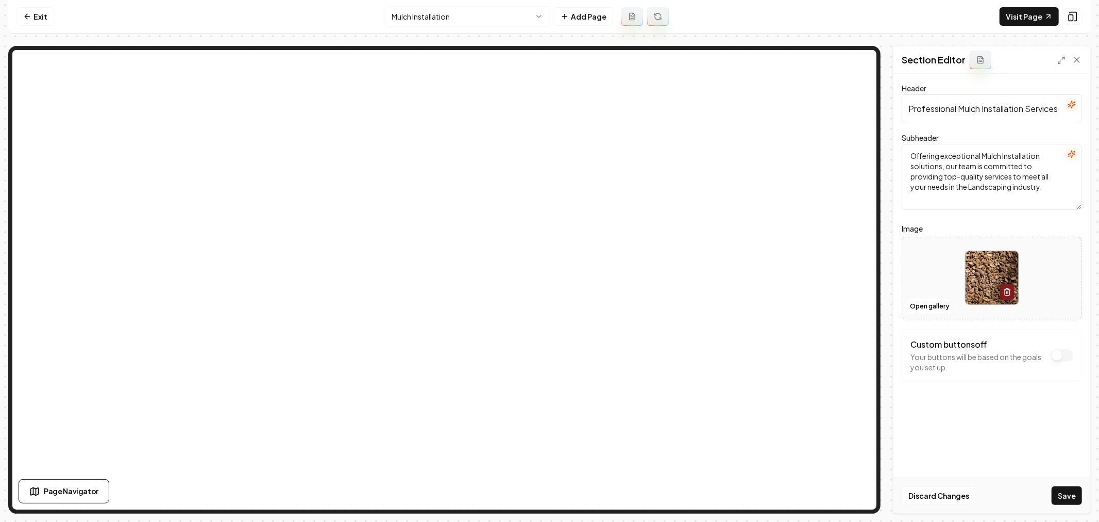
click at [1071, 491] on button "Save" at bounding box center [1067, 495] width 30 height 19
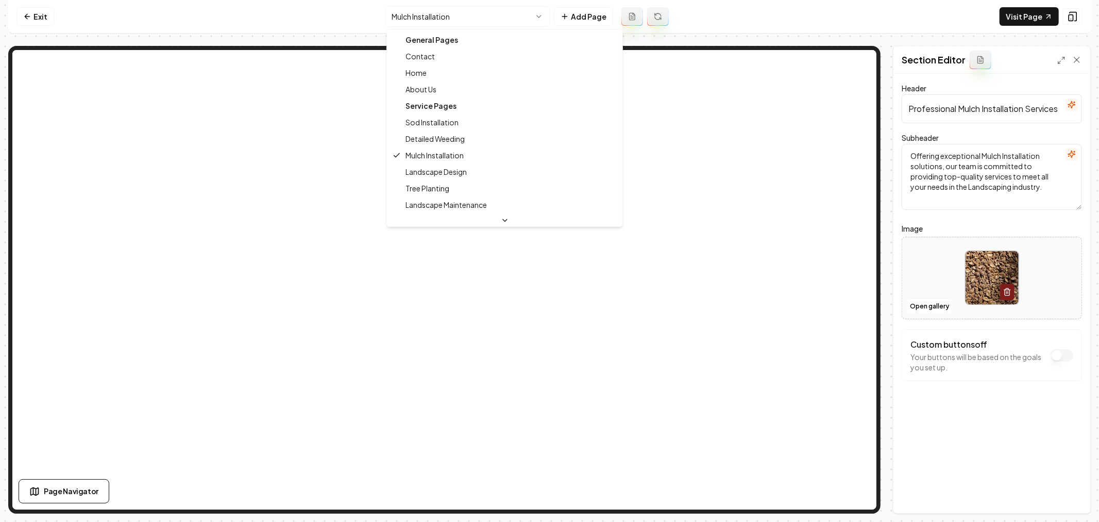
click at [481, 25] on html "Computer Required This feature is only available on a computer. Please switch t…" at bounding box center [549, 261] width 1099 height 522
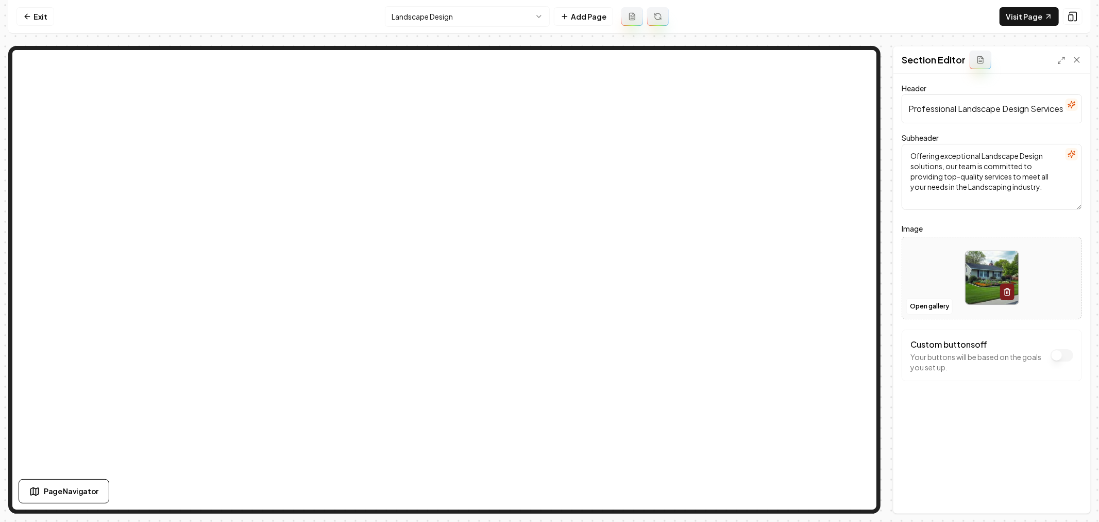
click at [465, 15] on html "Computer Required This feature is only available on a computer. Please switch t…" at bounding box center [549, 261] width 1099 height 522
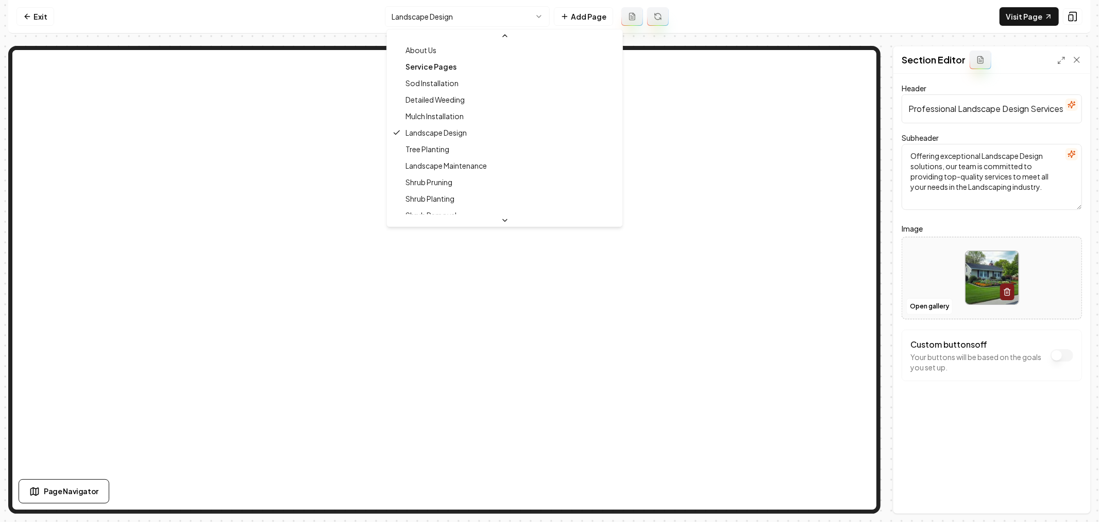
scroll to position [114, 0]
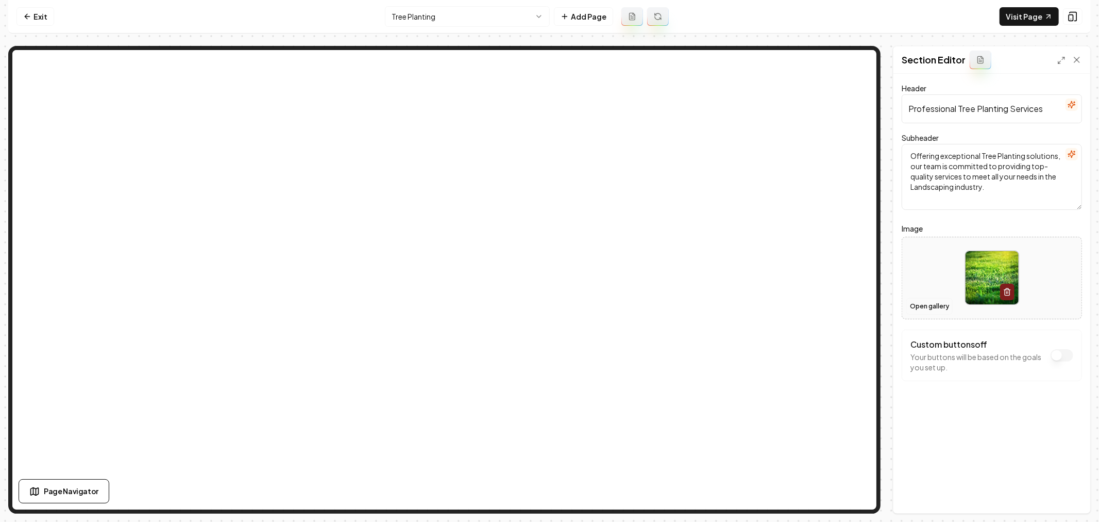
click at [924, 310] on button "Open gallery" at bounding box center [930, 306] width 46 height 16
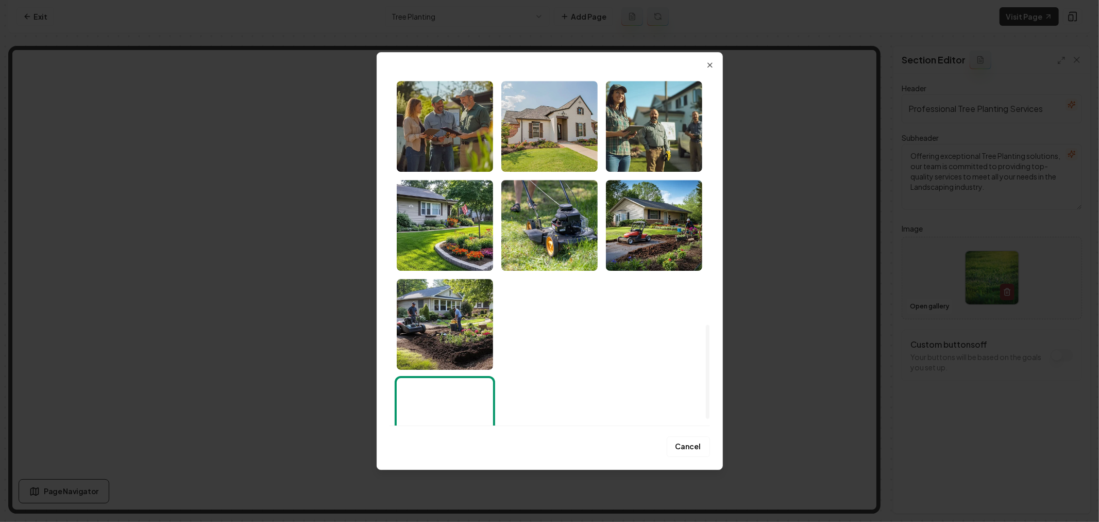
scroll to position [963, 0]
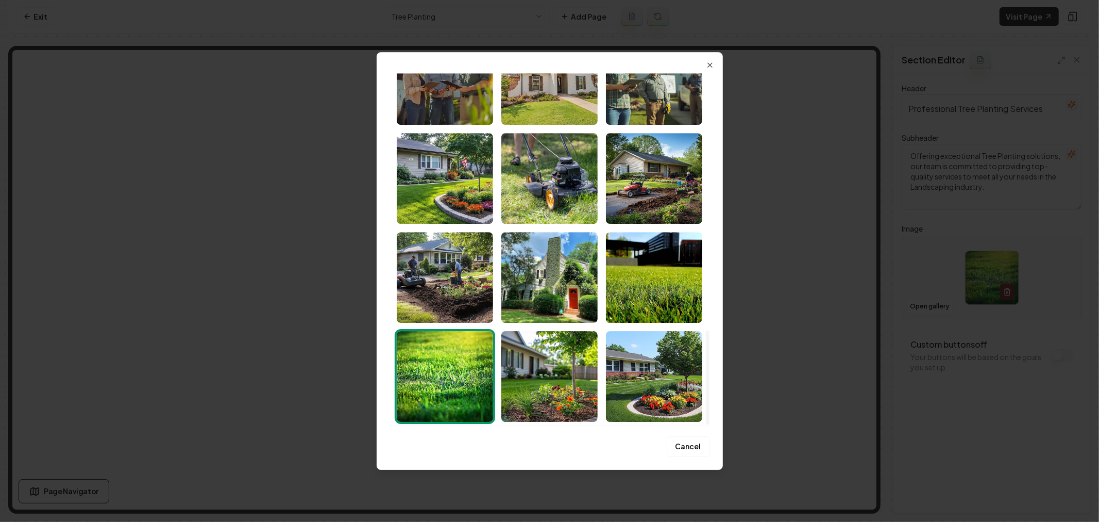
click at [542, 285] on img "Select image image_68a23e225c7cd75eb8e5c30a.jpeg" at bounding box center [550, 277] width 96 height 91
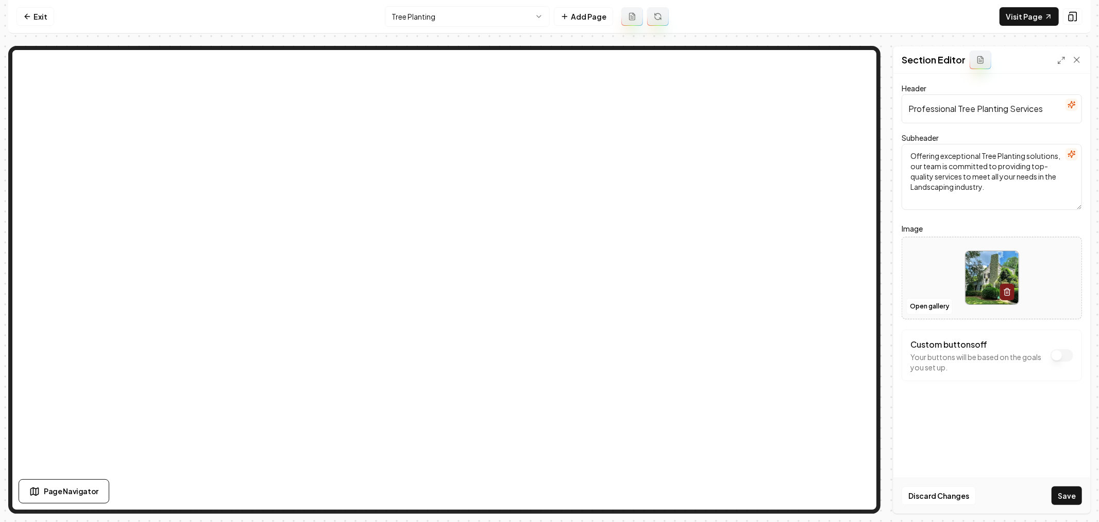
click at [1064, 496] on button "Save" at bounding box center [1067, 495] width 30 height 19
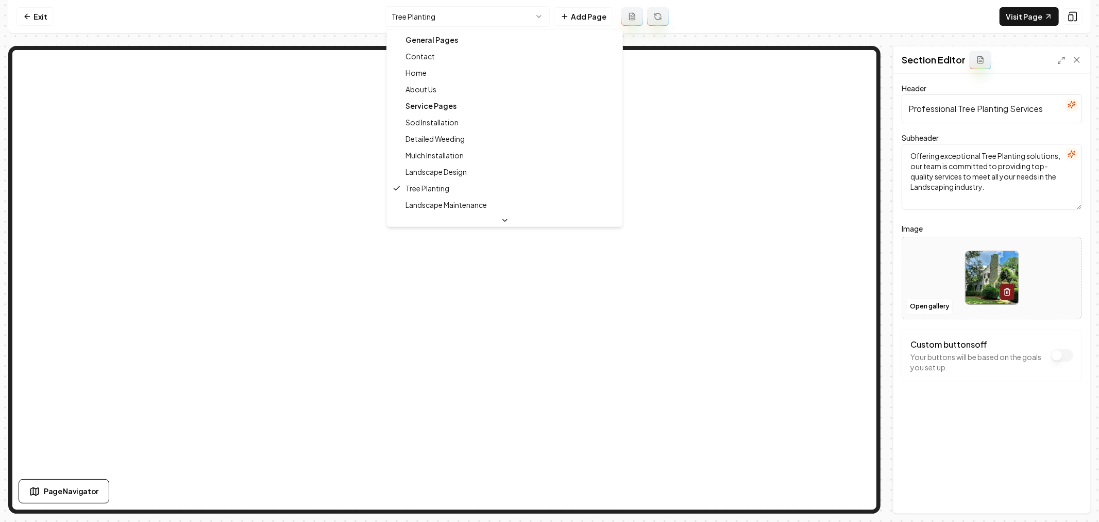
click at [465, 16] on html "Computer Required This feature is only available on a computer. Please switch t…" at bounding box center [549, 261] width 1099 height 522
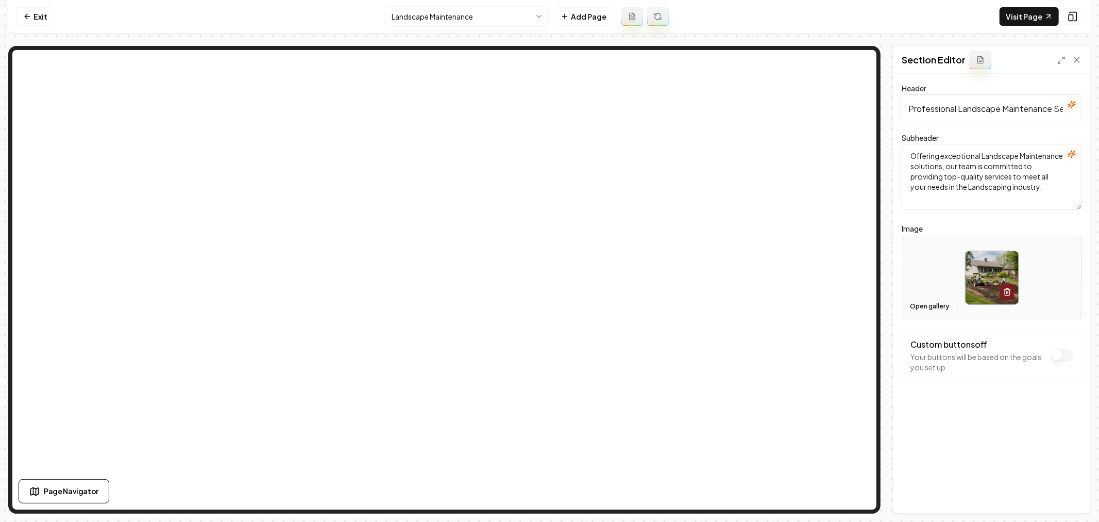
click at [926, 305] on button "Open gallery" at bounding box center [930, 306] width 46 height 16
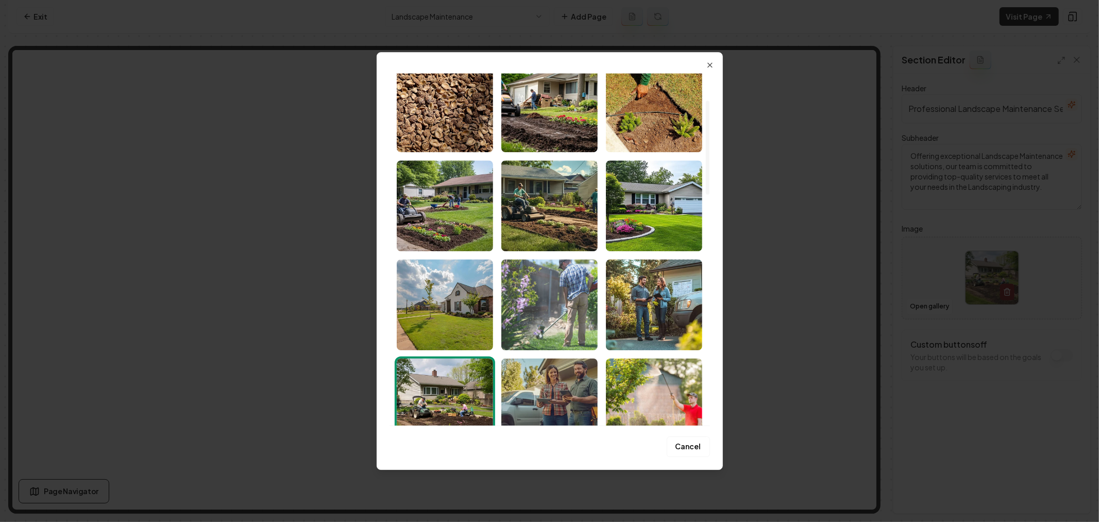
scroll to position [114, 0]
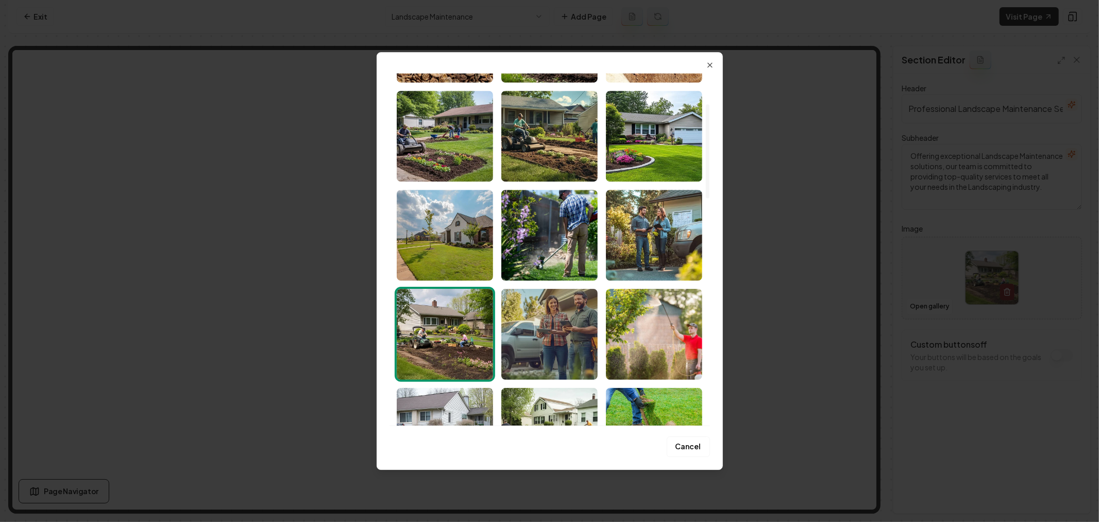
click at [580, 254] on img "Select image image_68a23e225c7cd75eb8e5c5b9.jpeg" at bounding box center [550, 235] width 96 height 91
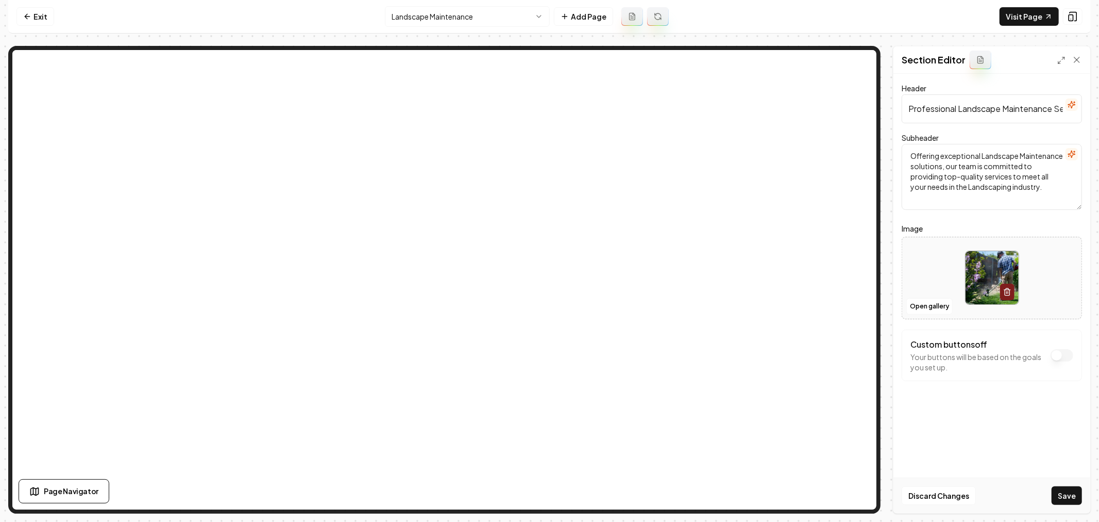
click at [1074, 495] on button "Save" at bounding box center [1067, 495] width 30 height 19
click at [479, 24] on html "Computer Required This feature is only available on a computer. Please switch t…" at bounding box center [549, 261] width 1099 height 522
click at [927, 307] on button "Open gallery" at bounding box center [930, 306] width 46 height 16
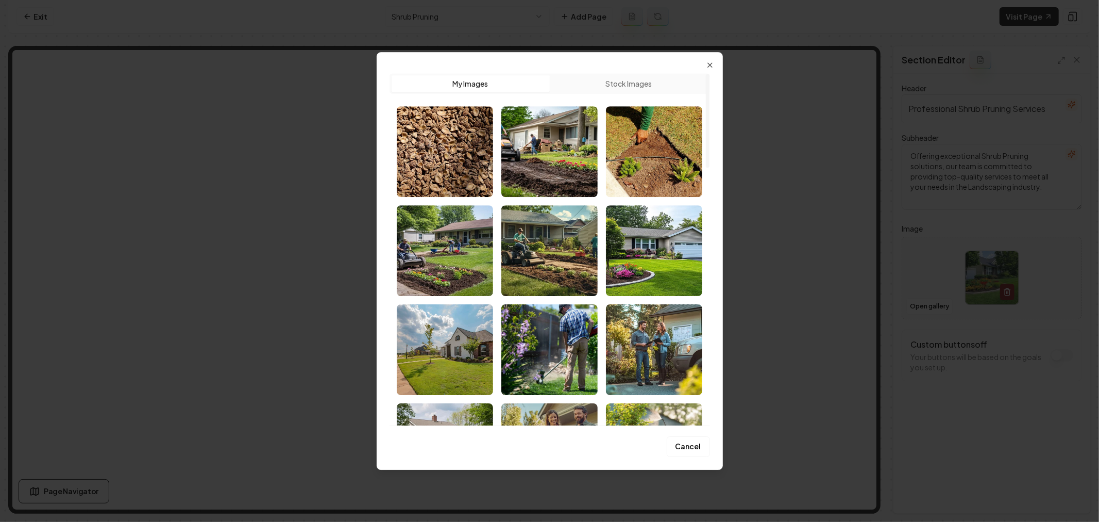
click at [618, 88] on button "Stock Images" at bounding box center [629, 83] width 158 height 16
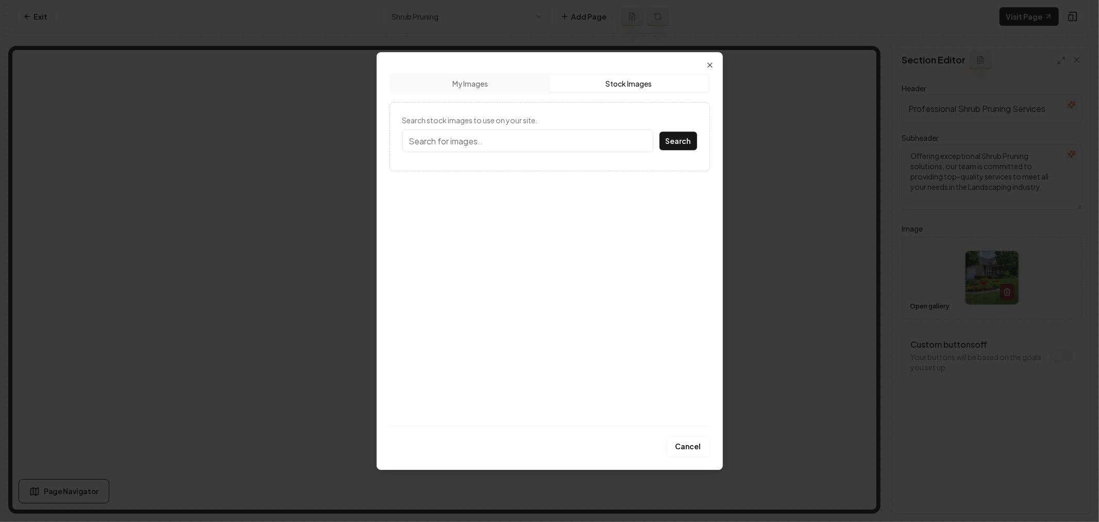
click at [577, 146] on input "Search stock images to use on your site." at bounding box center [528, 140] width 251 height 23
type input "Landscaping"
click at [660, 131] on button "Search" at bounding box center [679, 140] width 38 height 19
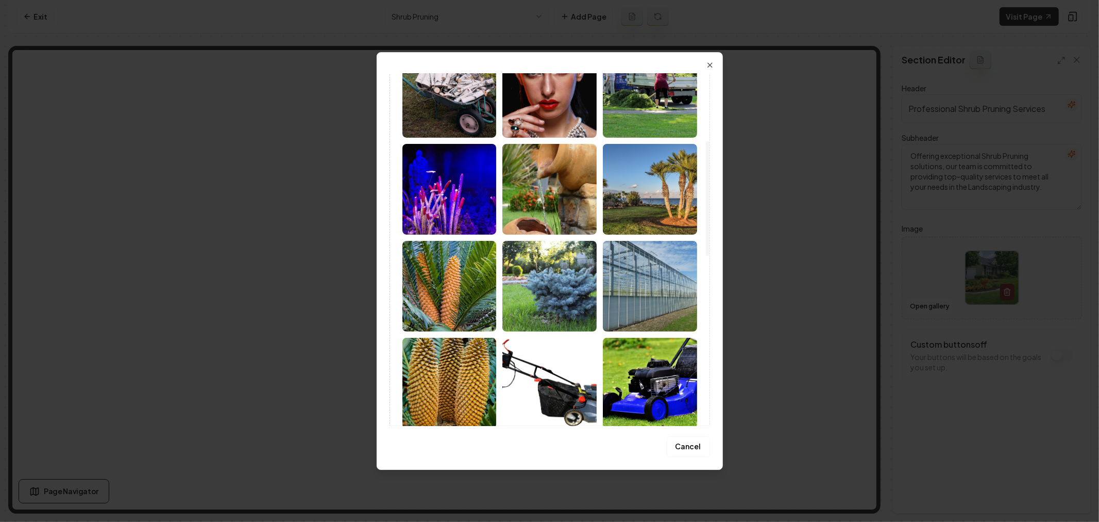
scroll to position [205, 0]
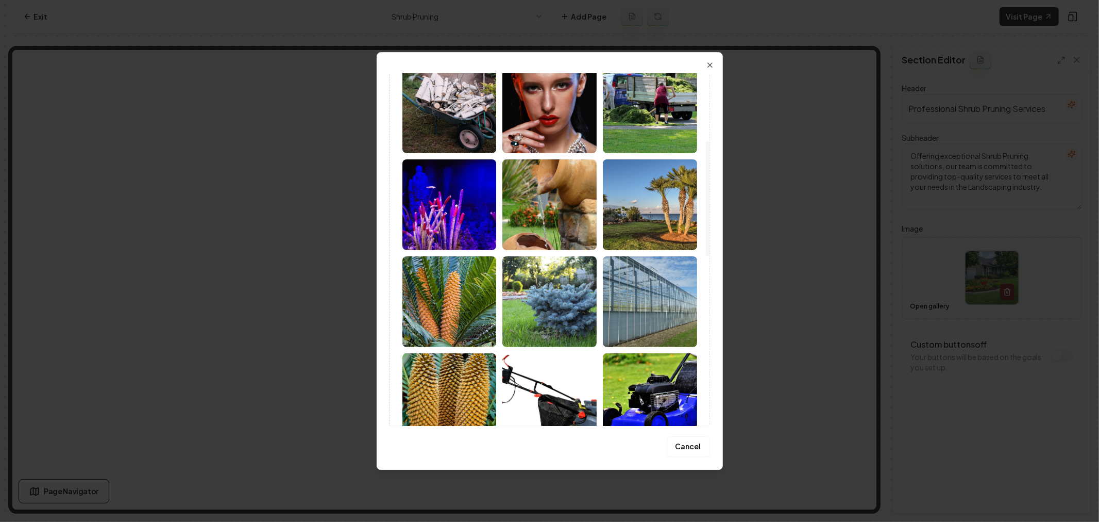
click at [555, 300] on img at bounding box center [550, 301] width 94 height 91
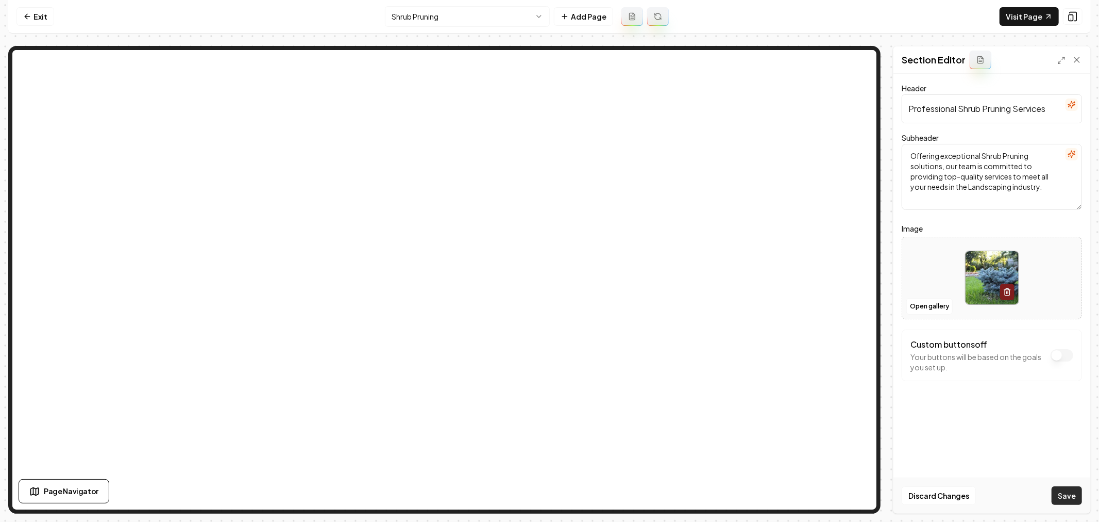
click at [1068, 493] on button "Save" at bounding box center [1067, 495] width 30 height 19
click at [465, 18] on html "Computer Required This feature is only available on a computer. Please switch t…" at bounding box center [549, 261] width 1099 height 522
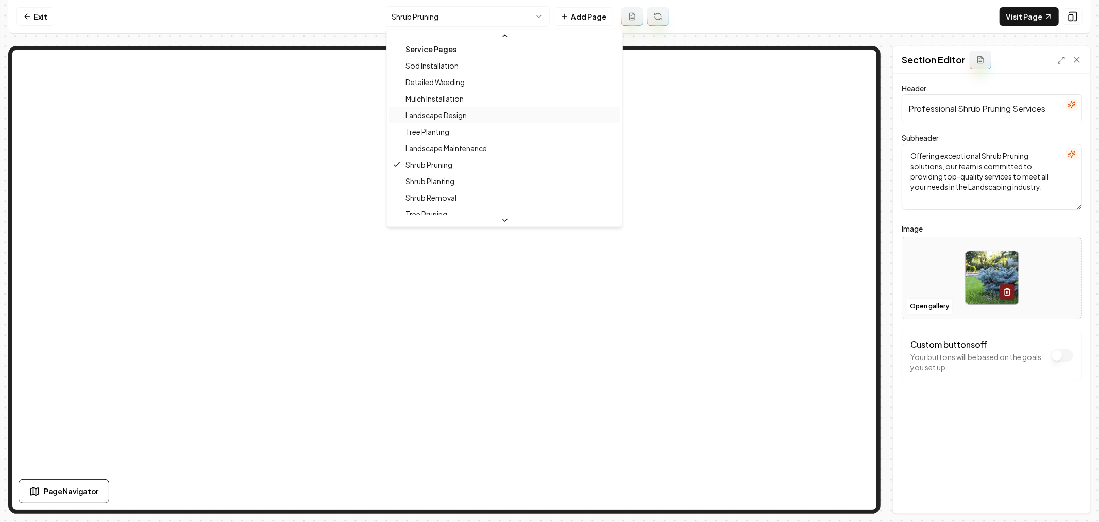
scroll to position [85, 0]
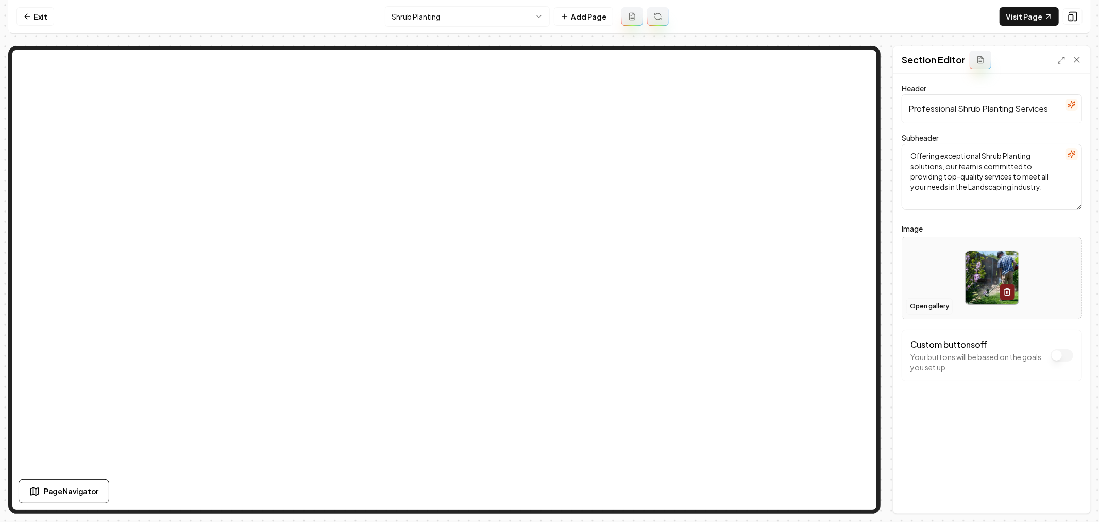
click at [933, 302] on button "Open gallery" at bounding box center [930, 306] width 46 height 16
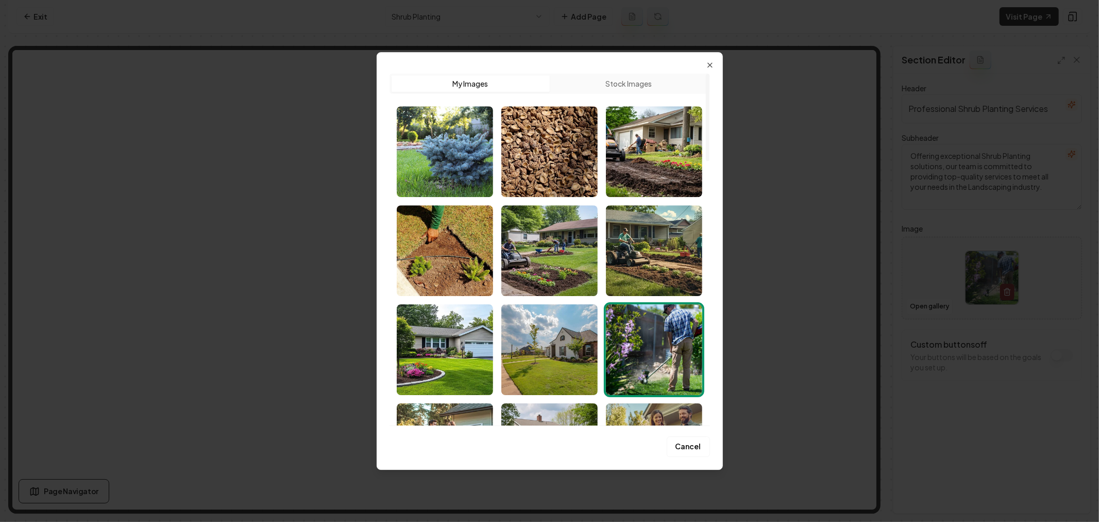
drag, startPoint x: 626, startPoint y: 87, endPoint x: 622, endPoint y: 94, distance: 8.3
click at [626, 88] on button "Stock Images" at bounding box center [629, 83] width 158 height 16
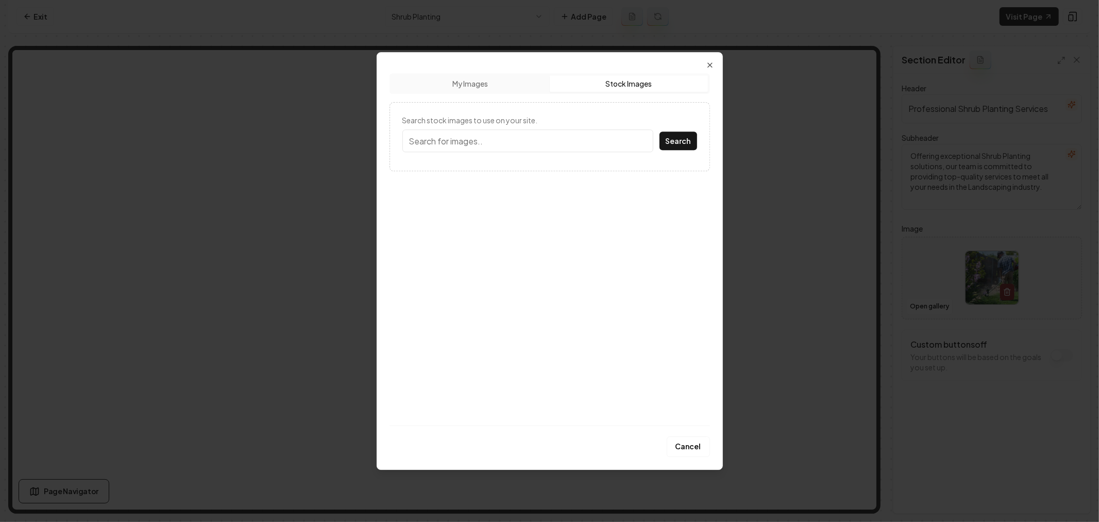
click at [547, 141] on input "Search stock images to use on your site." at bounding box center [528, 140] width 251 height 23
type input "landscaping"
click at [660, 131] on button "Search" at bounding box center [679, 140] width 38 height 19
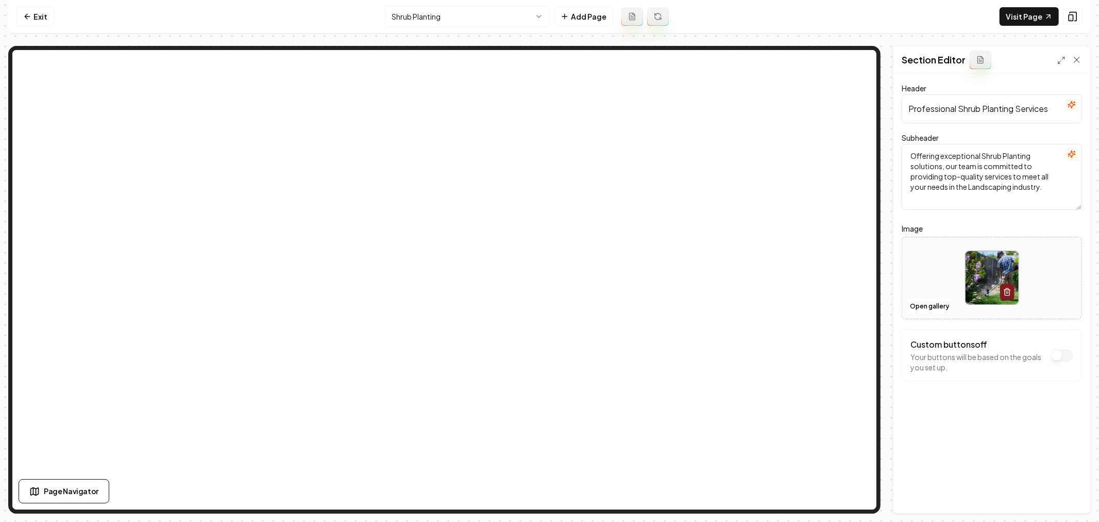
drag, startPoint x: 959, startPoint y: 106, endPoint x: 980, endPoint y: 106, distance: 21.1
click at [980, 106] on input "Professional Shrub Planting Services" at bounding box center [992, 108] width 180 height 29
click at [987, 274] on img at bounding box center [992, 277] width 53 height 53
type input "**********"
click at [1066, 490] on button "Save" at bounding box center [1067, 495] width 30 height 19
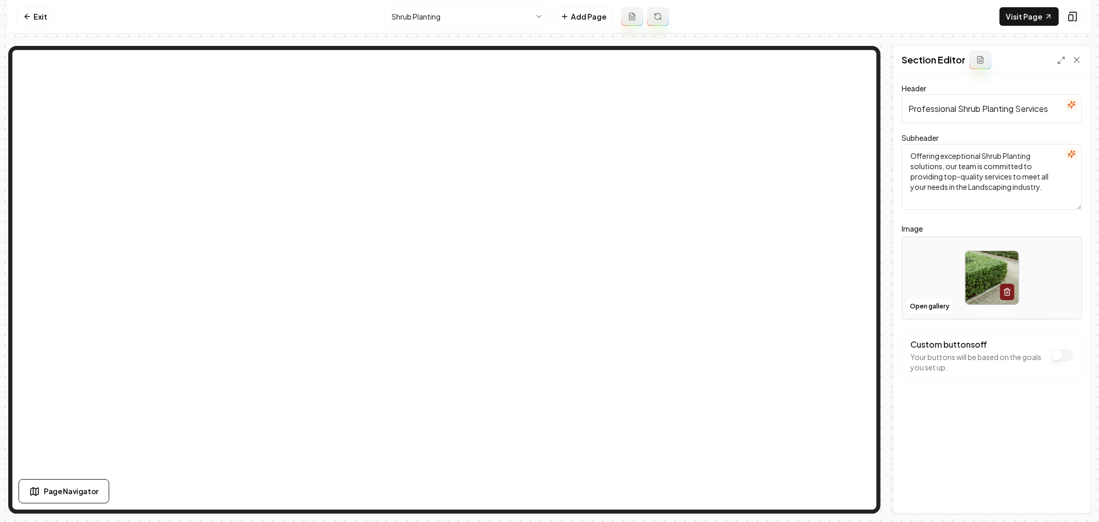
click at [465, 21] on html "Computer Required This feature is only available on a computer. Please switch t…" at bounding box center [549, 261] width 1099 height 522
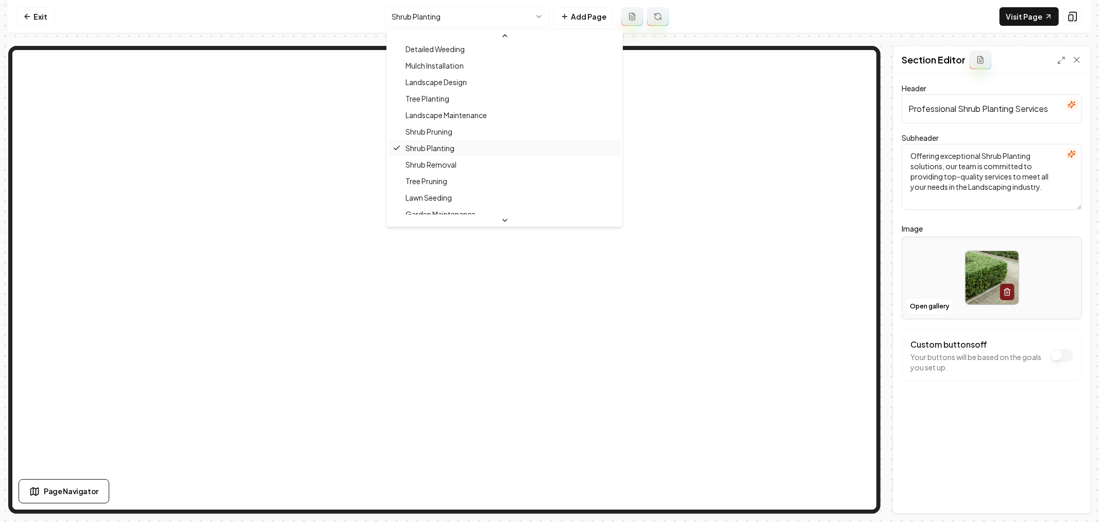
scroll to position [158, 0]
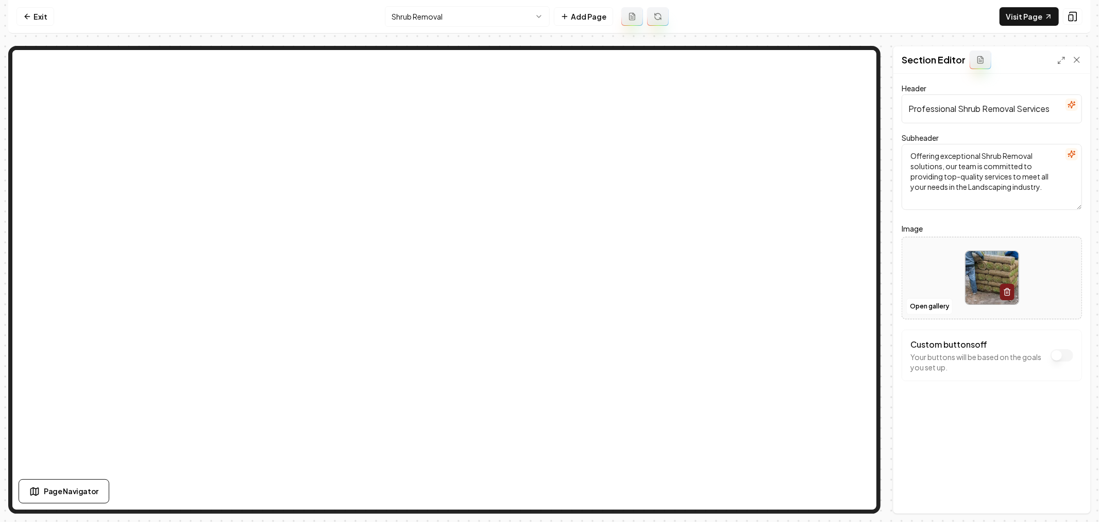
click at [981, 275] on img at bounding box center [992, 277] width 53 height 53
type input "**********"
click at [1070, 493] on button "Save" at bounding box center [1067, 495] width 30 height 19
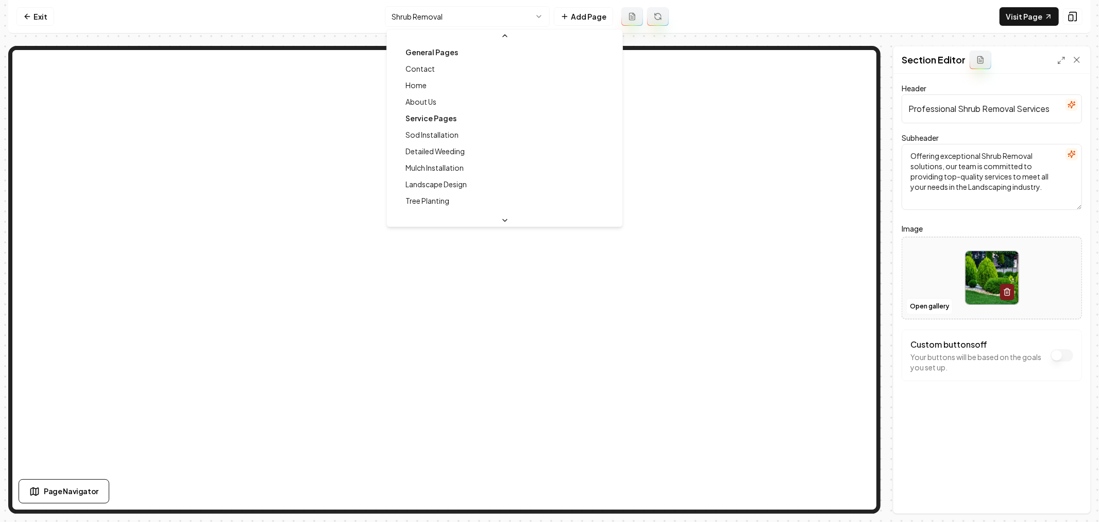
click at [464, 20] on html "Computer Required This feature is only available on a computer. Please switch t…" at bounding box center [549, 261] width 1099 height 522
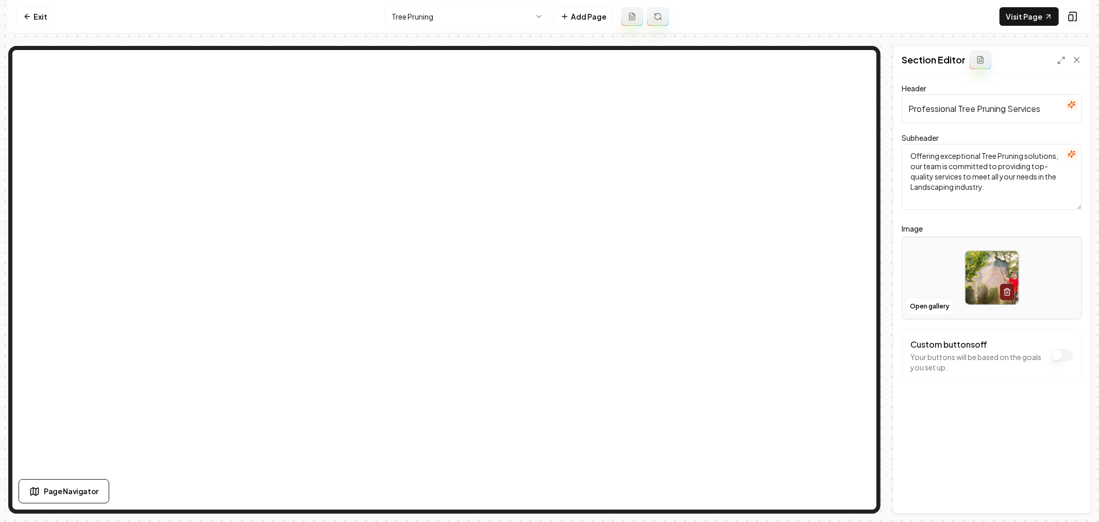
drag, startPoint x: 1006, startPoint y: 109, endPoint x: 960, endPoint y: 110, distance: 45.9
click at [960, 110] on input "Professional Tree Pruning Services" at bounding box center [992, 108] width 180 height 29
click at [981, 278] on img at bounding box center [992, 277] width 53 height 53
type input "**********"
click at [1063, 492] on button "Save" at bounding box center [1067, 495] width 30 height 19
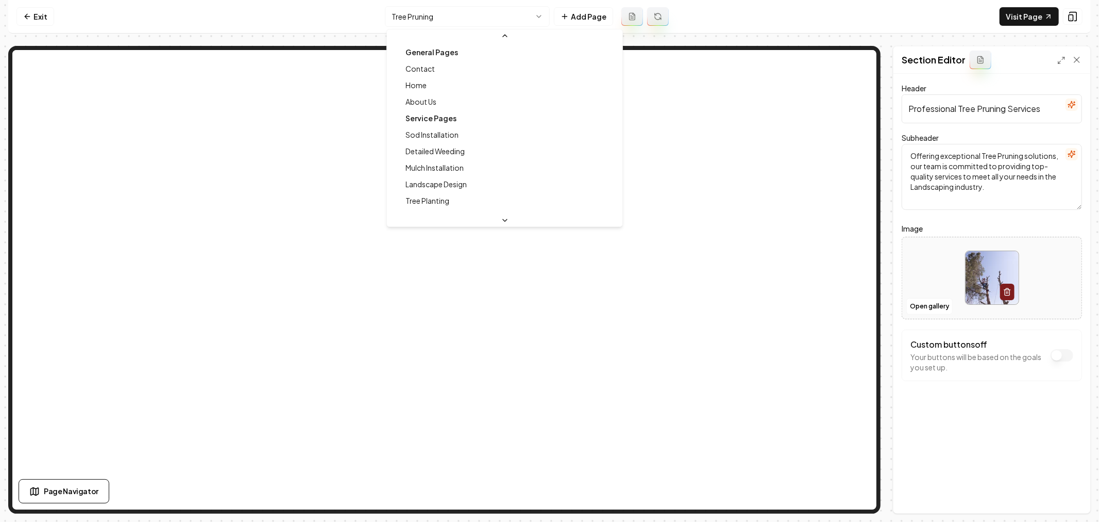
click at [472, 19] on html "Computer Required This feature is only available on a computer. Please switch t…" at bounding box center [549, 261] width 1099 height 522
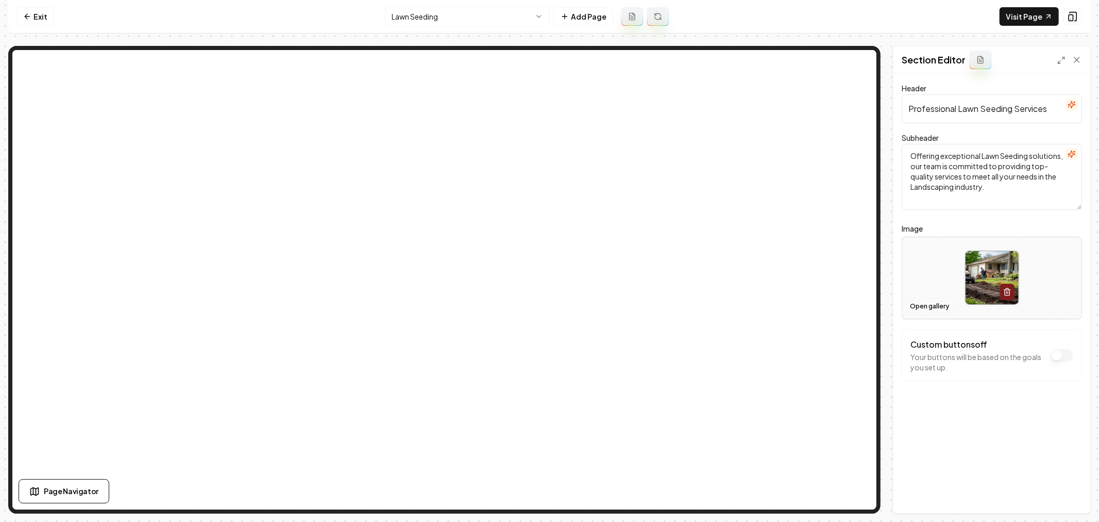
click at [929, 302] on button "Open gallery" at bounding box center [930, 306] width 46 height 16
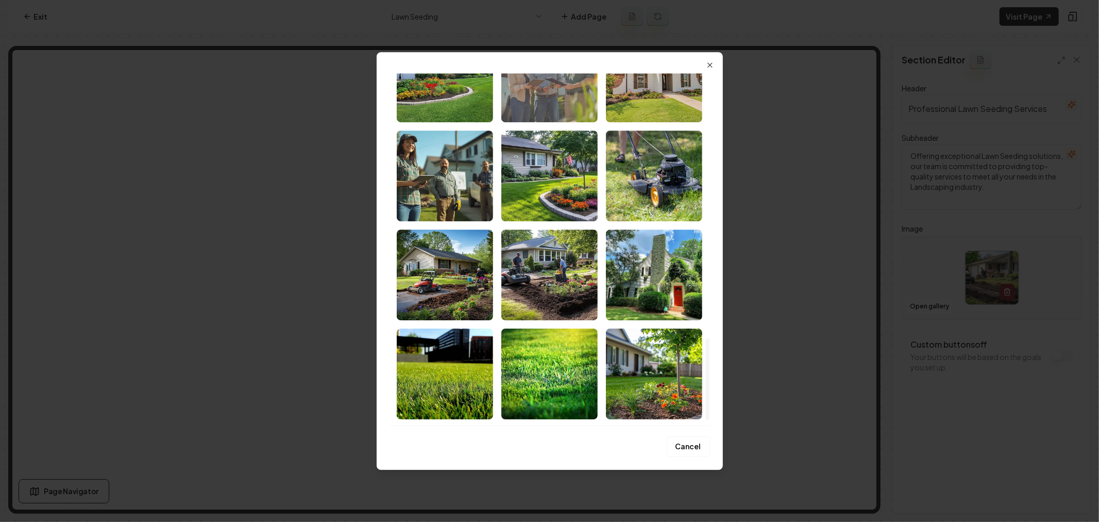
scroll to position [1145, 0]
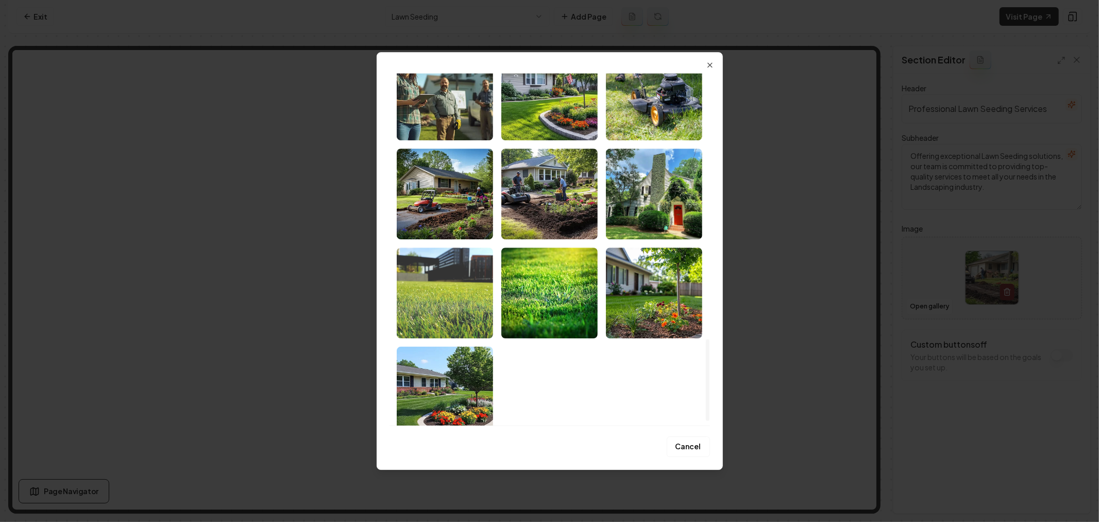
click at [462, 312] on img "Select image image_68a23e215c7cd75eb8e5bf33.jpeg" at bounding box center [445, 292] width 96 height 91
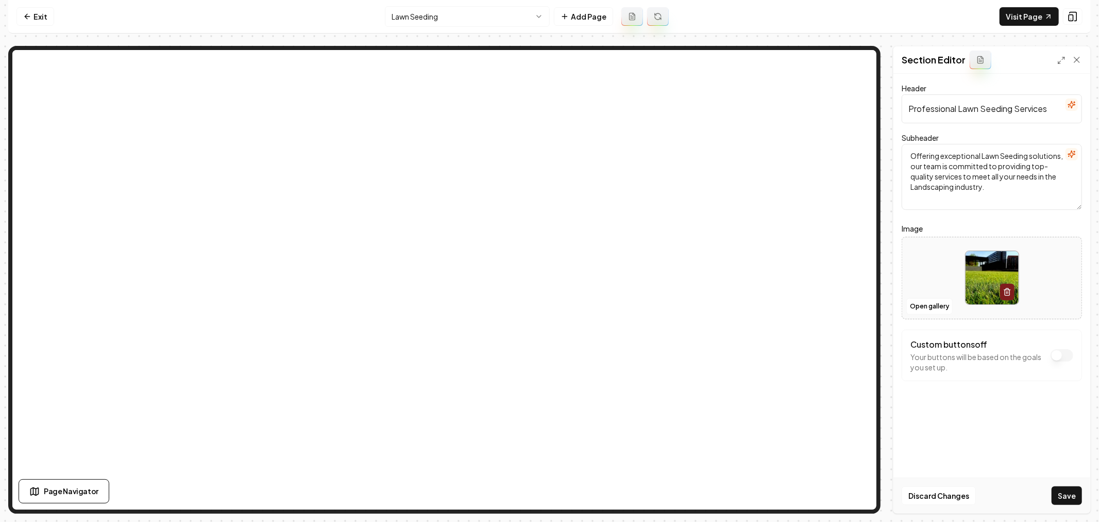
click at [1063, 492] on button "Save" at bounding box center [1067, 495] width 30 height 19
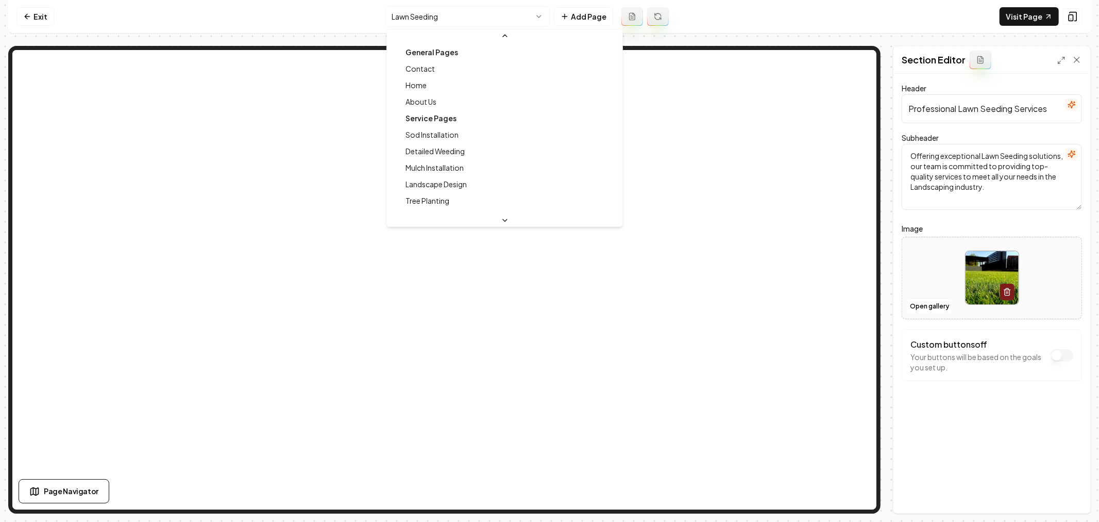
click at [482, 24] on html "Computer Required This feature is only available on a computer. Please switch t…" at bounding box center [549, 261] width 1099 height 522
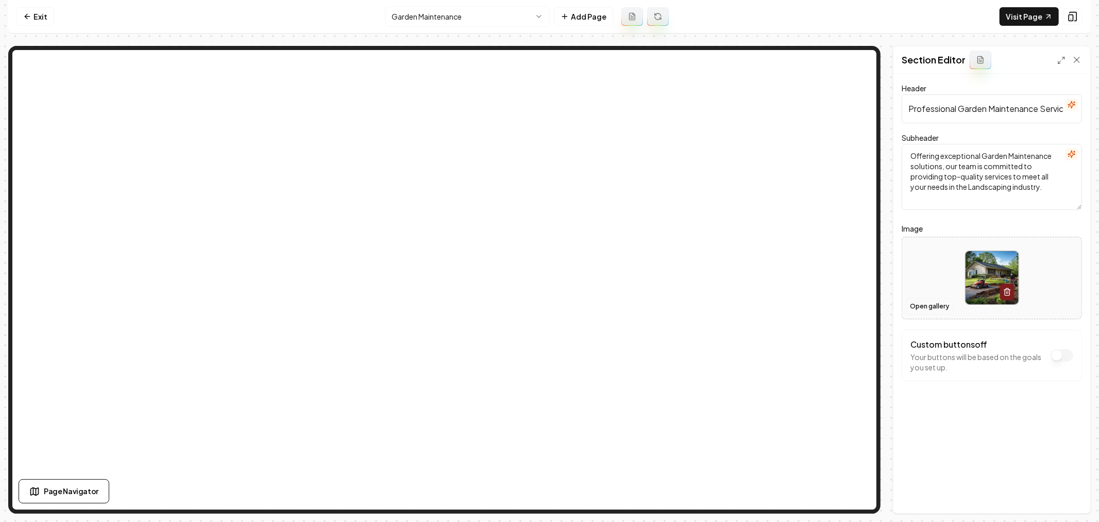
click at [931, 305] on button "Open gallery" at bounding box center [930, 306] width 46 height 16
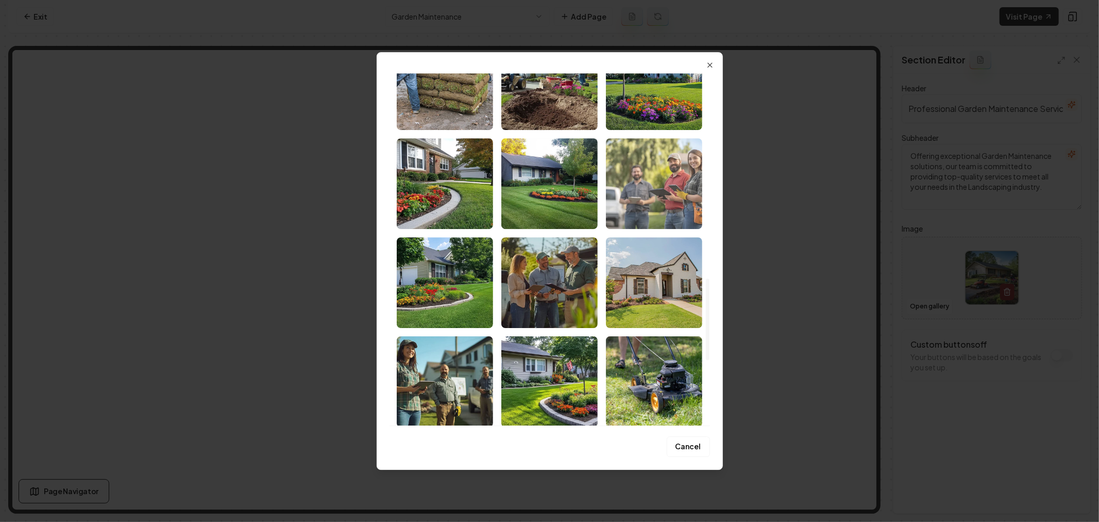
scroll to position [973, 0]
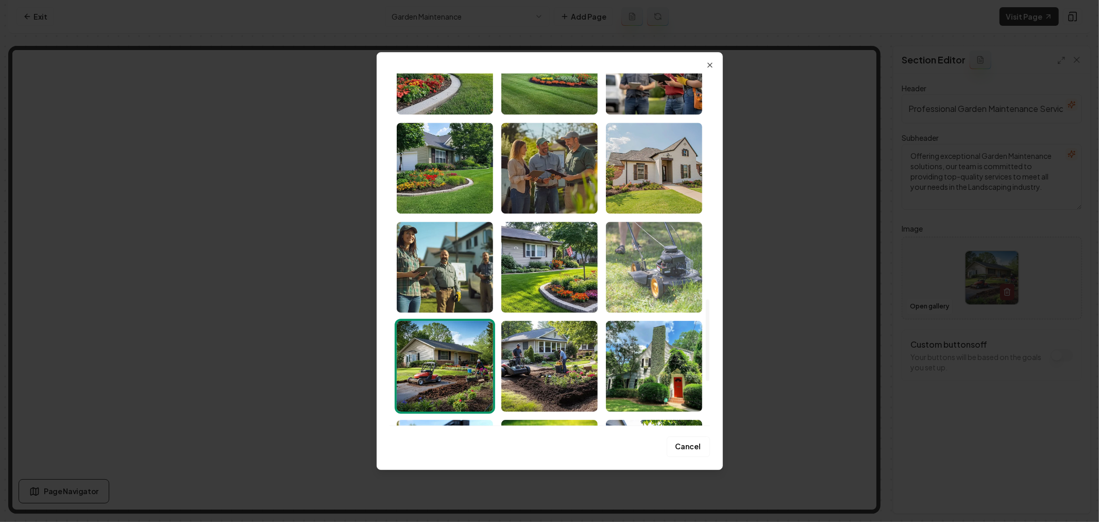
click at [658, 284] on img "Select image image_68a23e215c7cd75eb8e5c015.jpeg" at bounding box center [654, 267] width 96 height 91
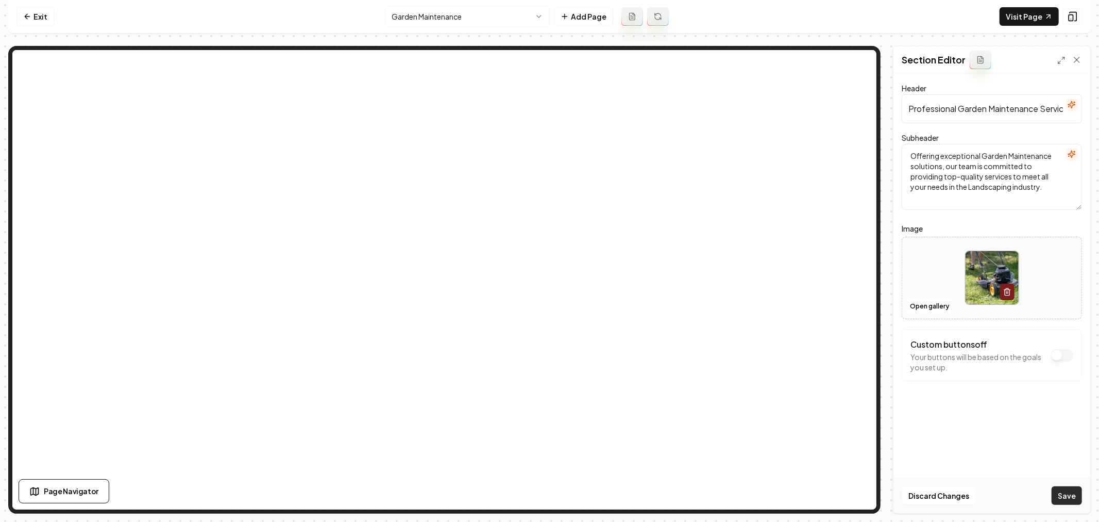
click at [1068, 493] on button "Save" at bounding box center [1067, 495] width 30 height 19
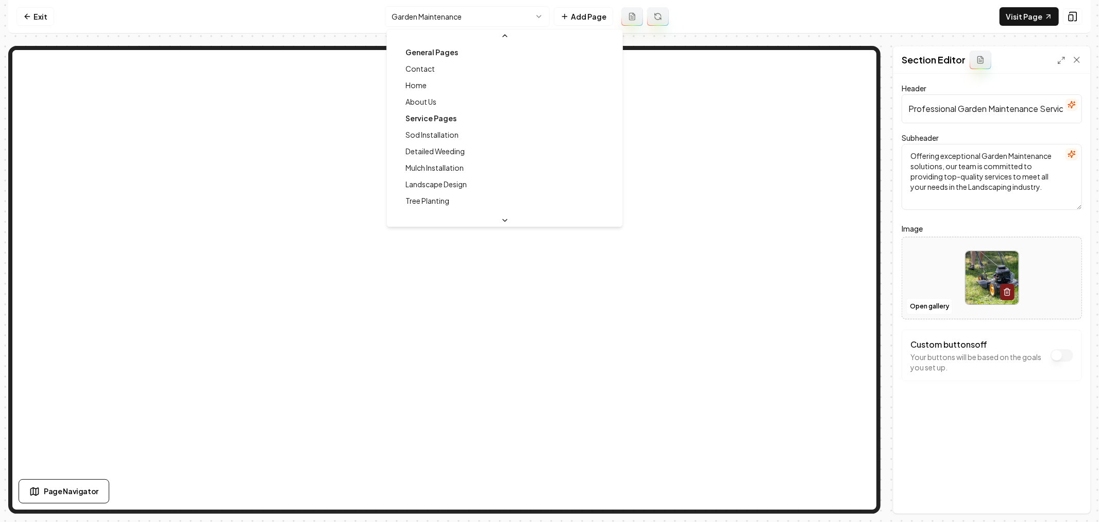
click at [459, 19] on html "Computer Required This feature is only available on a computer. Please switch t…" at bounding box center [549, 261] width 1099 height 522
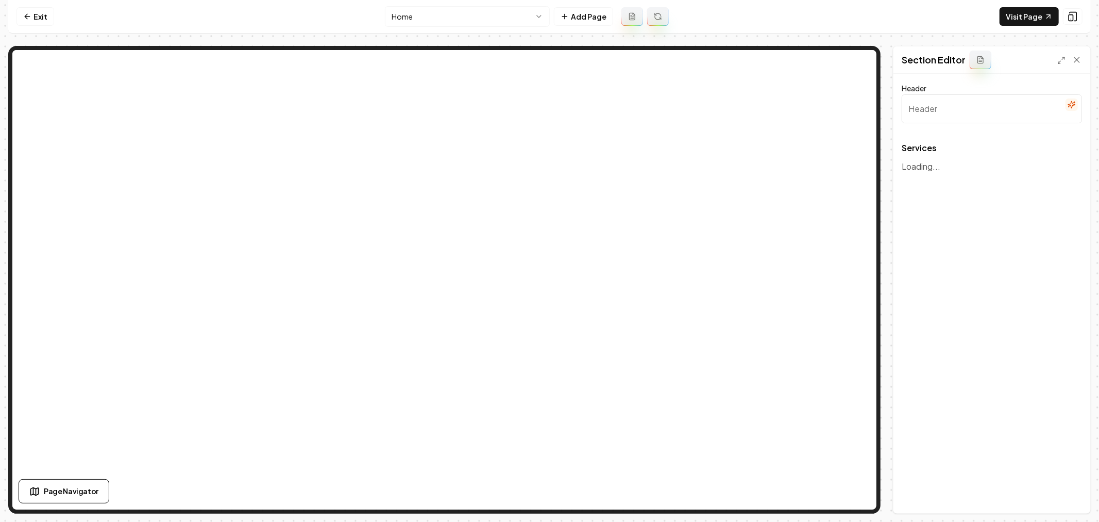
type input "Our Professional Landscaping Services"
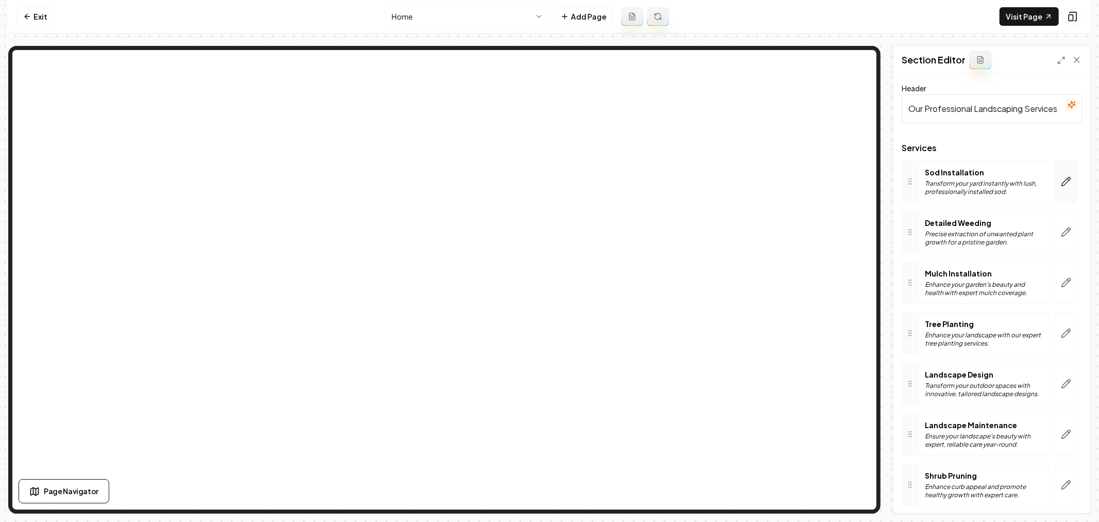
click at [1064, 183] on button "button" at bounding box center [1067, 181] width 24 height 42
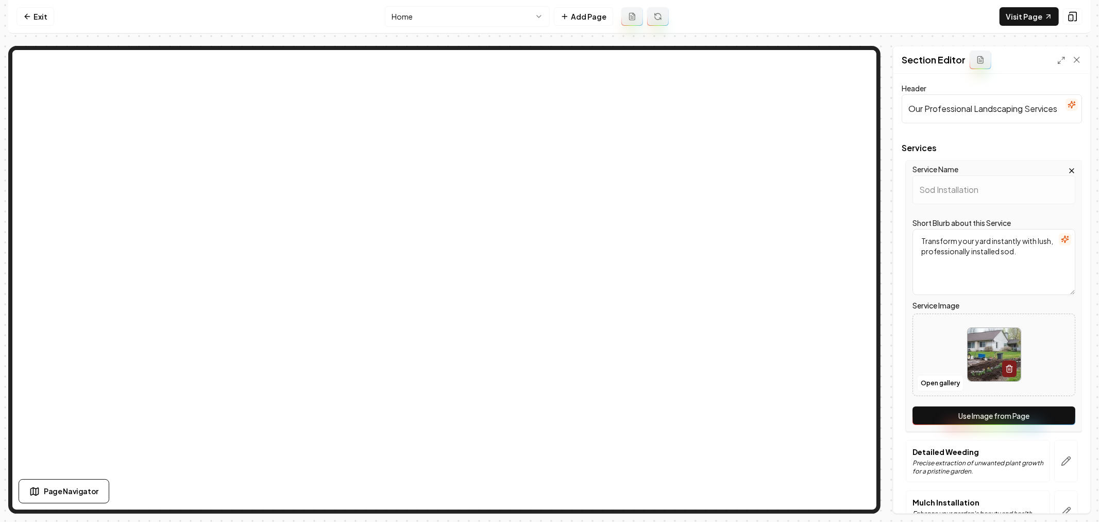
click at [966, 411] on button "Use Image from Page" at bounding box center [994, 415] width 163 height 19
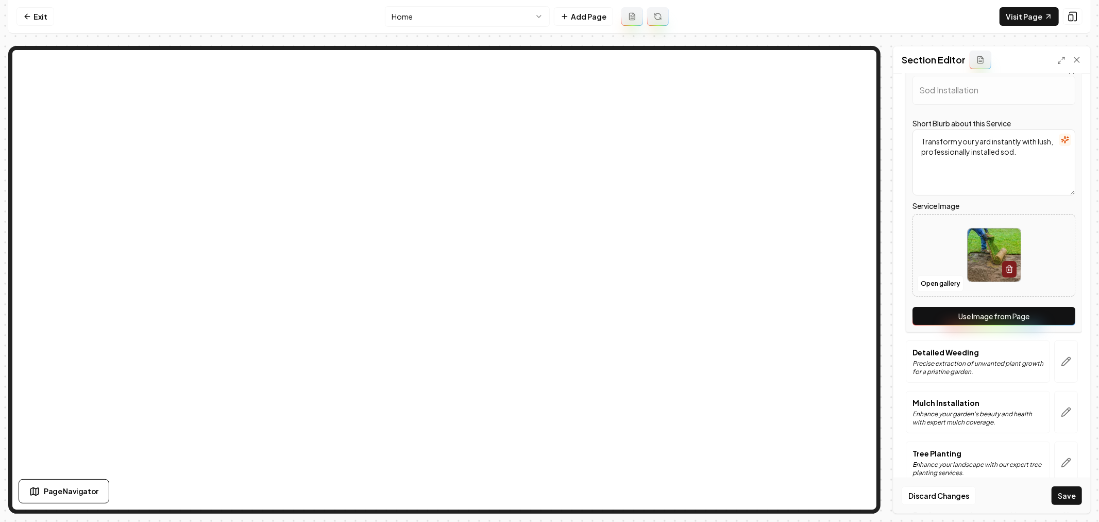
scroll to position [172, 0]
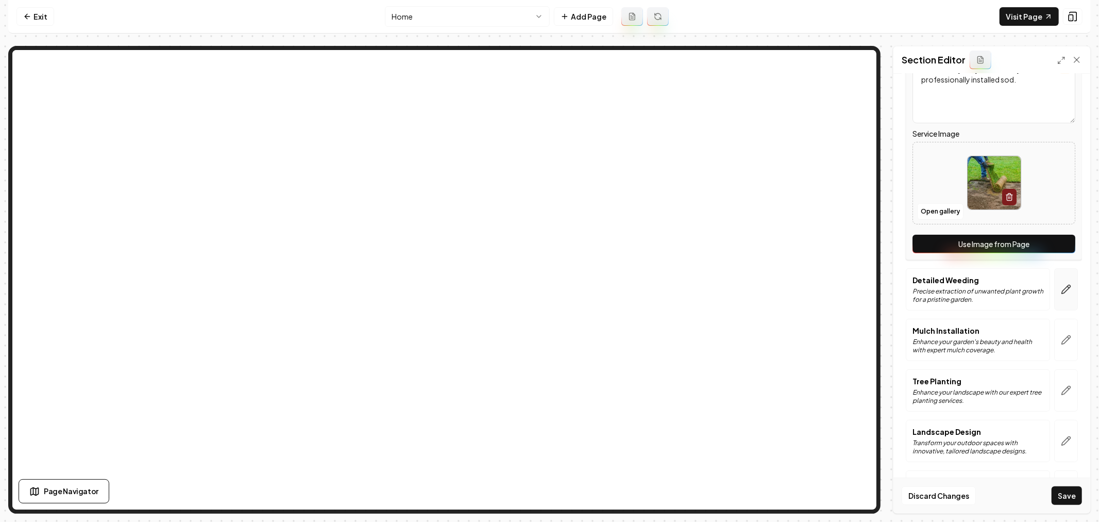
click at [1064, 280] on button "button" at bounding box center [1067, 289] width 24 height 42
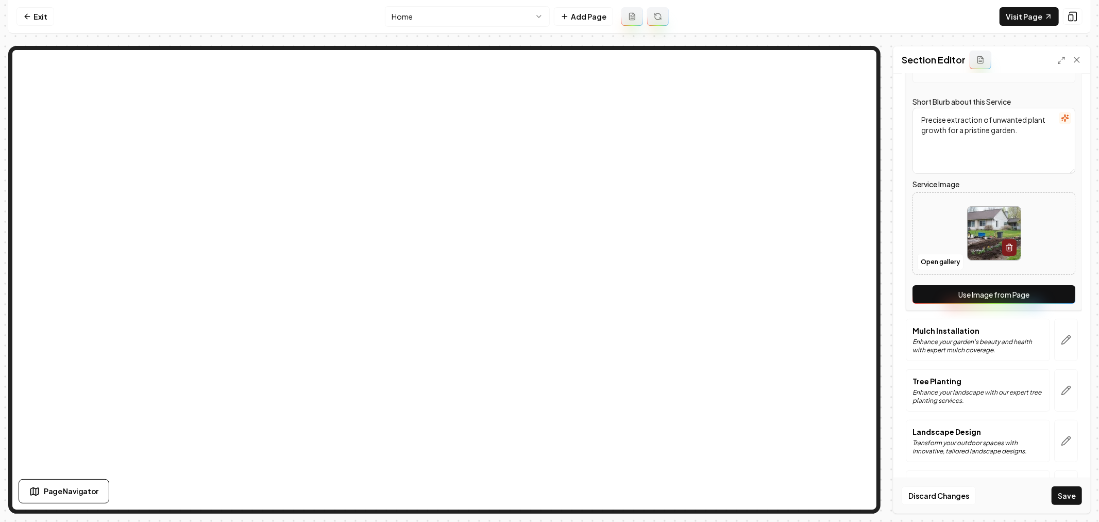
click at [996, 295] on button "Use Image from Page" at bounding box center [994, 294] width 163 height 19
click at [1060, 332] on button "button" at bounding box center [1067, 340] width 24 height 42
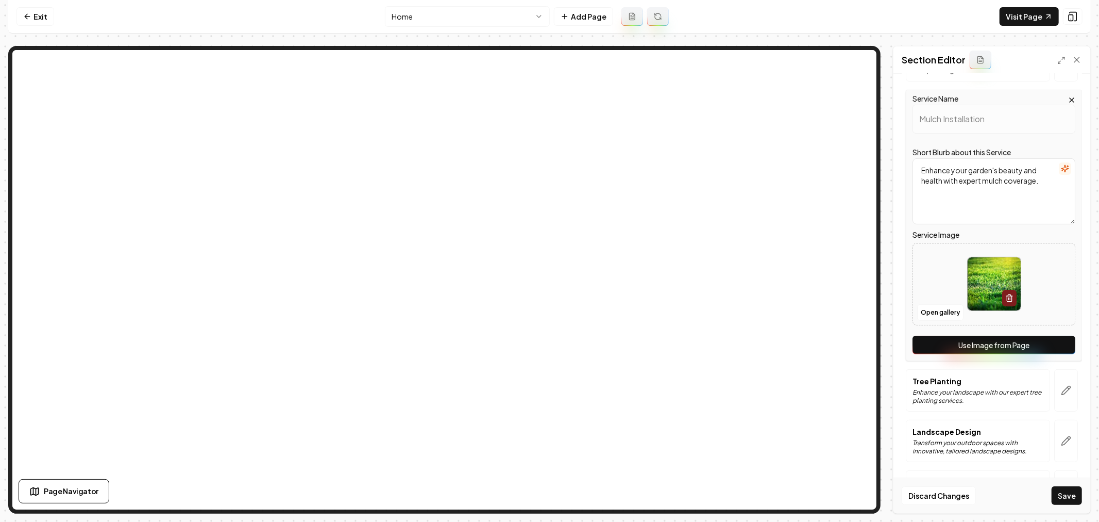
click at [997, 339] on button "Use Image from Page" at bounding box center [994, 345] width 163 height 19
click at [1059, 382] on button "button" at bounding box center [1067, 390] width 24 height 42
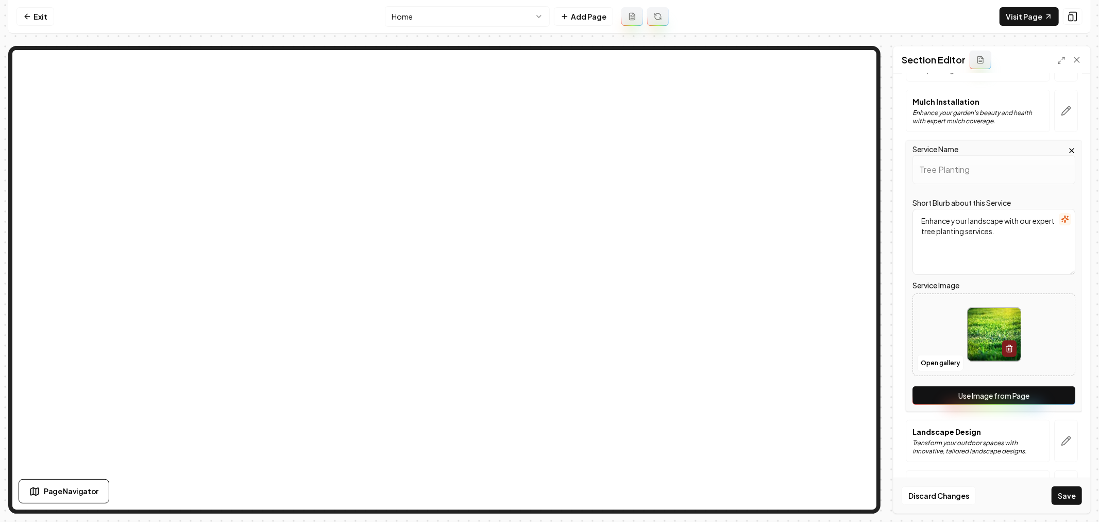
click at [982, 389] on button "Use Image from Page" at bounding box center [994, 395] width 163 height 19
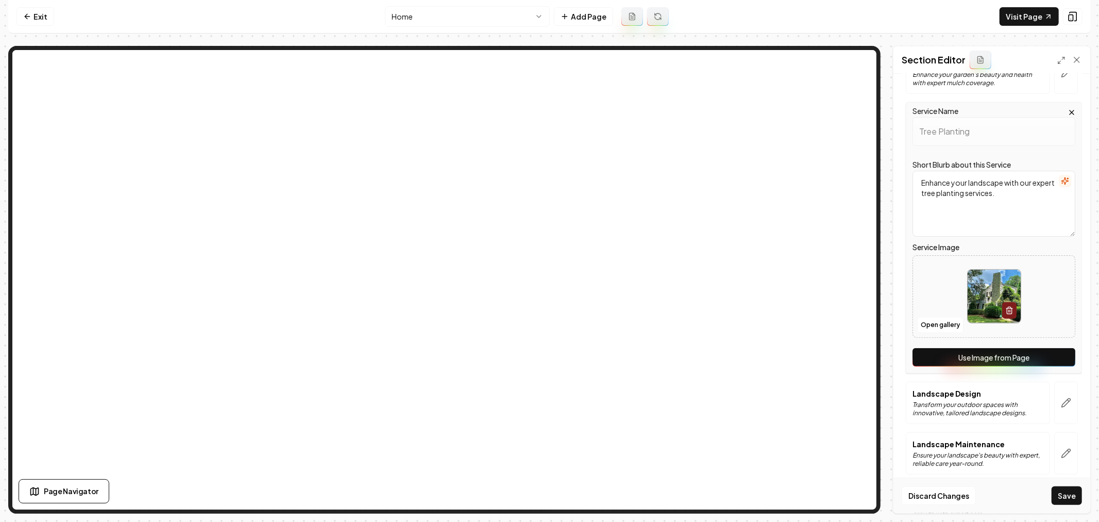
scroll to position [229, 0]
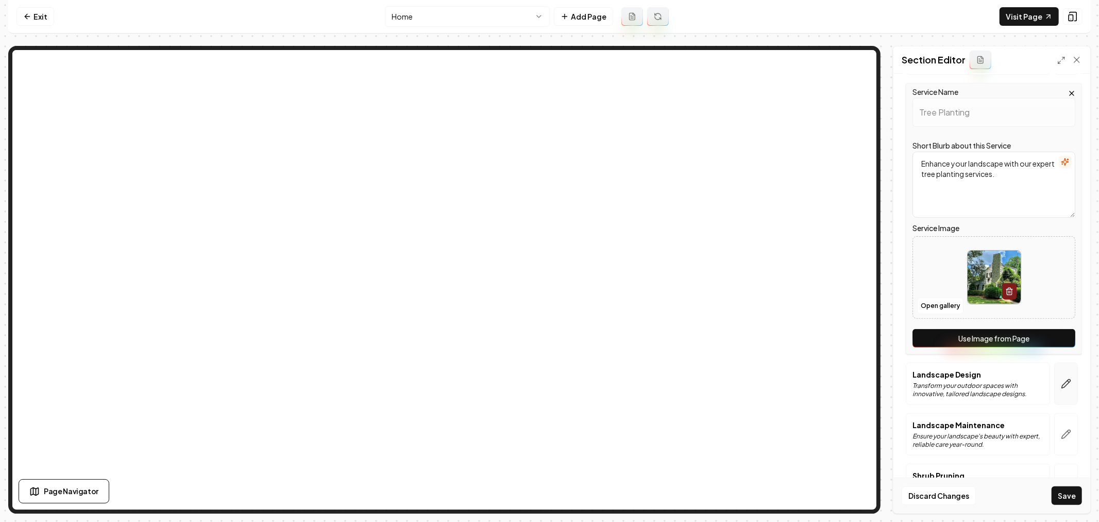
click at [1062, 379] on icon "button" at bounding box center [1066, 383] width 9 height 9
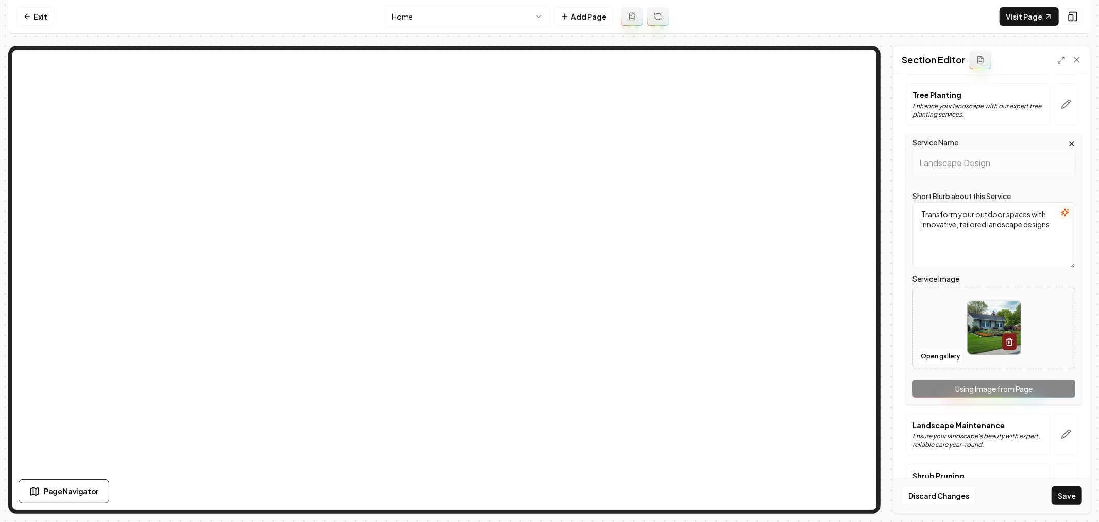
click at [991, 387] on div "Service Name Landscape Design Short Blurb about this Service Transform your out…" at bounding box center [994, 269] width 176 height 271
drag, startPoint x: 1055, startPoint y: 429, endPoint x: 1035, endPoint y: 429, distance: 20.1
click at [1061, 429] on icon "button" at bounding box center [1066, 434] width 10 height 10
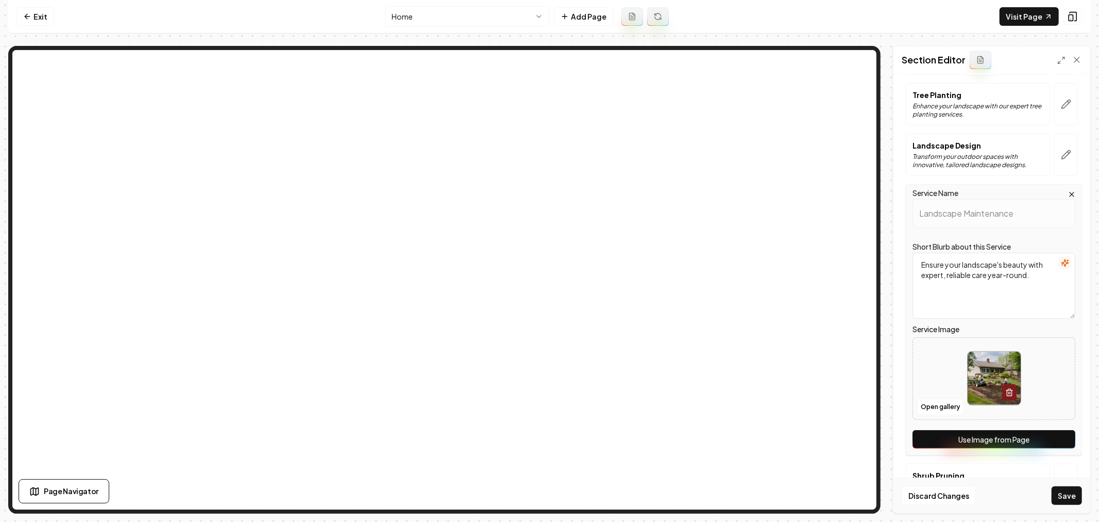
click at [995, 432] on button "Use Image from Page" at bounding box center [994, 439] width 163 height 19
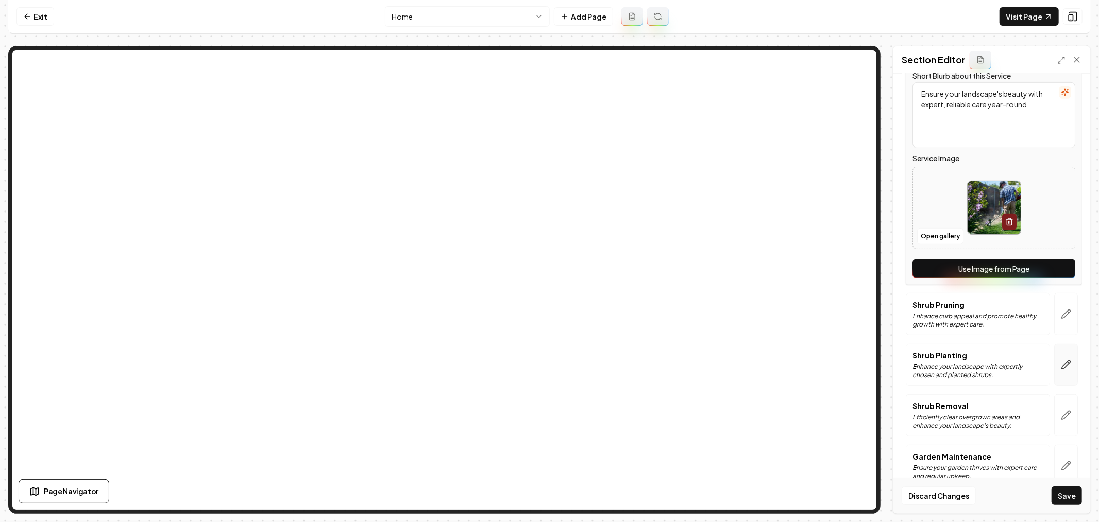
scroll to position [401, 0]
click at [1061, 312] on icon "button" at bounding box center [1066, 313] width 10 height 10
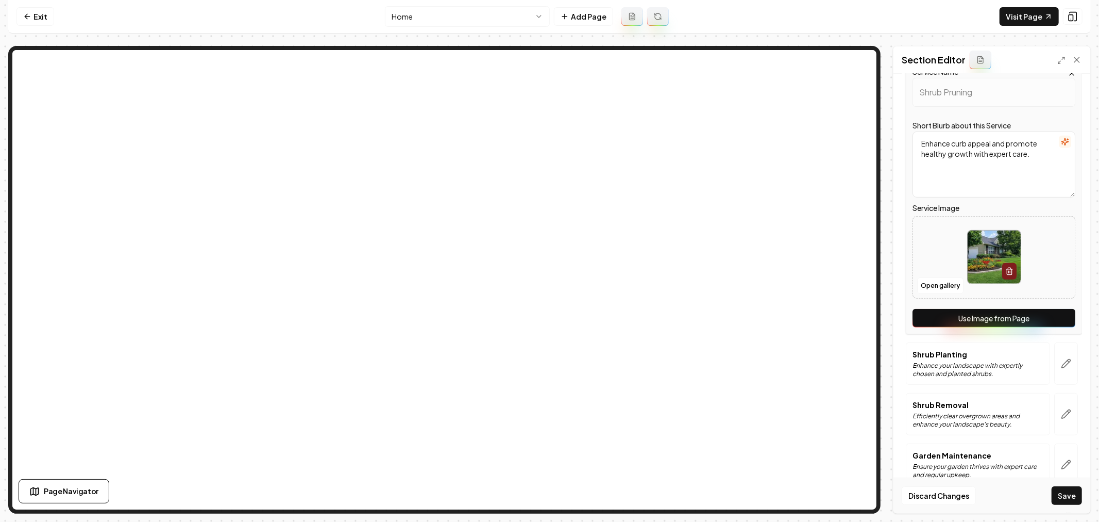
click at [1006, 321] on button "Use Image from Page" at bounding box center [994, 318] width 163 height 19
click at [1057, 358] on button "button" at bounding box center [1067, 363] width 24 height 42
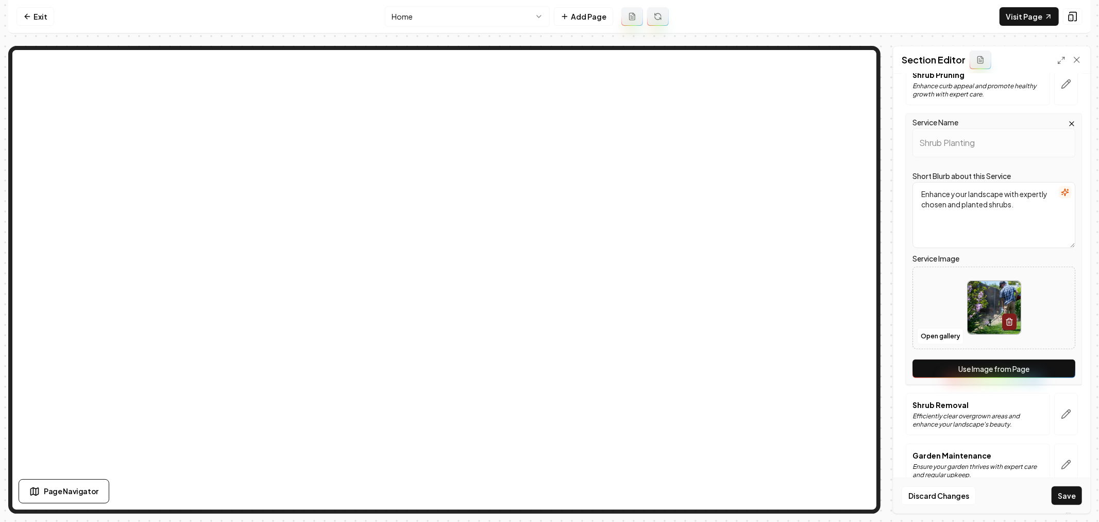
click at [987, 368] on button "Use Image from Page" at bounding box center [994, 368] width 163 height 19
click at [1061, 411] on icon "button" at bounding box center [1066, 414] width 10 height 10
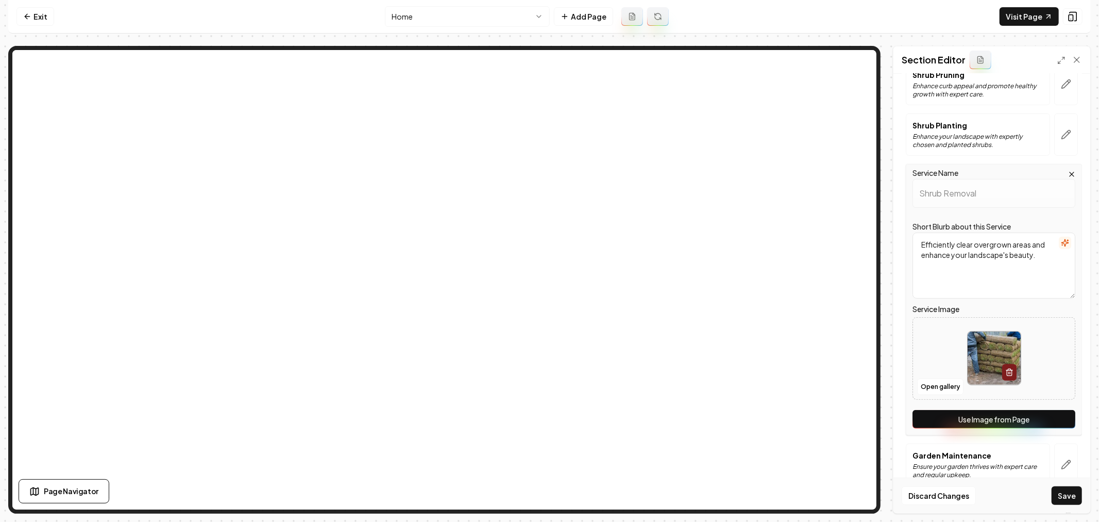
click at [978, 414] on button "Use Image from Page" at bounding box center [994, 419] width 163 height 19
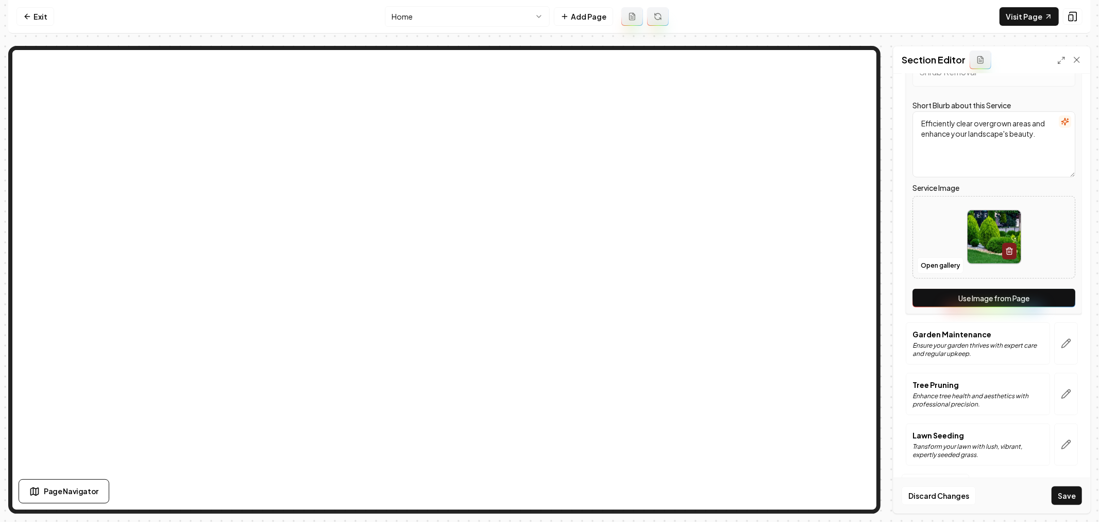
scroll to position [522, 0]
click at [1061, 340] on icon "button" at bounding box center [1066, 343] width 10 height 10
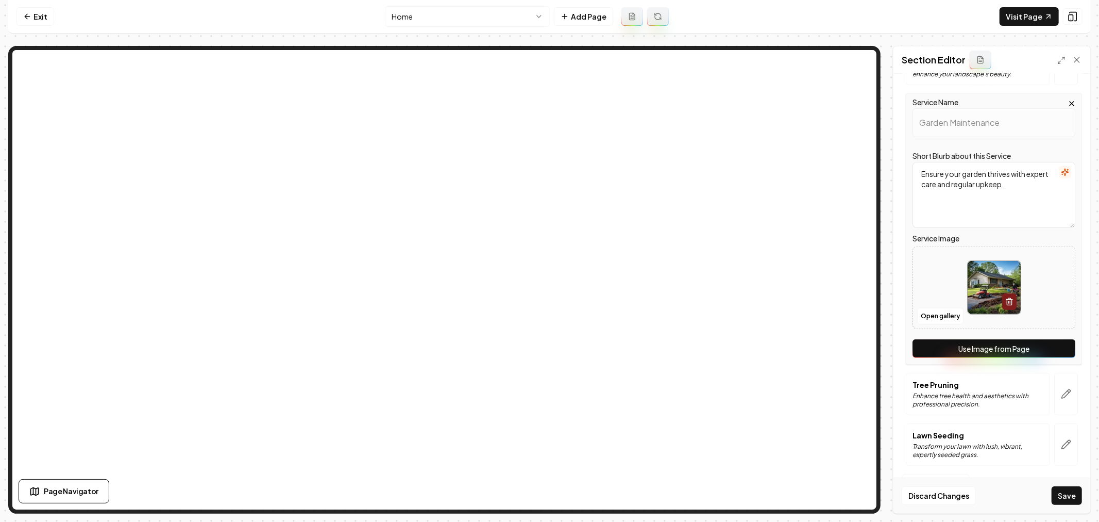
click at [985, 349] on button "Use Image from Page" at bounding box center [994, 348] width 163 height 19
click at [1061, 393] on icon "button" at bounding box center [1066, 394] width 10 height 10
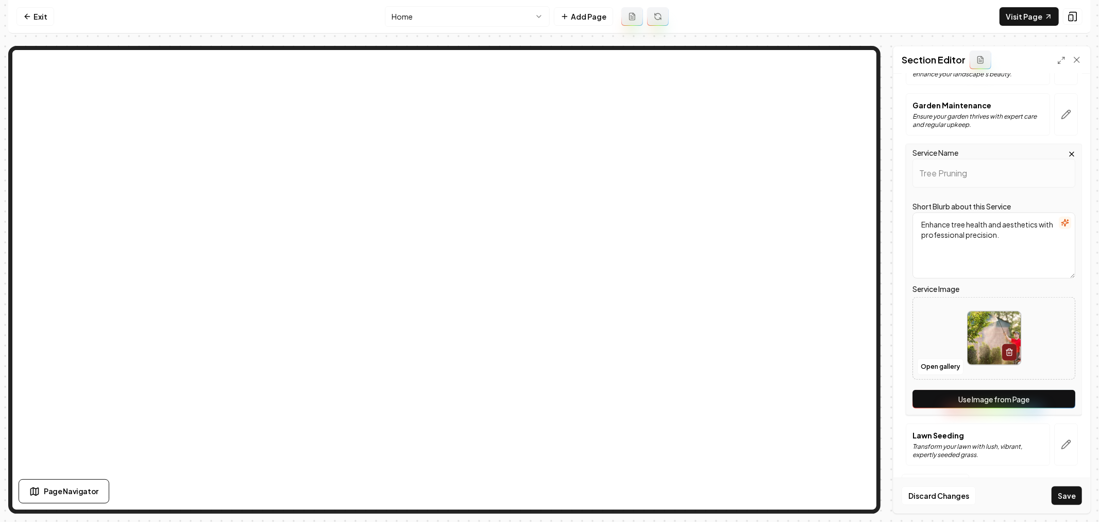
click at [972, 397] on button "Use Image from Page" at bounding box center [994, 399] width 163 height 19
click at [1061, 441] on icon "button" at bounding box center [1066, 444] width 10 height 10
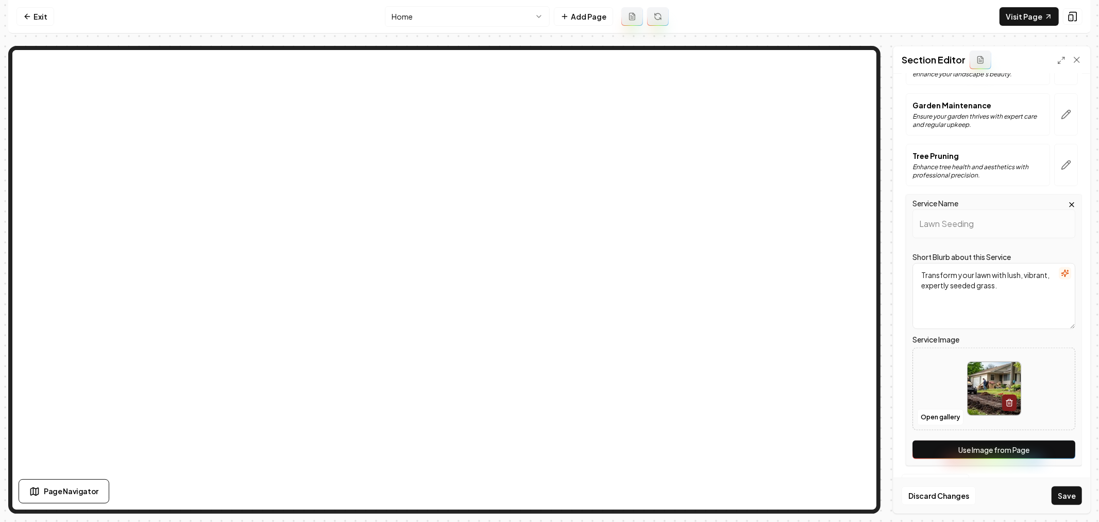
drag, startPoint x: 986, startPoint y: 446, endPoint x: 988, endPoint y: 441, distance: 5.3
click at [986, 446] on button "Use Image from Page" at bounding box center [994, 449] width 163 height 19
click at [1070, 497] on button "Save" at bounding box center [1067, 495] width 30 height 19
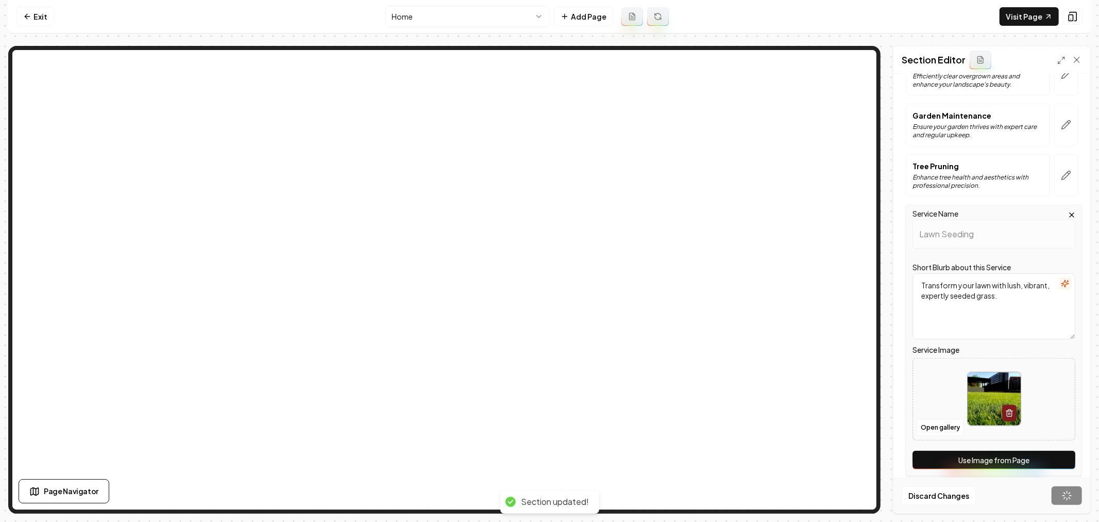
scroll to position [294, 0]
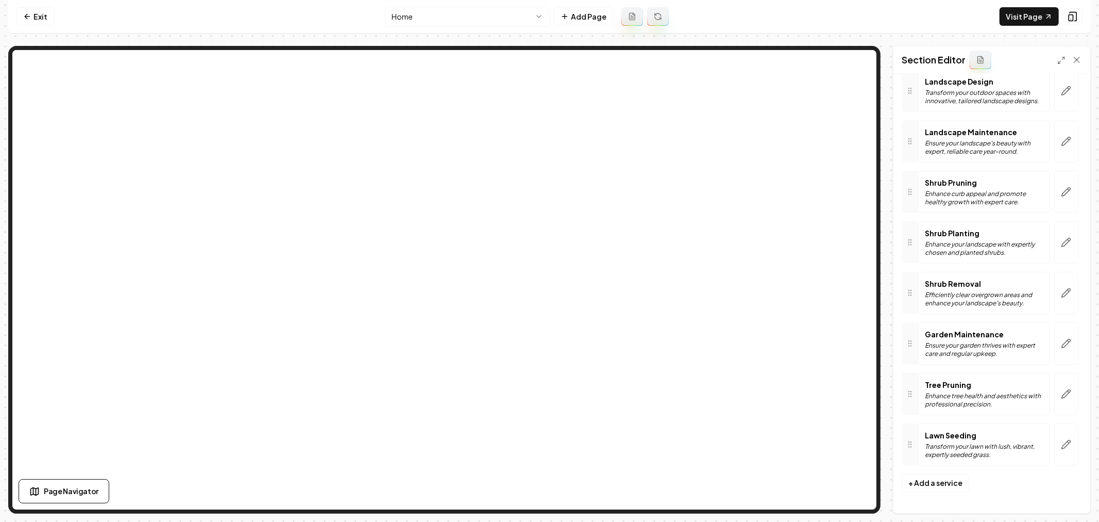
click at [480, 24] on html "Computer Required This feature is only available on a computer. Please switch t…" at bounding box center [549, 261] width 1099 height 522
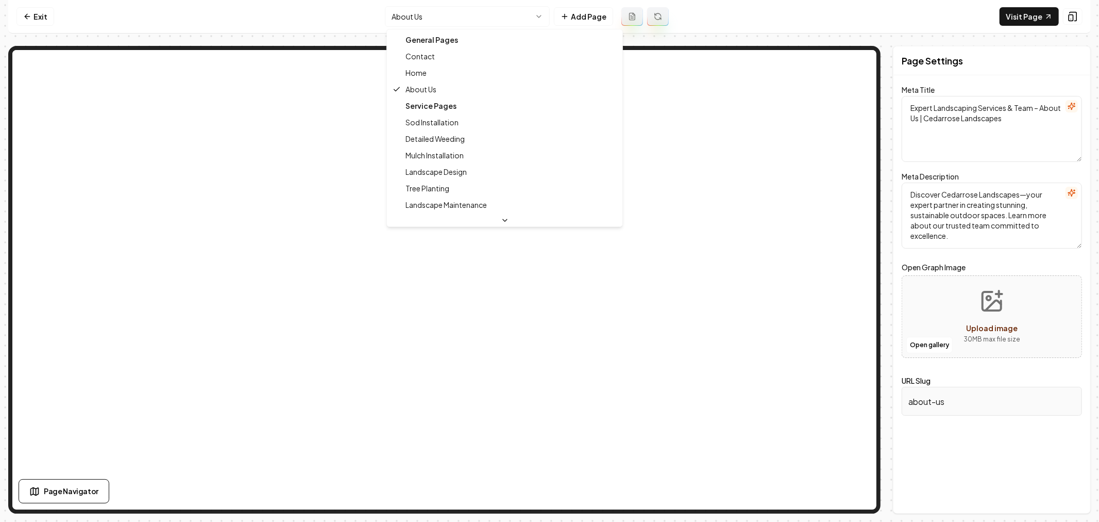
click at [487, 20] on html "Computer Required This feature is only available on a computer. Please switch t…" at bounding box center [549, 261] width 1099 height 522
